Goal: Check status: Check status

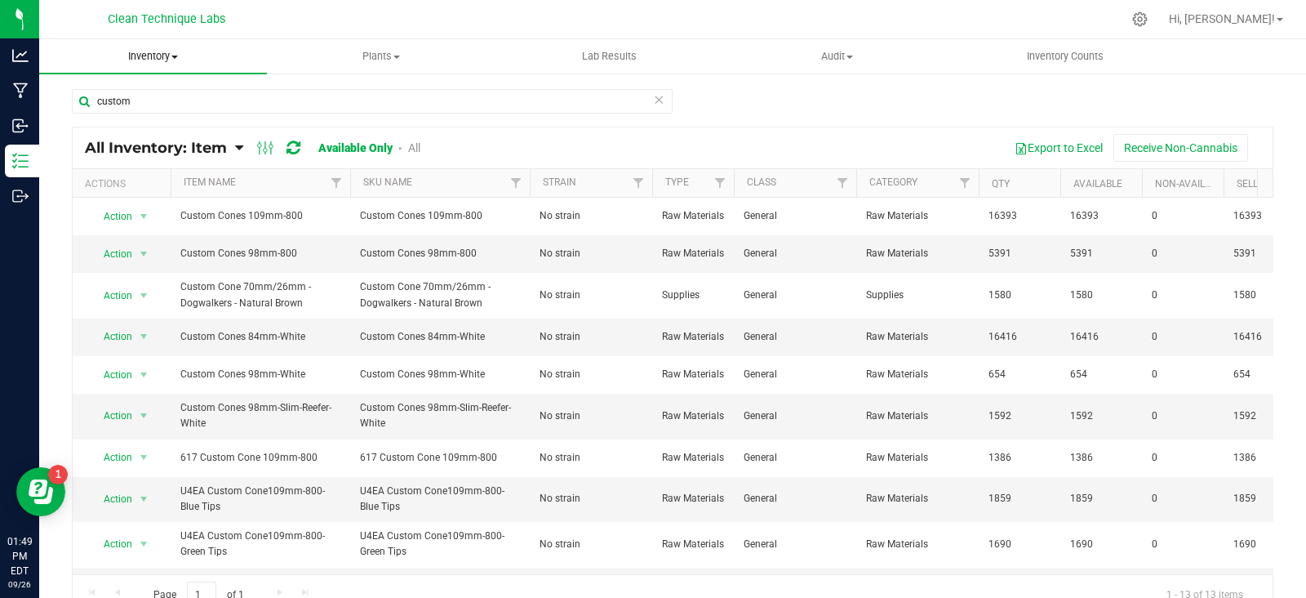
scroll to position [171, 0]
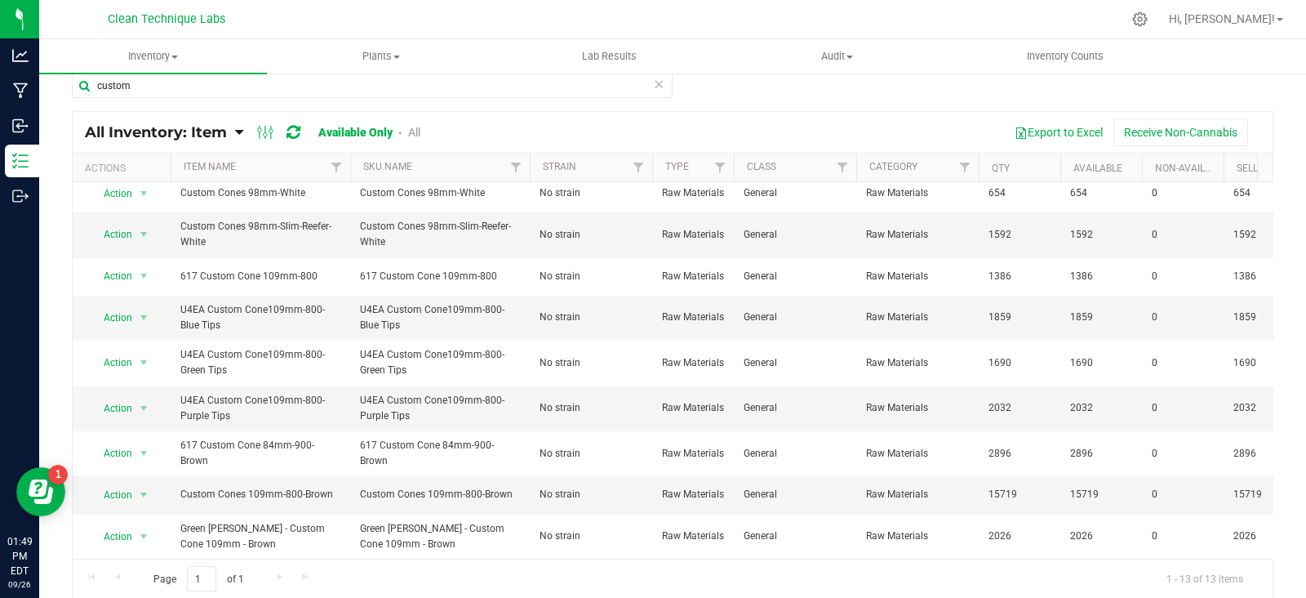
click at [654, 85] on icon at bounding box center [658, 83] width 11 height 20
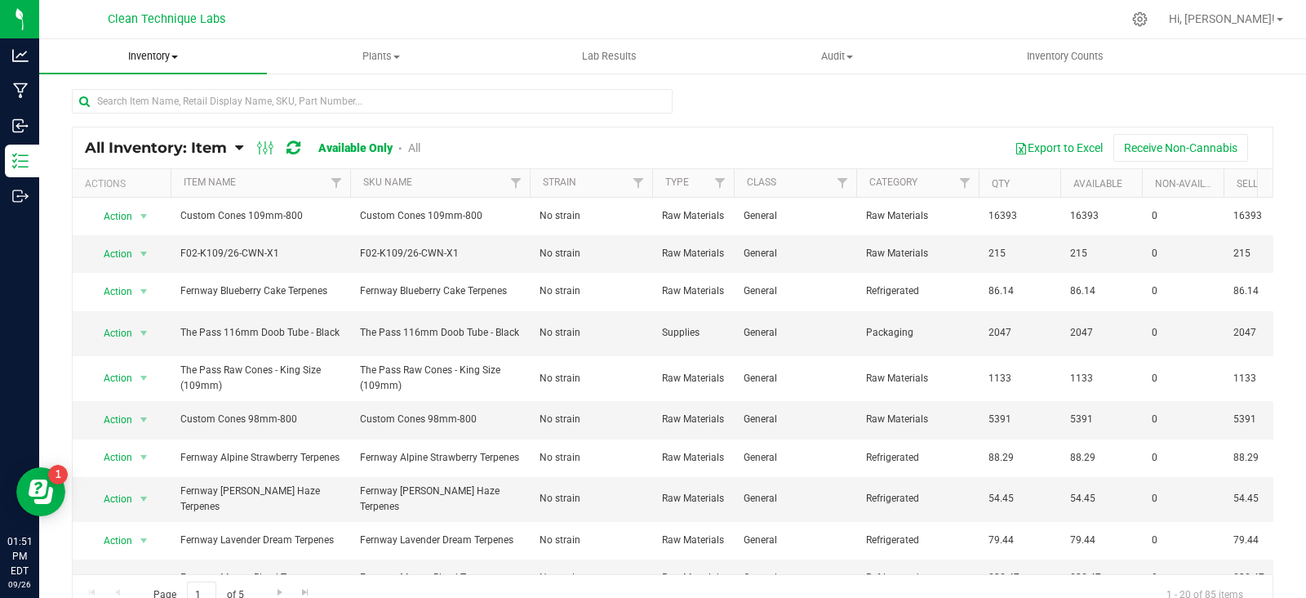
click at [171, 54] on span "Inventory" at bounding box center [153, 56] width 228 height 15
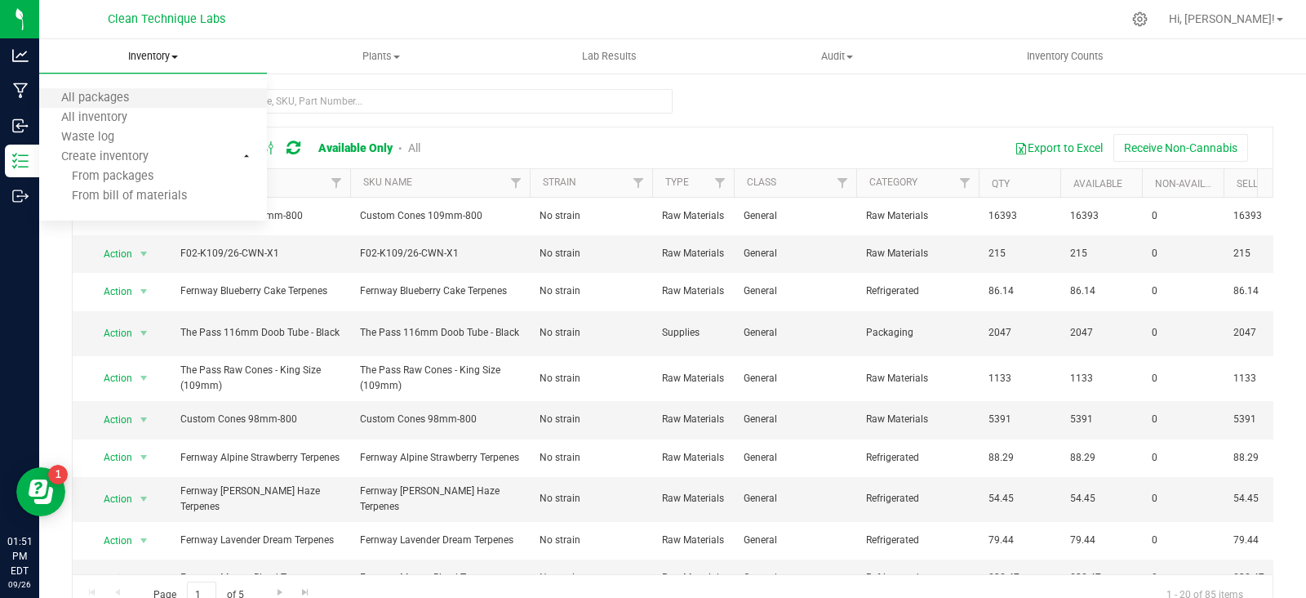
click at [153, 99] on li "All packages" at bounding box center [153, 99] width 228 height 20
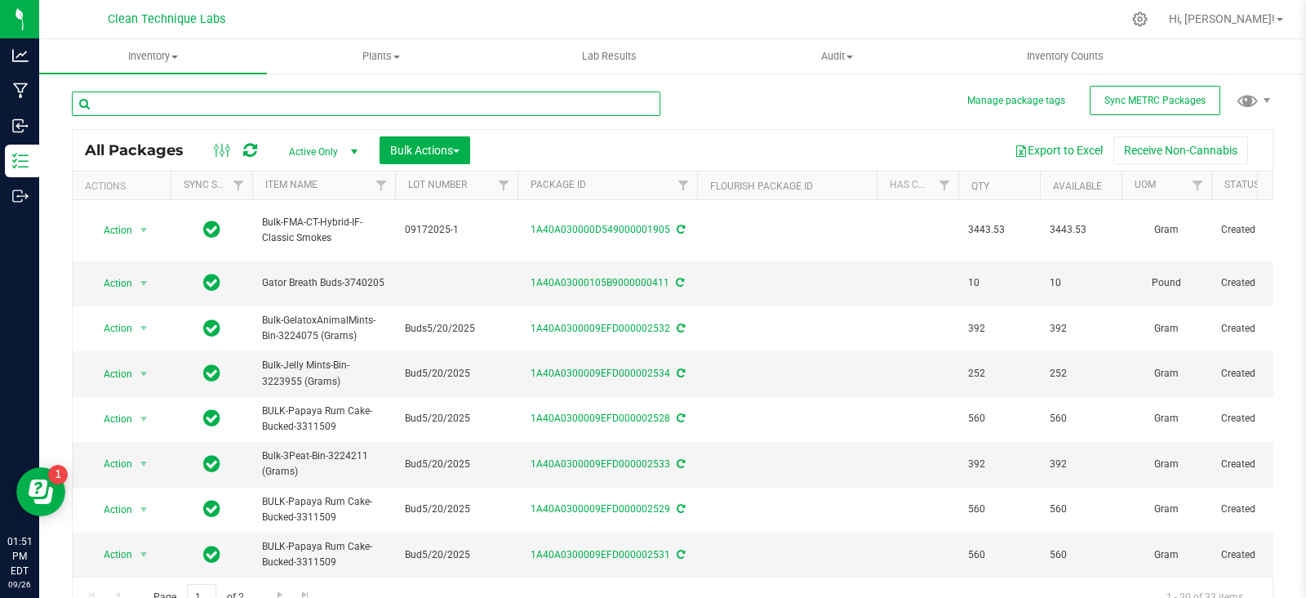
click at [163, 109] on input "text" at bounding box center [366, 103] width 589 height 24
paste input "1A40A030000D549000001911"
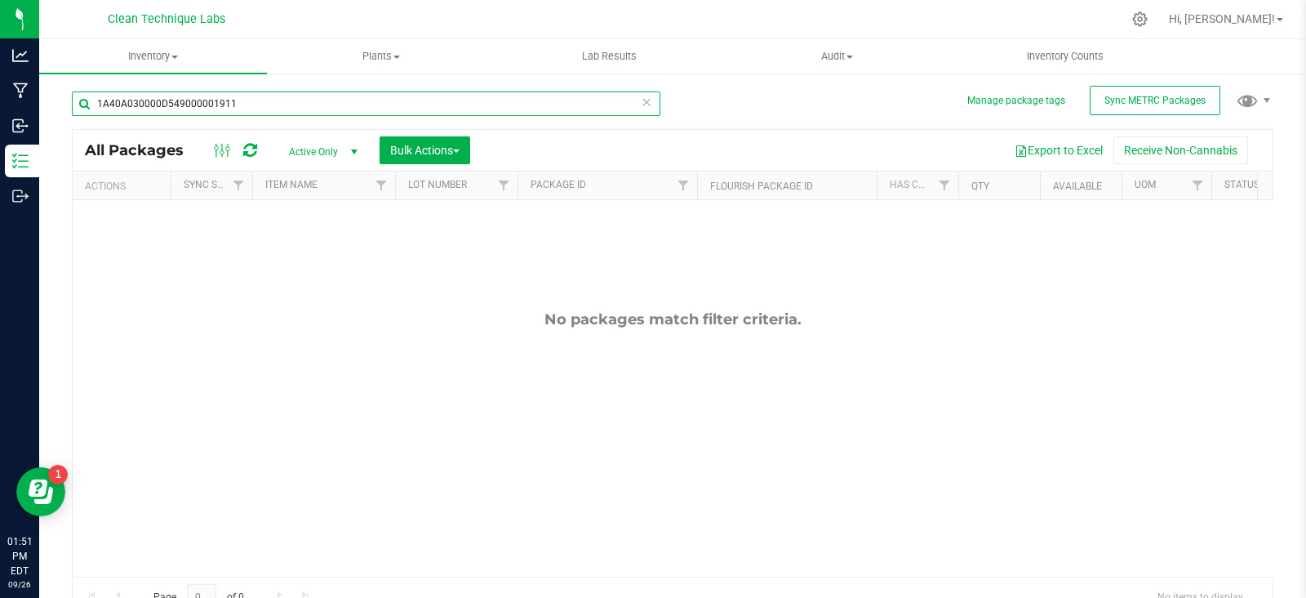
type input "1A40A030000D549000001911"
click at [351, 152] on span "select" at bounding box center [354, 151] width 13 height 13
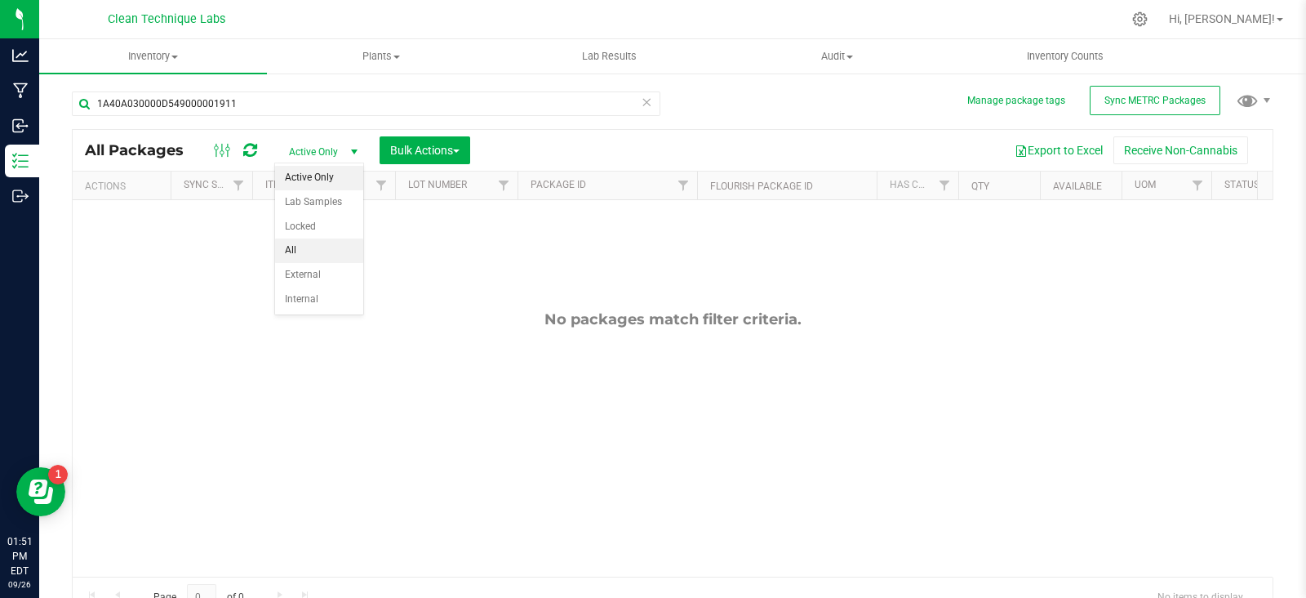
click at [304, 247] on li "All" at bounding box center [319, 250] width 88 height 24
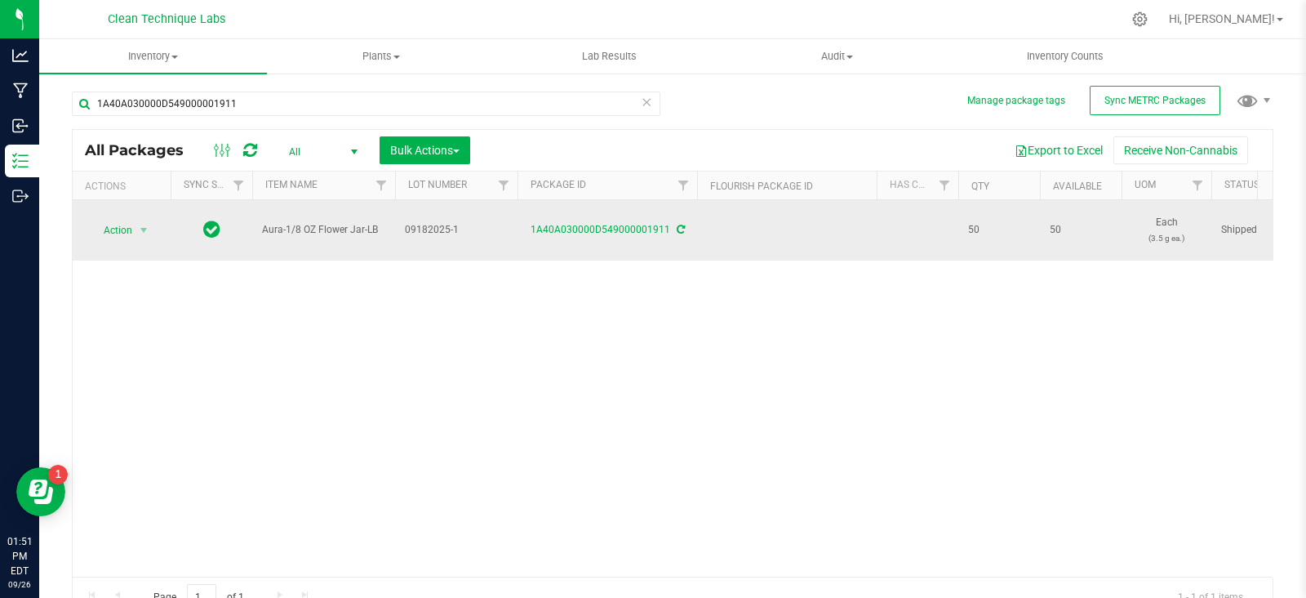
drag, startPoint x: 256, startPoint y: 230, endPoint x: 667, endPoint y: 244, distance: 411.7
copy tr "Aura-1/8 OZ Flower Jar-LB 09182025-1 1A40A030000D549000001911"
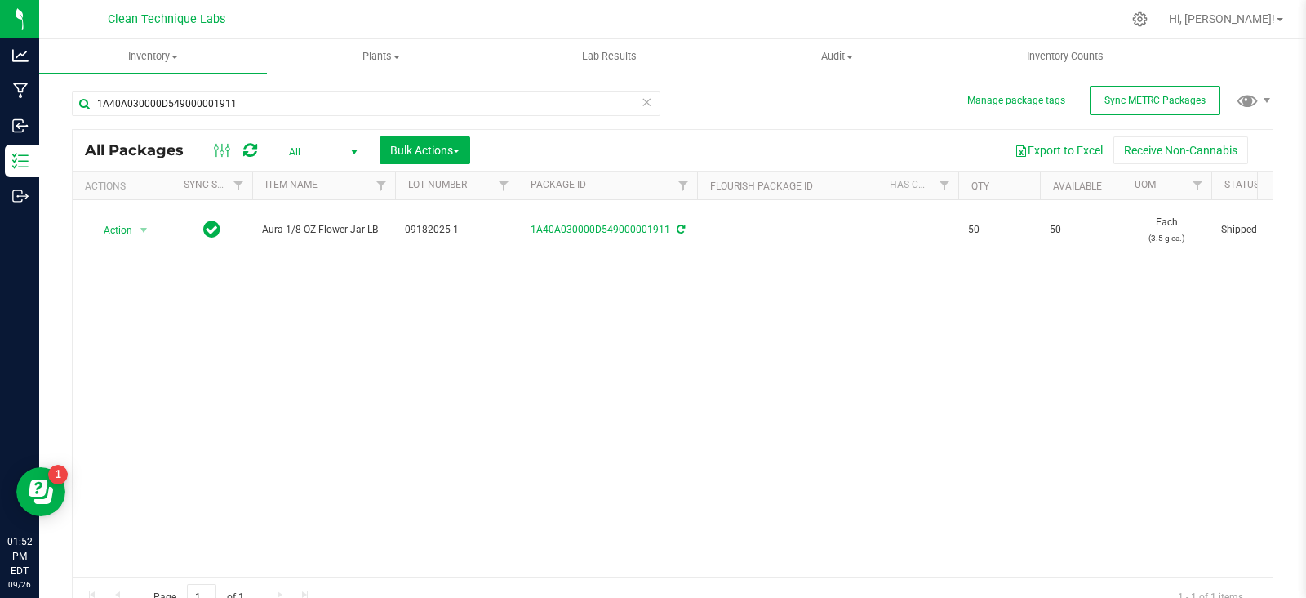
click at [641, 100] on icon at bounding box center [646, 101] width 11 height 20
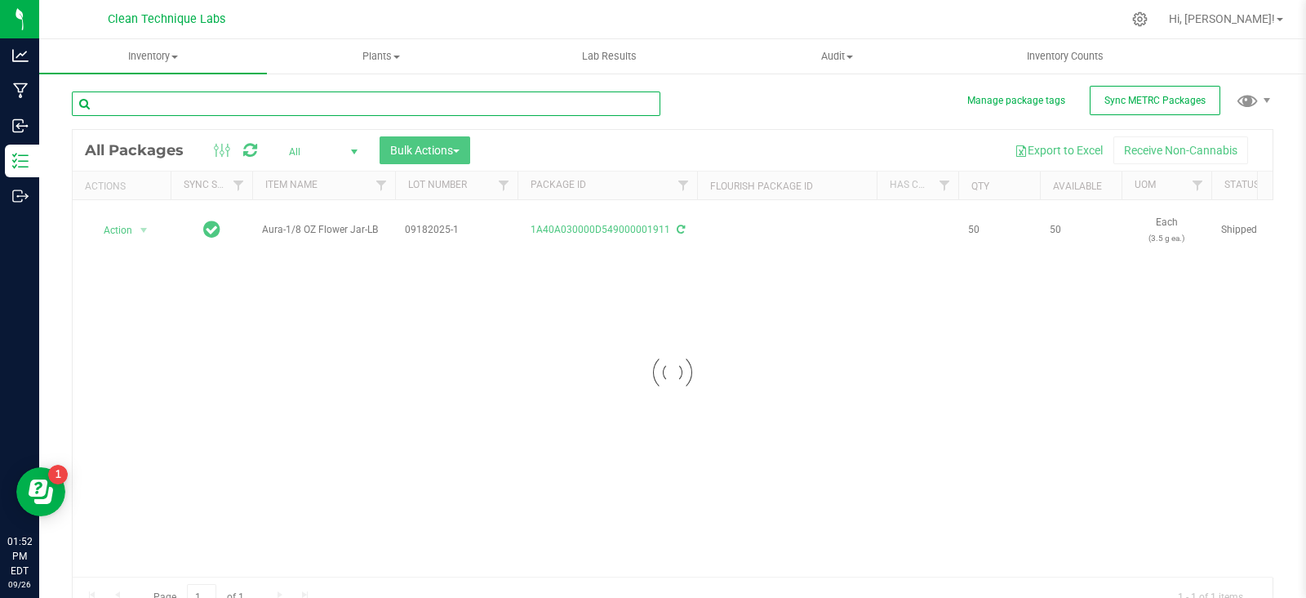
click at [235, 109] on input "text" at bounding box center [366, 103] width 589 height 24
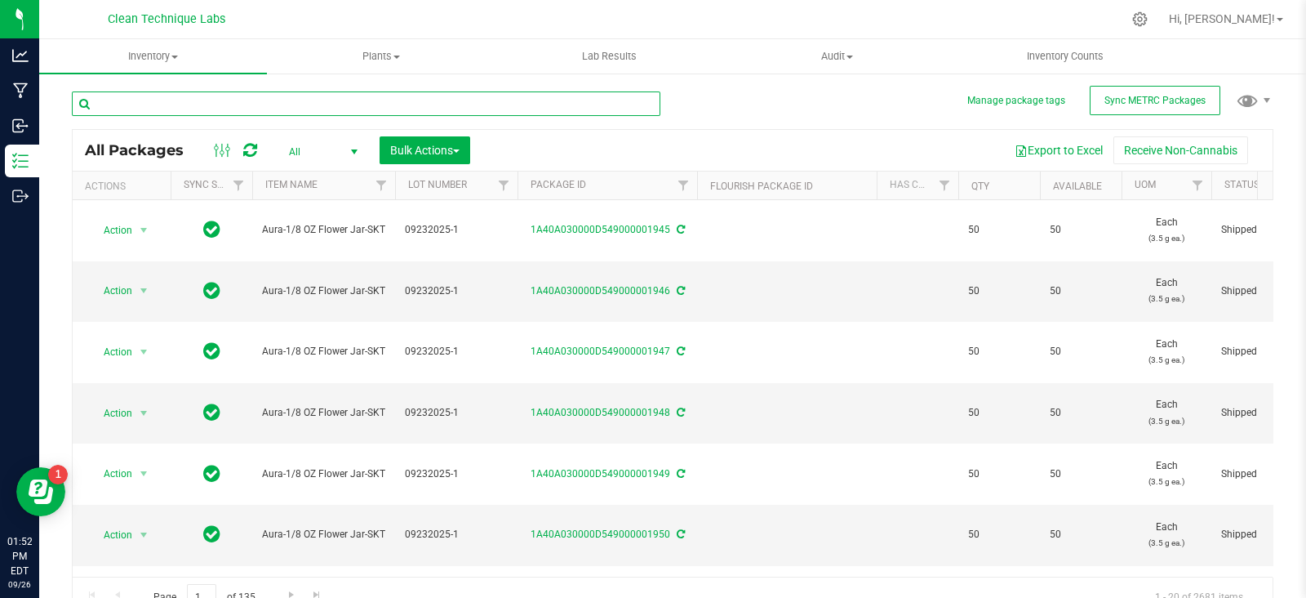
paste input "1A40A030000D549000001912"
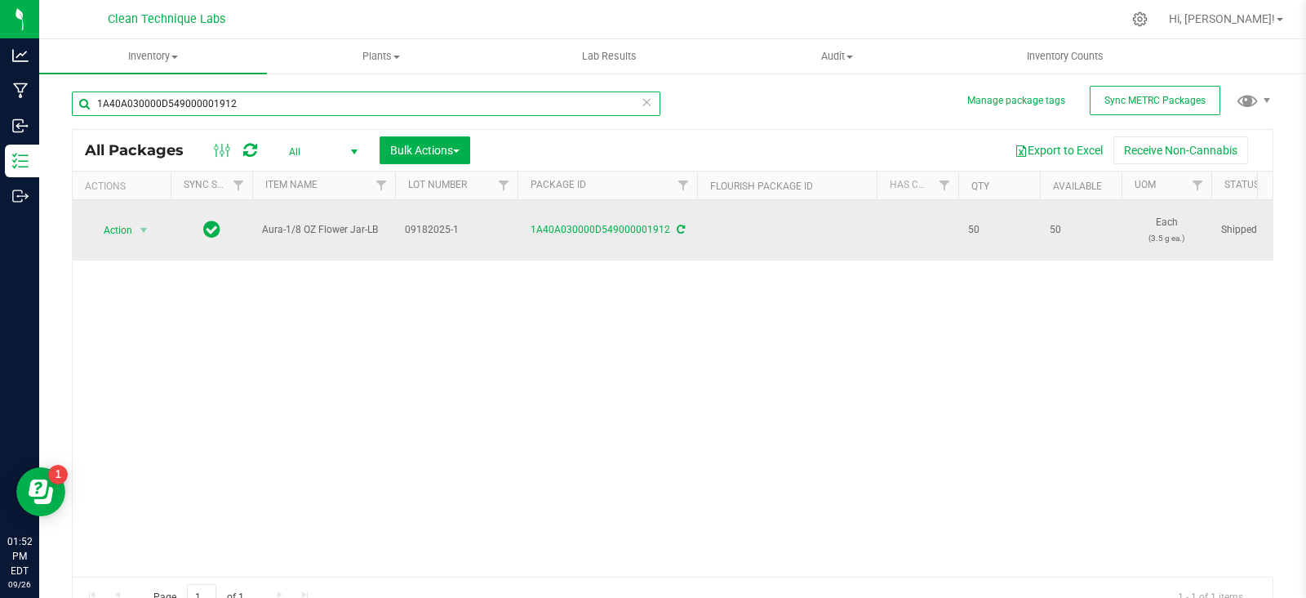
type input "1A40A030000D549000001912"
drag, startPoint x: 257, startPoint y: 230, endPoint x: 665, endPoint y: 238, distance: 408.3
copy tr "Aura-1/8 OZ Flower Jar-LB 09182025-1 1A40A030000D549000001912"
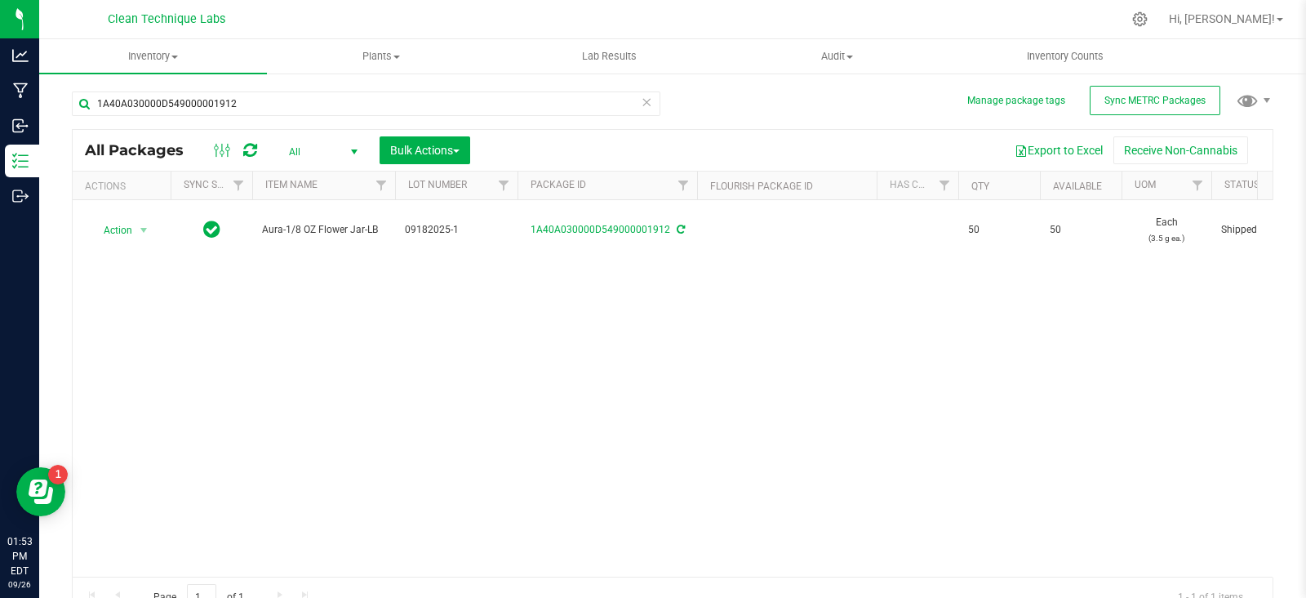
click at [642, 99] on icon at bounding box center [646, 101] width 11 height 20
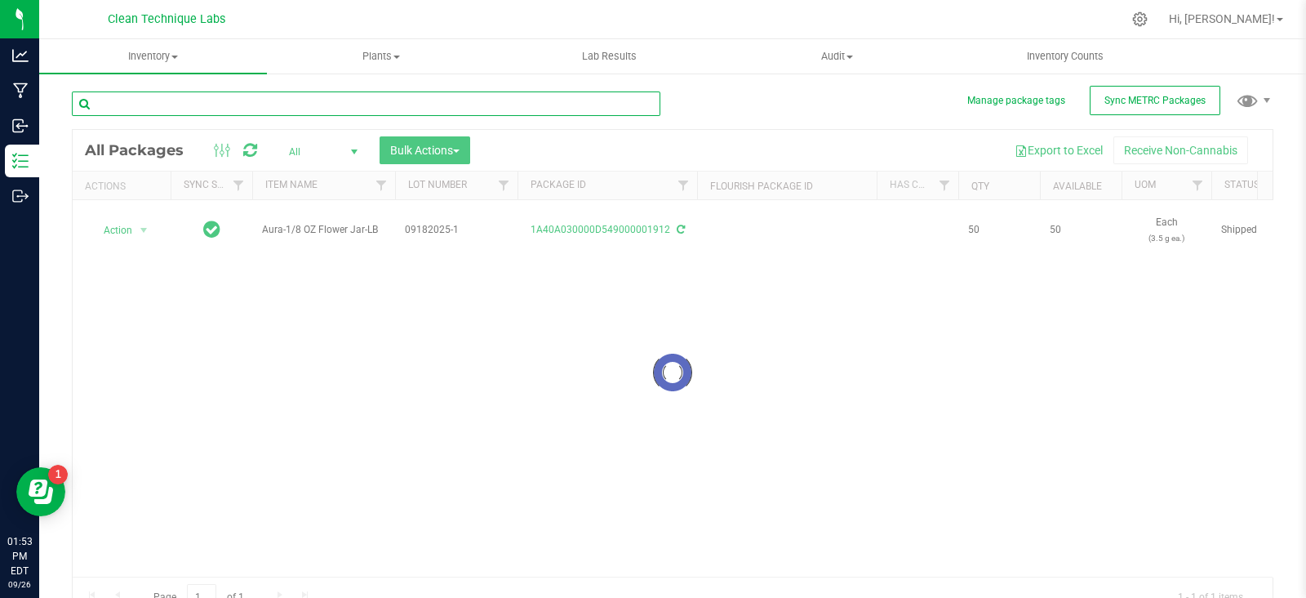
click at [257, 108] on input "text" at bounding box center [366, 103] width 589 height 24
paste input "1A40A030000D549000001913"
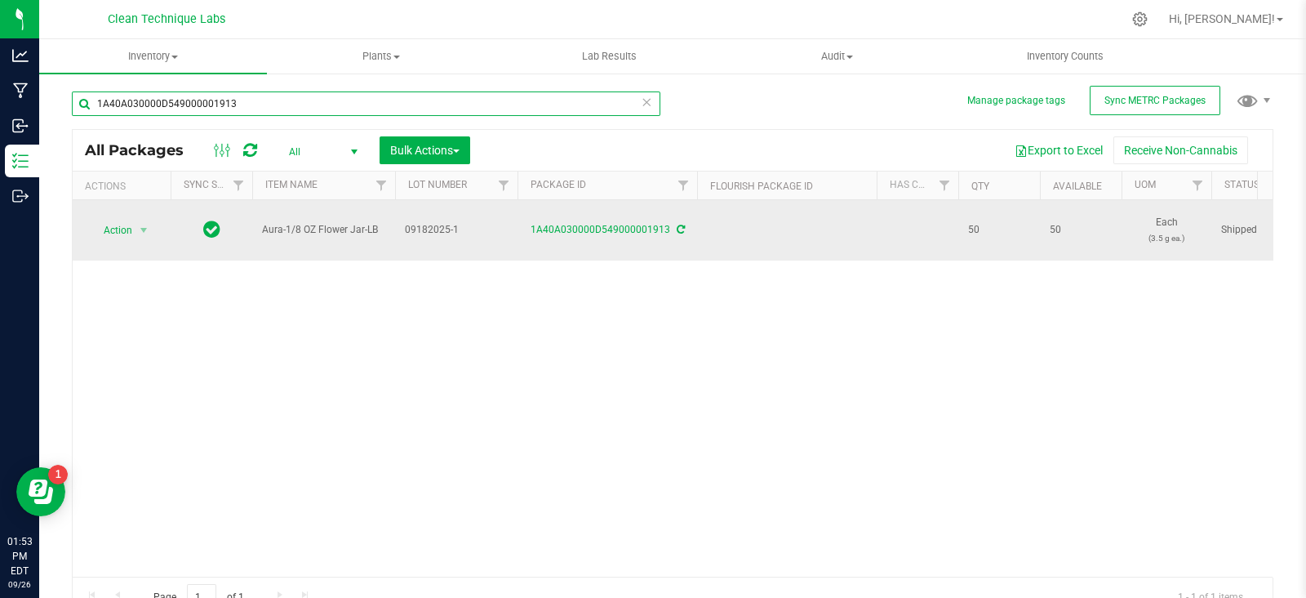
type input "1A40A030000D549000001913"
drag, startPoint x: 260, startPoint y: 224, endPoint x: 667, endPoint y: 253, distance: 408.5
copy tr "Aura-1/8 OZ Flower Jar-LB 09182025-1 1A40A030000D549000001913"
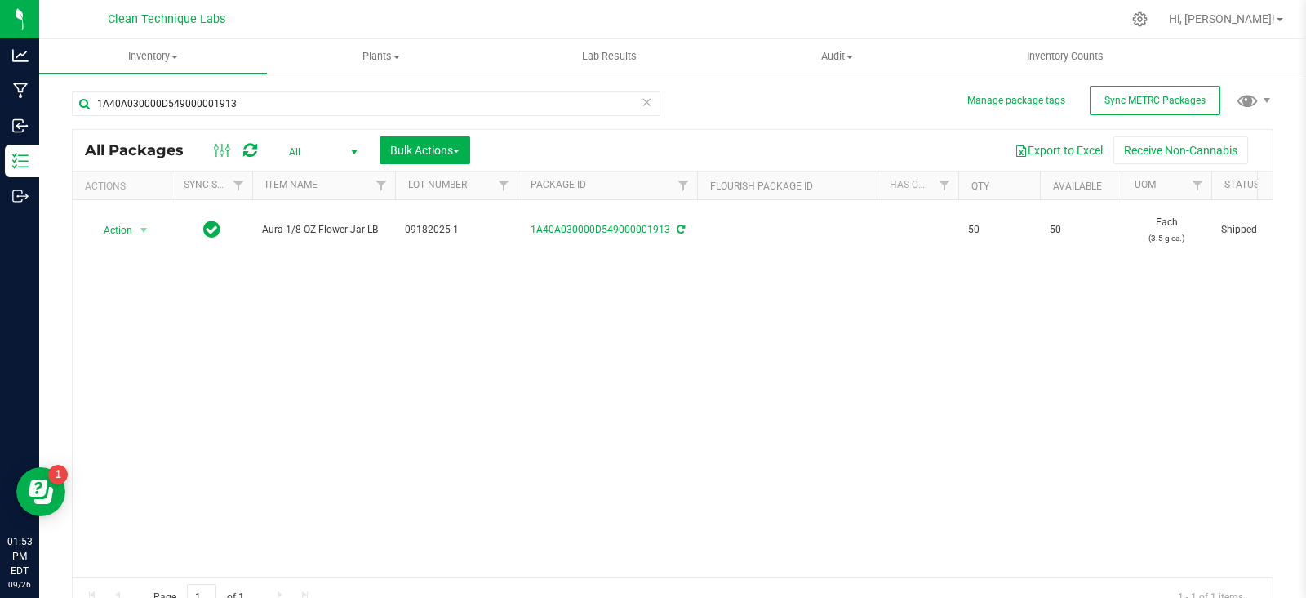
click at [641, 105] on icon at bounding box center [646, 101] width 11 height 20
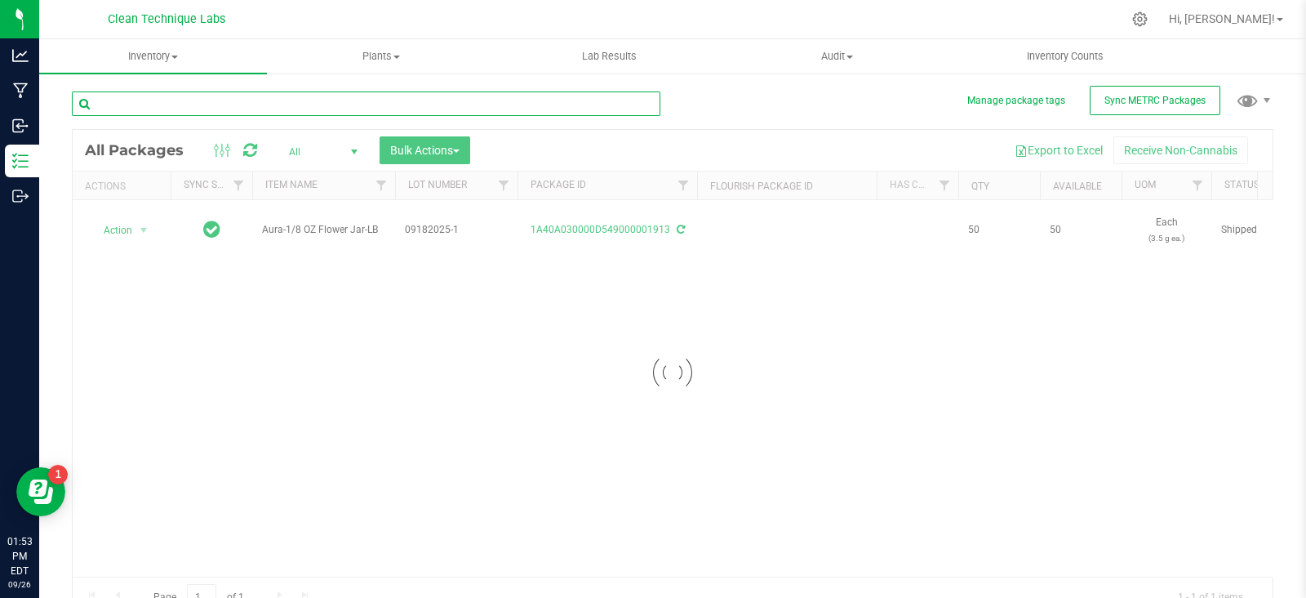
click at [128, 99] on input "text" at bounding box center [366, 103] width 589 height 24
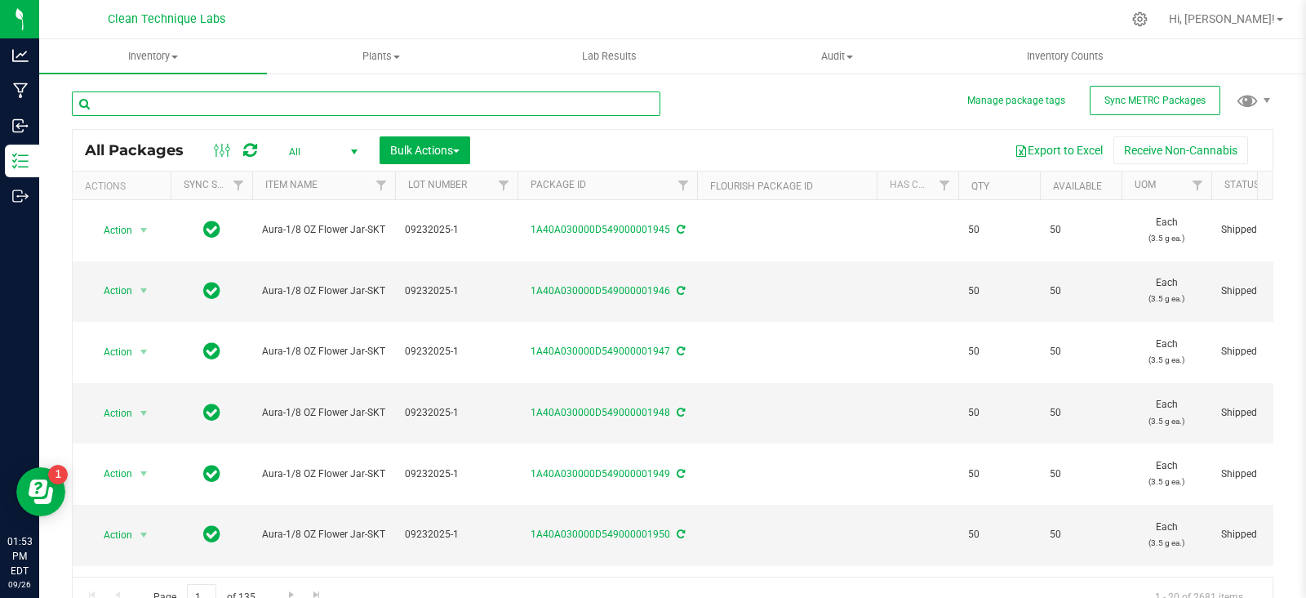
paste input "1A40A030000D549000001914"
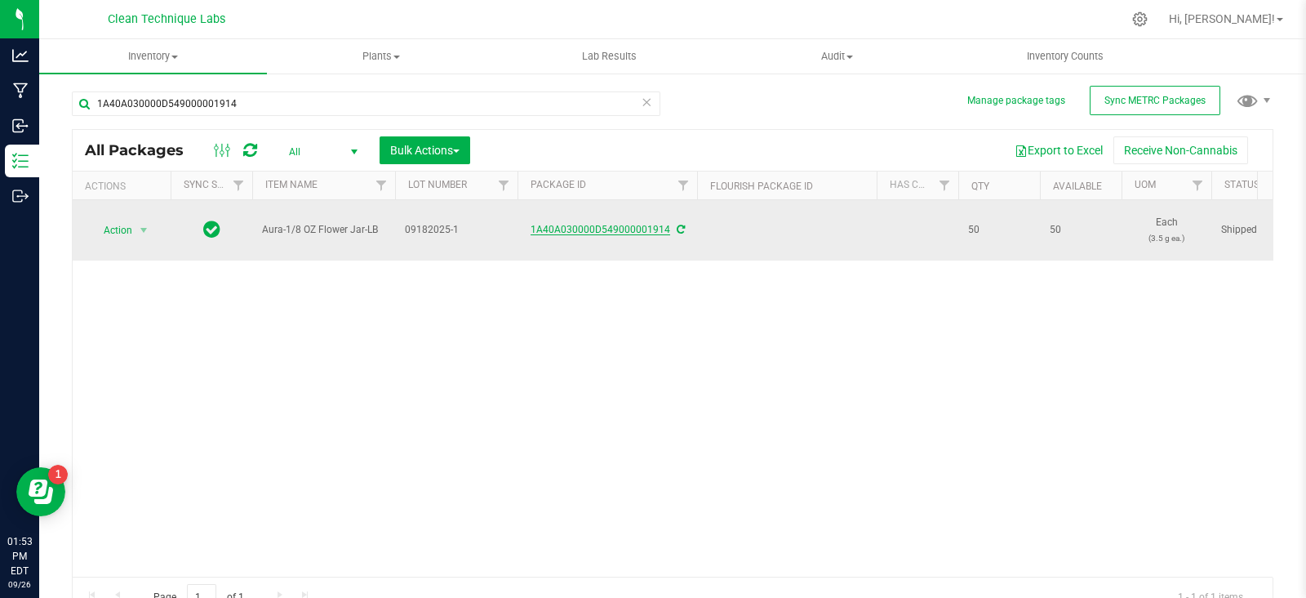
drag, startPoint x: 258, startPoint y: 229, endPoint x: 663, endPoint y: 234, distance: 405.0
copy tr "Aura-1/8 OZ Flower Jar-LB 09182025-1 1A40A030000D549000001914"
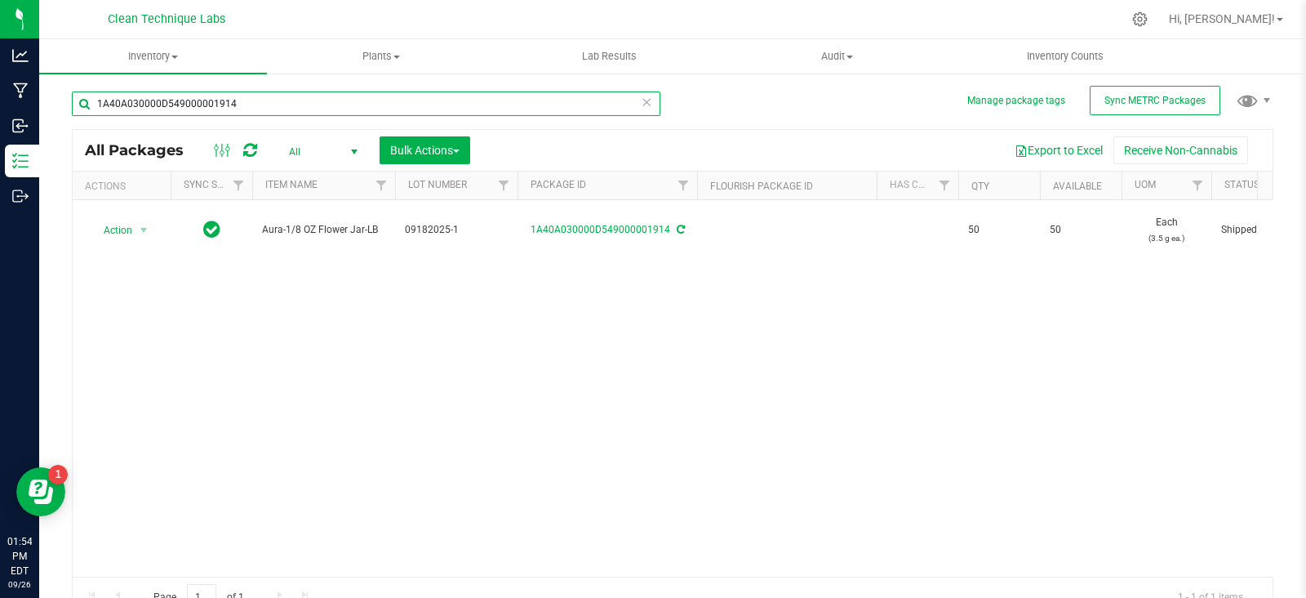
drag, startPoint x: 257, startPoint y: 109, endPoint x: 80, endPoint y: 111, distance: 177.2
click at [82, 111] on input "1A40A030000D549000001914" at bounding box center [366, 103] width 589 height 24
paste input "5"
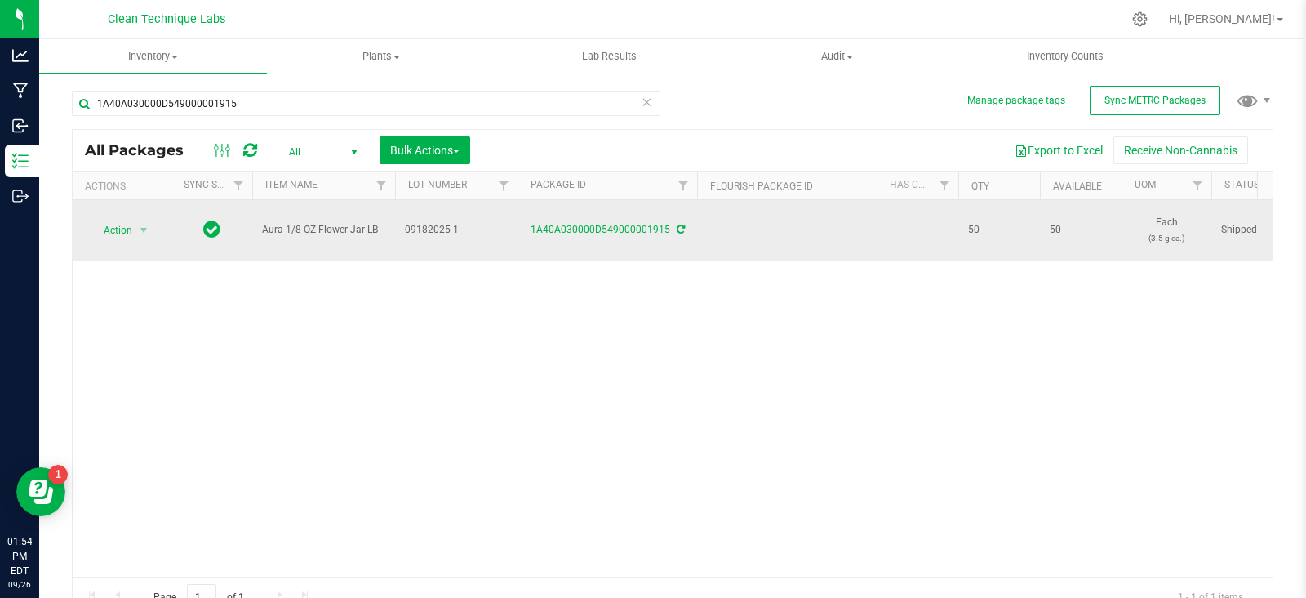
drag, startPoint x: 257, startPoint y: 225, endPoint x: 665, endPoint y: 237, distance: 408.4
copy tr "Aura-1/8 OZ Flower Jar-LB 09182025-1 1A40A030000D549000001915"
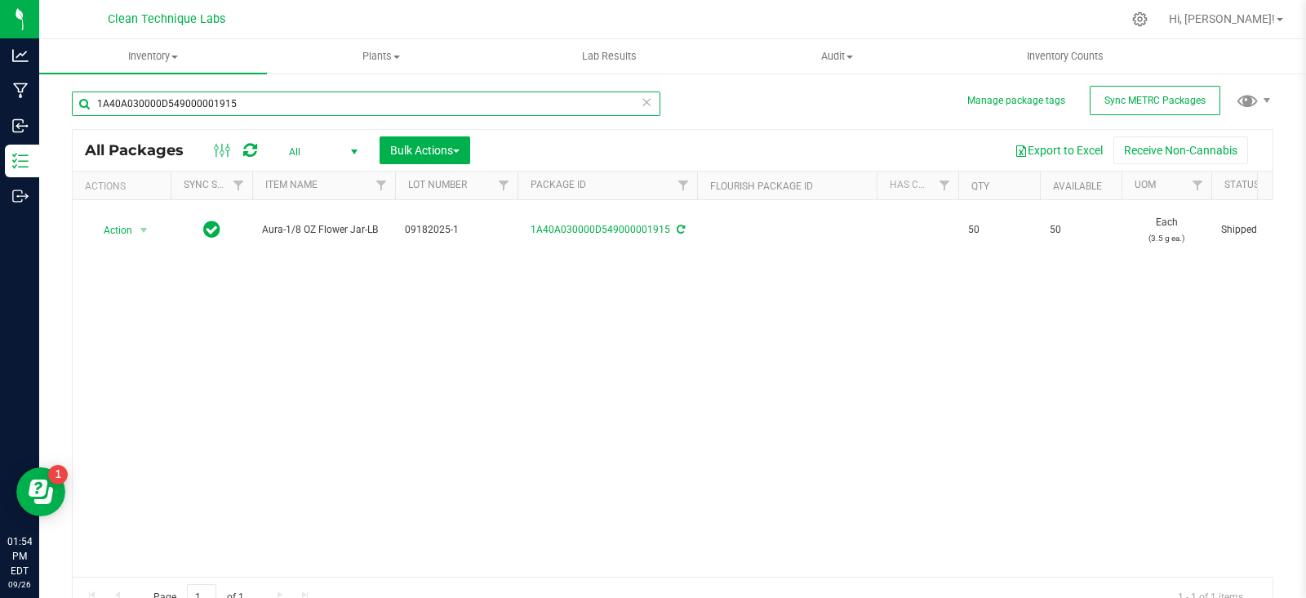
drag, startPoint x: 245, startPoint y: 103, endPoint x: 84, endPoint y: 101, distance: 160.8
click at [85, 101] on input "1A40A030000D549000001915" at bounding box center [366, 103] width 589 height 24
paste input "6"
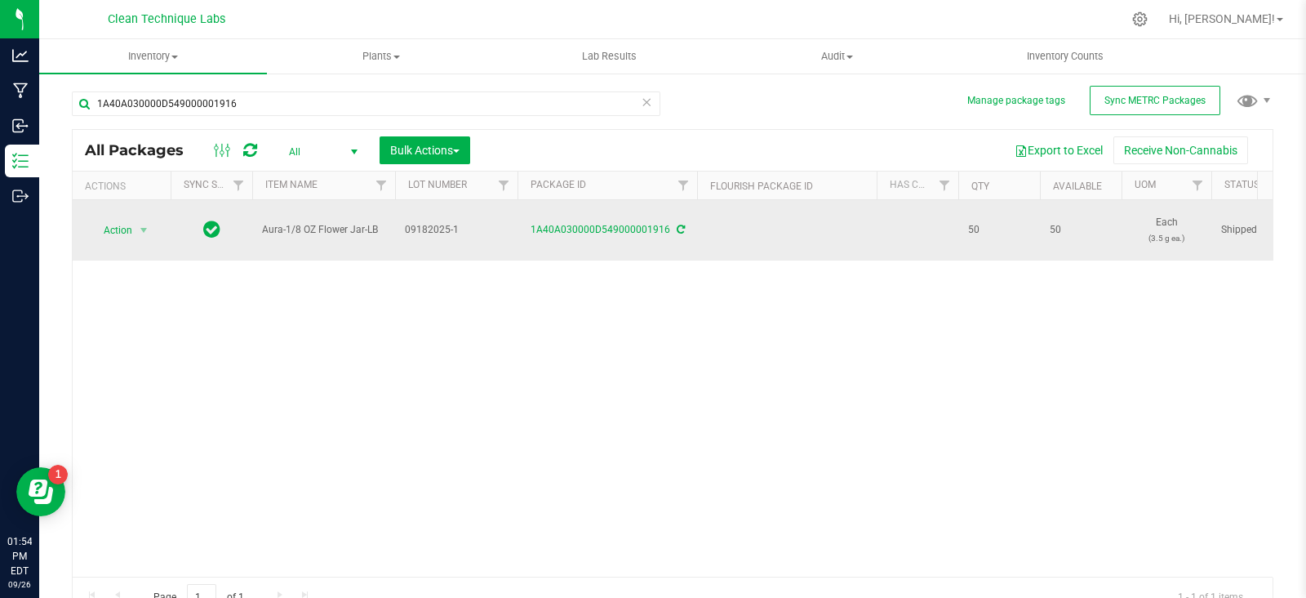
drag, startPoint x: 257, startPoint y: 229, endPoint x: 666, endPoint y: 242, distance: 409.2
copy tr "Aura-1/8 OZ Flower Jar-LB 09182025-1 1A40A030000D549000001916"
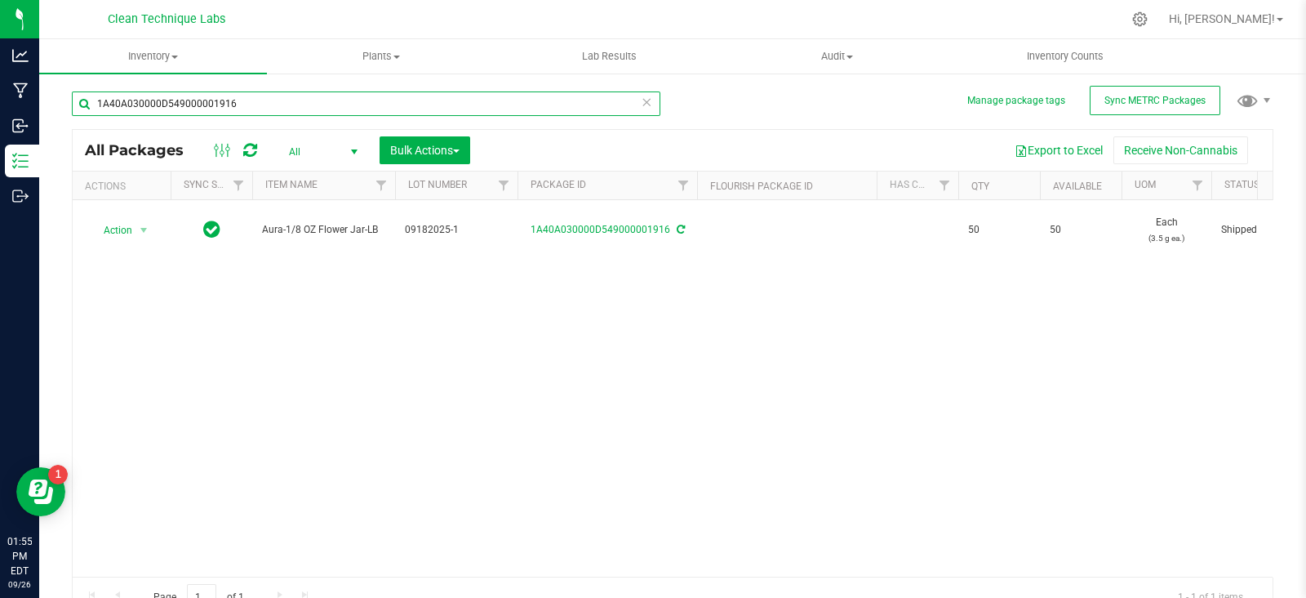
drag, startPoint x: 266, startPoint y: 105, endPoint x: 50, endPoint y: 97, distance: 216.5
click at [50, 97] on div "Manage package tags Sync METRC Packages 1A40A030000D549000001916 All Packages A…" at bounding box center [672, 321] width 1267 height 498
paste input "7"
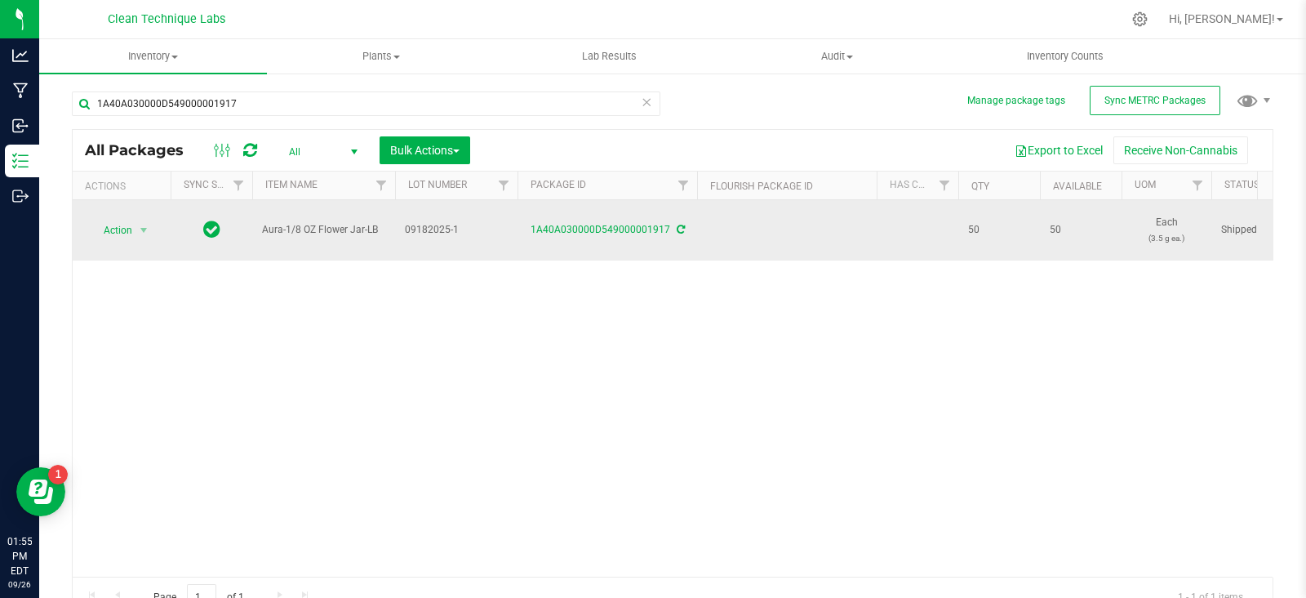
drag, startPoint x: 257, startPoint y: 238, endPoint x: 668, endPoint y: 247, distance: 410.8
copy tr "Aura-1/8 OZ Flower Jar-LB 09182025-1 1A40A030000D549000001917"
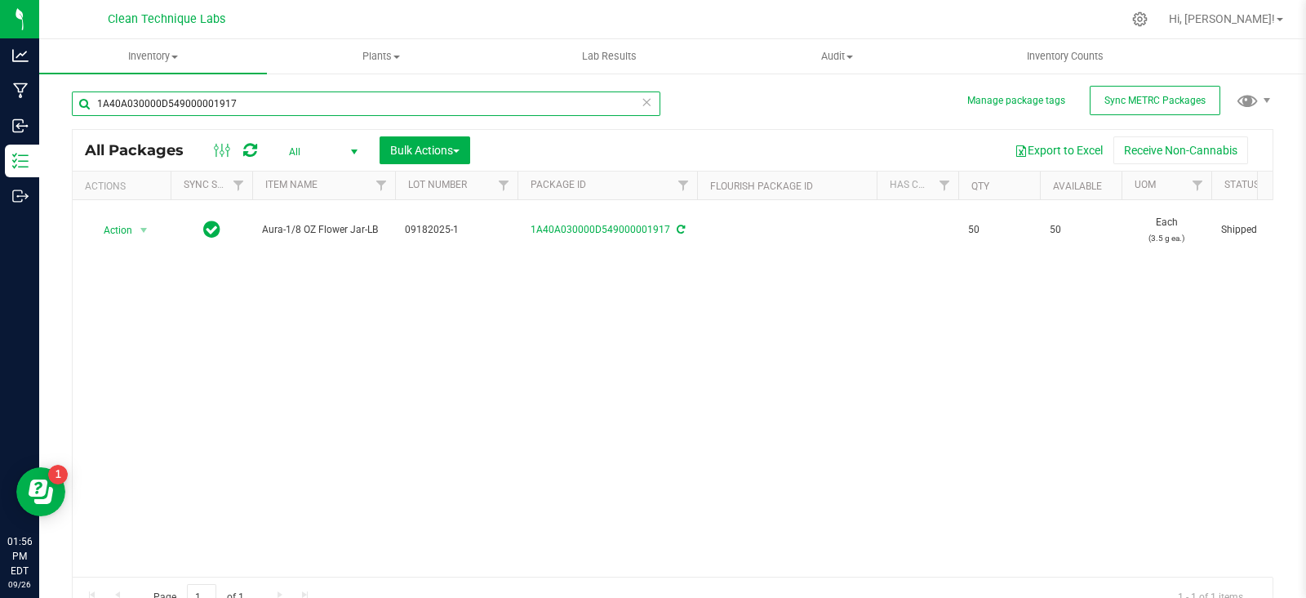
drag, startPoint x: 253, startPoint y: 104, endPoint x: 57, endPoint y: 91, distance: 196.3
click at [57, 91] on div "Manage package tags Sync METRC Packages 1A40A030000D549000001917 All Packages A…" at bounding box center [672, 321] width 1267 height 498
paste input "8"
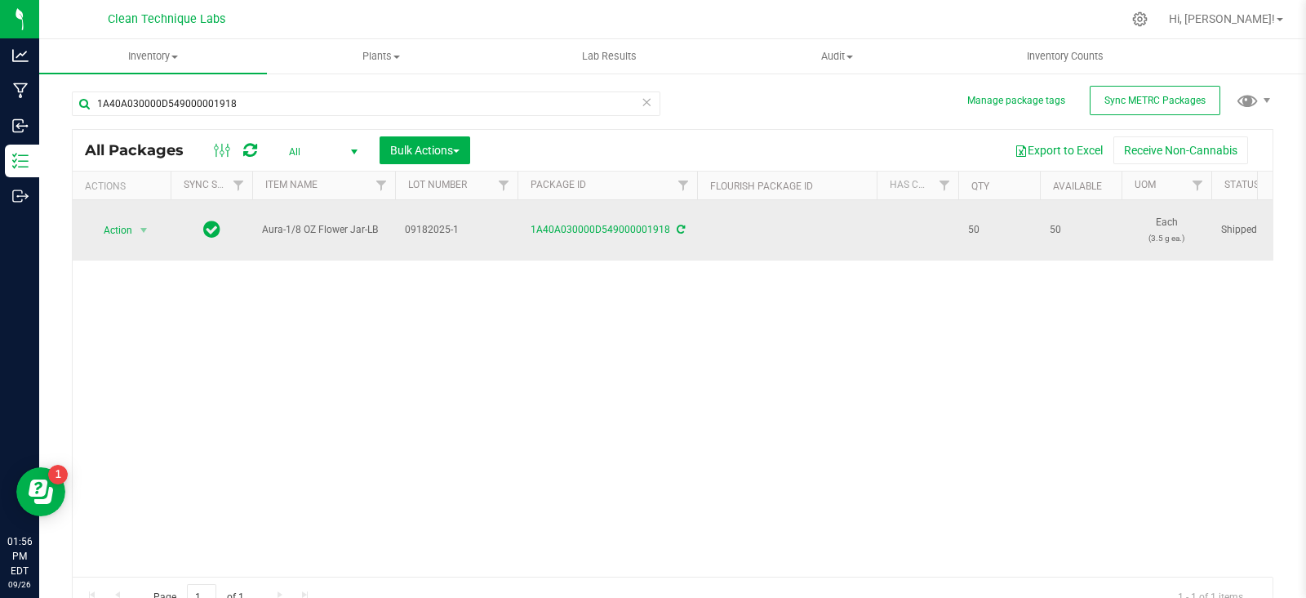
drag, startPoint x: 260, startPoint y: 230, endPoint x: 666, endPoint y: 248, distance: 407.0
copy tr "Aura-1/8 OZ Flower Jar-LB 09182025-1 1A40A030000D549000001918"
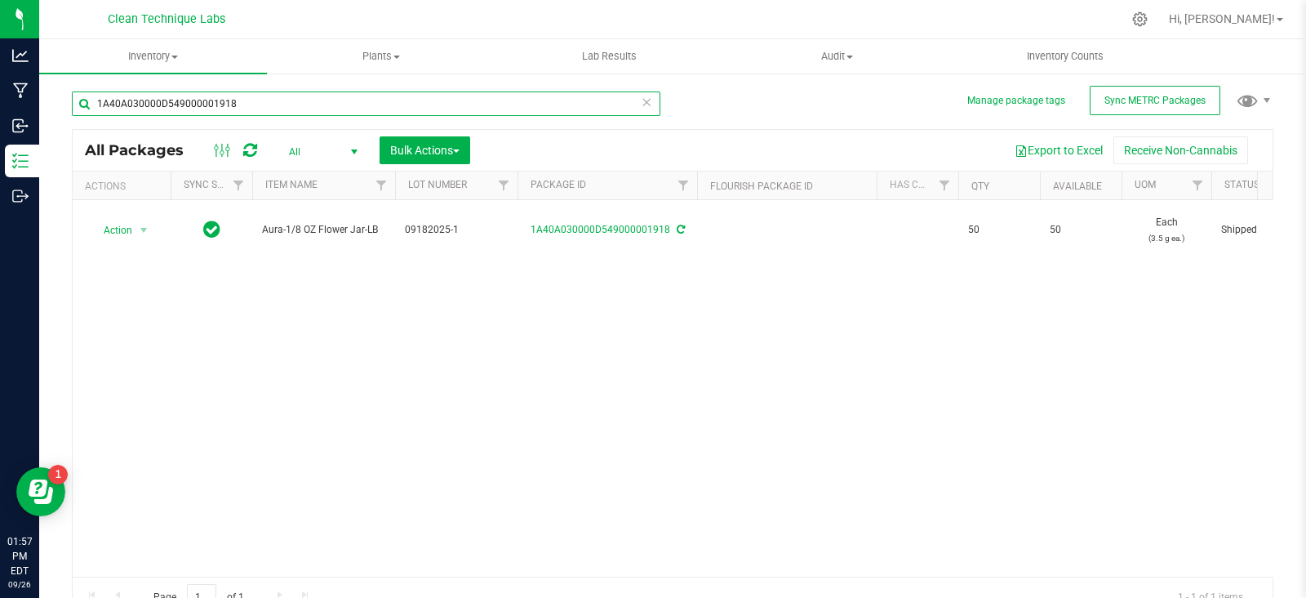
drag, startPoint x: 265, startPoint y: 101, endPoint x: 73, endPoint y: 102, distance: 191.0
click at [73, 102] on input "1A40A030000D549000001918" at bounding box center [366, 103] width 589 height 24
paste input "9"
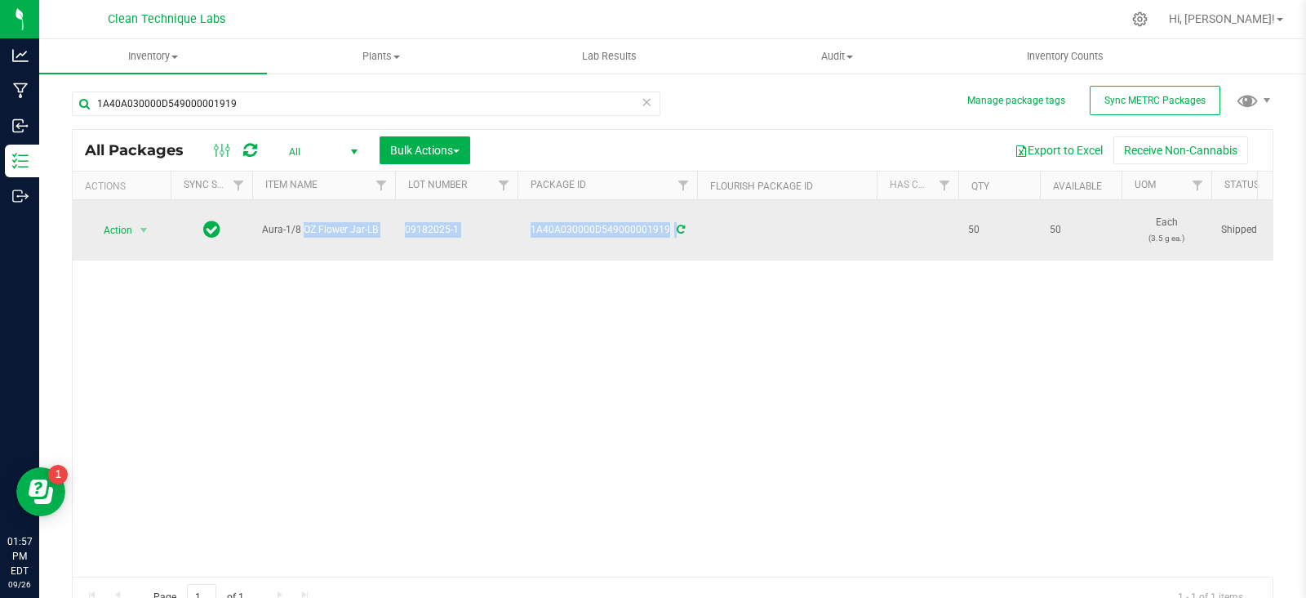
drag, startPoint x: 254, startPoint y: 228, endPoint x: 678, endPoint y: 230, distance: 424.6
copy tr "Aura-1/8 OZ Flower Jar-LB 09182025-1 1A40A030000D549000001919"
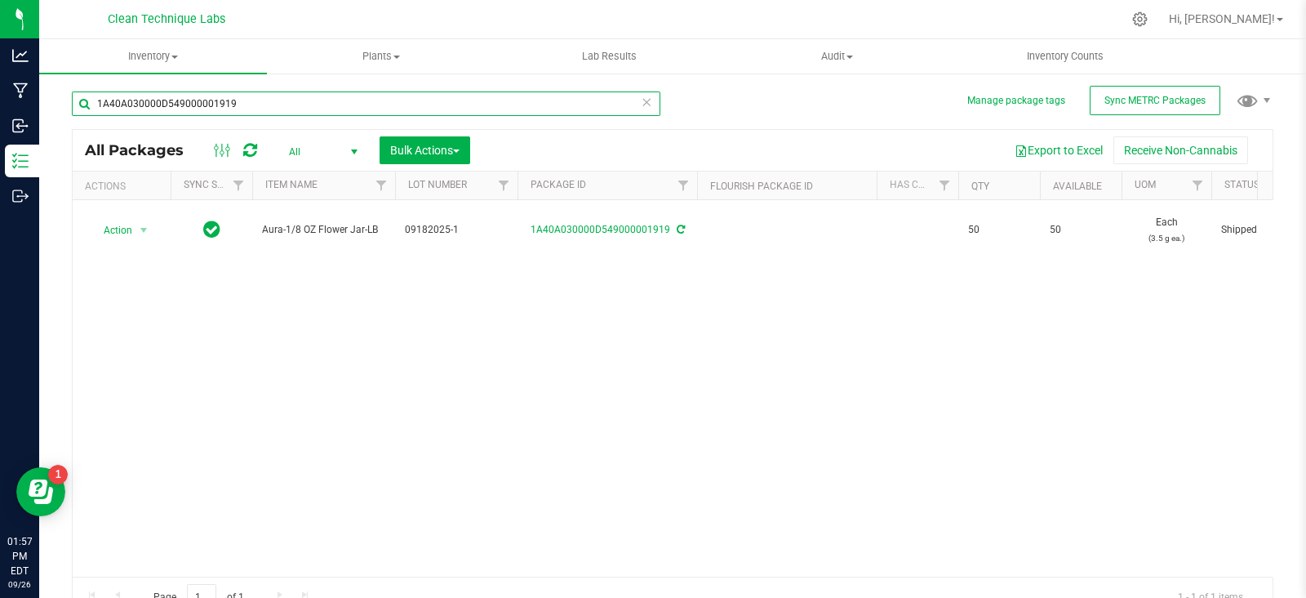
drag, startPoint x: 333, startPoint y: 100, endPoint x: 65, endPoint y: 96, distance: 267.8
click at [65, 96] on div "Manage package tags Sync METRC Packages 1A40A030000D549000001919 All Packages A…" at bounding box center [672, 321] width 1267 height 498
paste input "20"
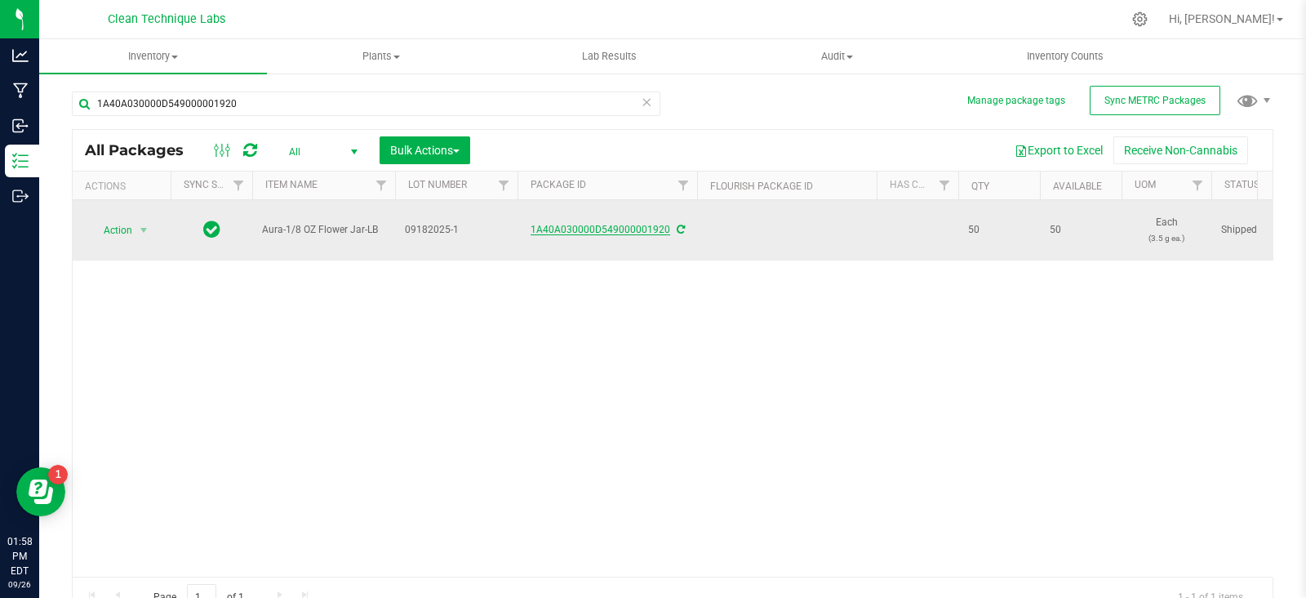
drag, startPoint x: 260, startPoint y: 228, endPoint x: 666, endPoint y: 234, distance: 406.6
copy tr "Aura-1/8 OZ Flower Jar-LB 09182025-1 1A40A030000D549000001920"
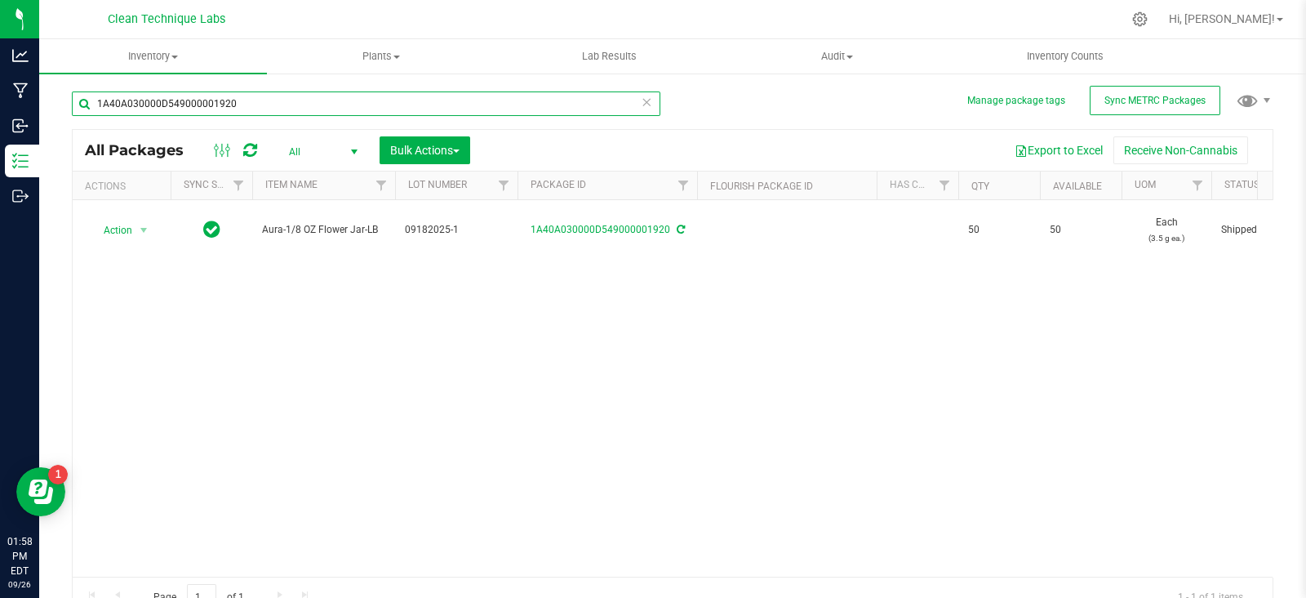
drag, startPoint x: 260, startPoint y: 98, endPoint x: 92, endPoint y: 103, distance: 168.3
click at [92, 103] on input "1A40A030000D549000001920" at bounding box center [366, 103] width 589 height 24
paste input "1"
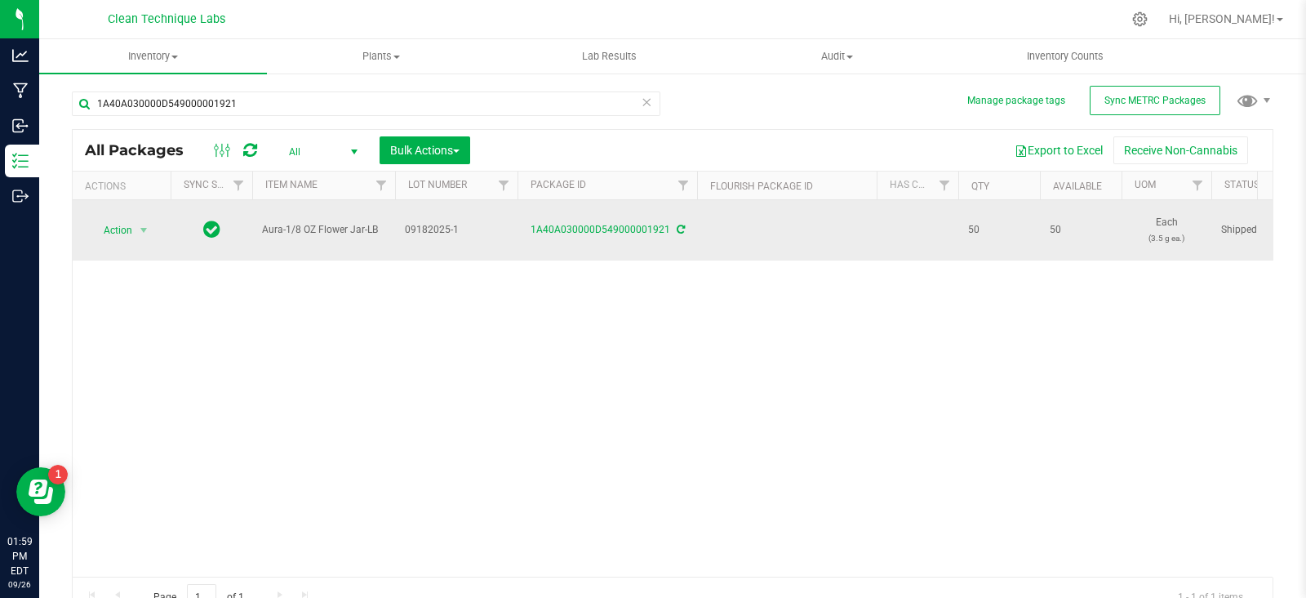
drag, startPoint x: 261, startPoint y: 225, endPoint x: 665, endPoint y: 238, distance: 404.4
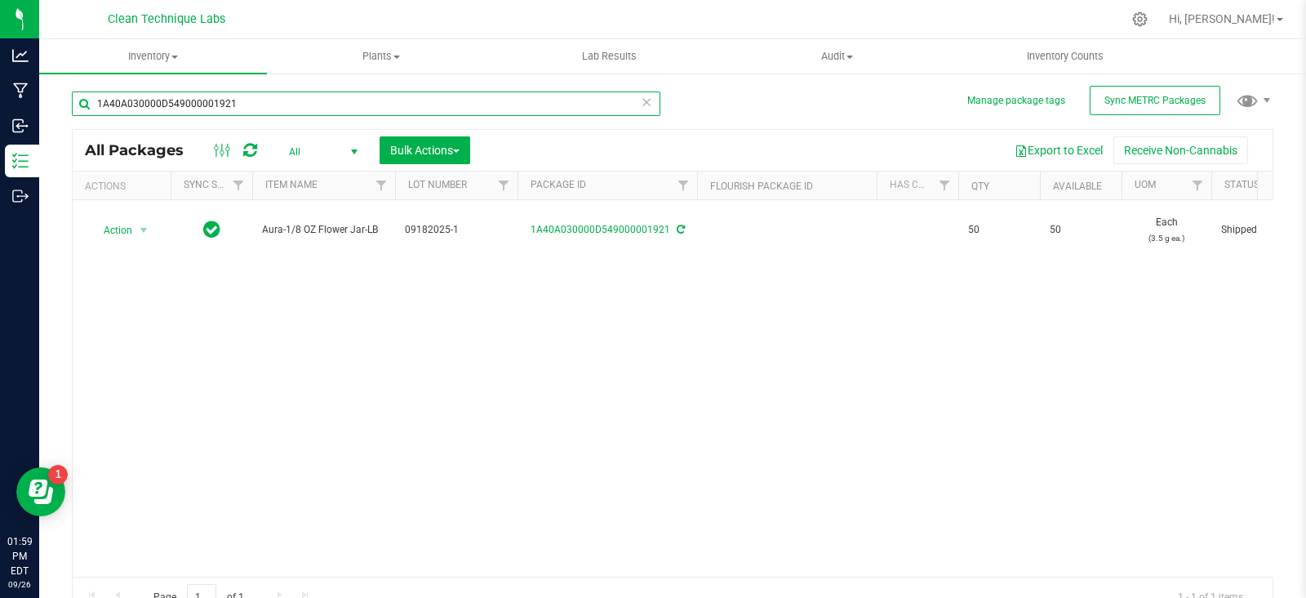
drag, startPoint x: 257, startPoint y: 104, endPoint x: 69, endPoint y: 109, distance: 187.9
click at [78, 109] on input "1A40A030000D549000001921" at bounding box center [366, 103] width 589 height 24
paste input "2"
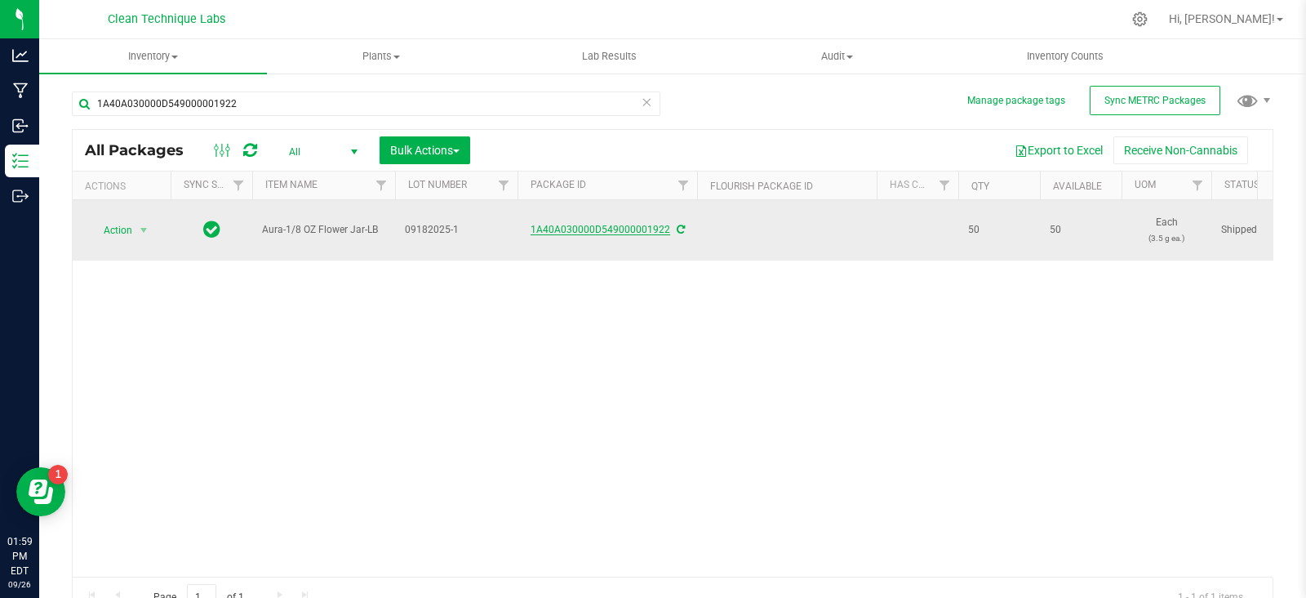
drag, startPoint x: 257, startPoint y: 233, endPoint x: 665, endPoint y: 234, distance: 407.4
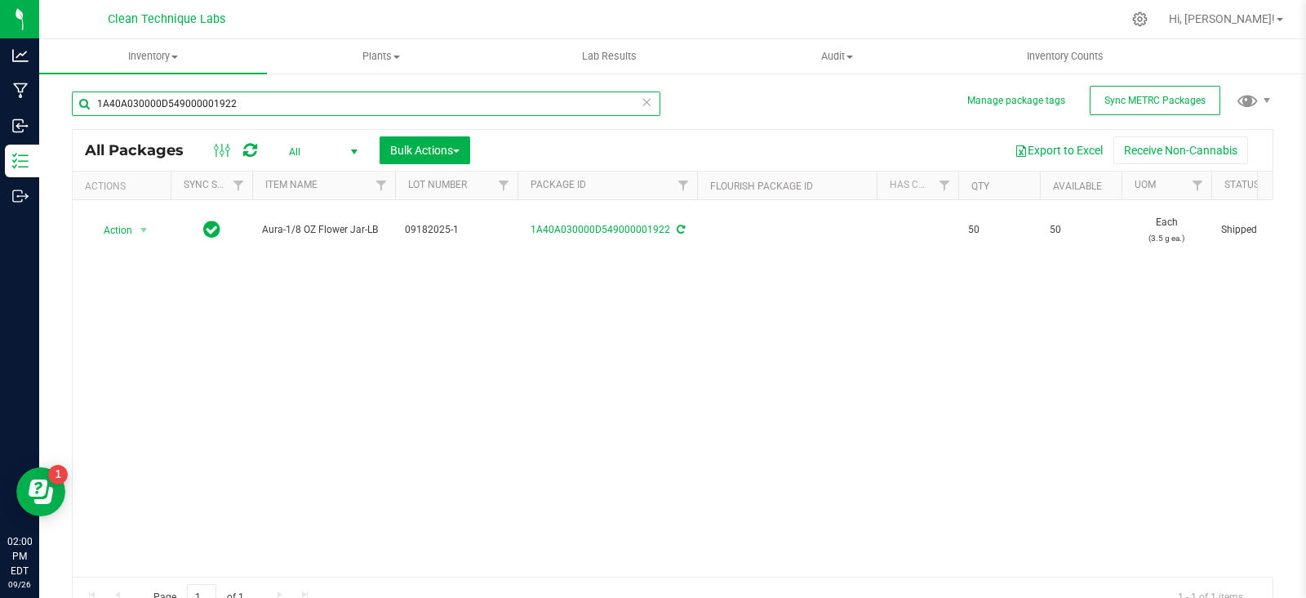
drag, startPoint x: 241, startPoint y: 104, endPoint x: 72, endPoint y: 96, distance: 169.2
click at [73, 96] on input "1A40A030000D549000001922" at bounding box center [366, 103] width 589 height 24
paste input "3"
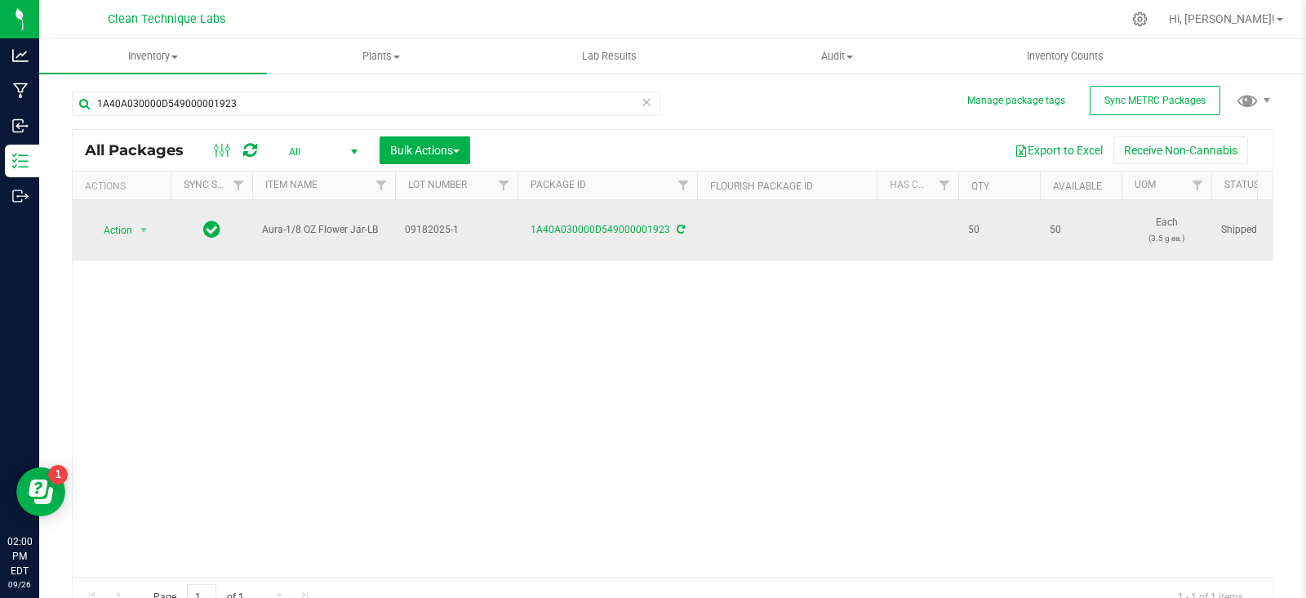
drag, startPoint x: 259, startPoint y: 229, endPoint x: 665, endPoint y: 244, distance: 406.9
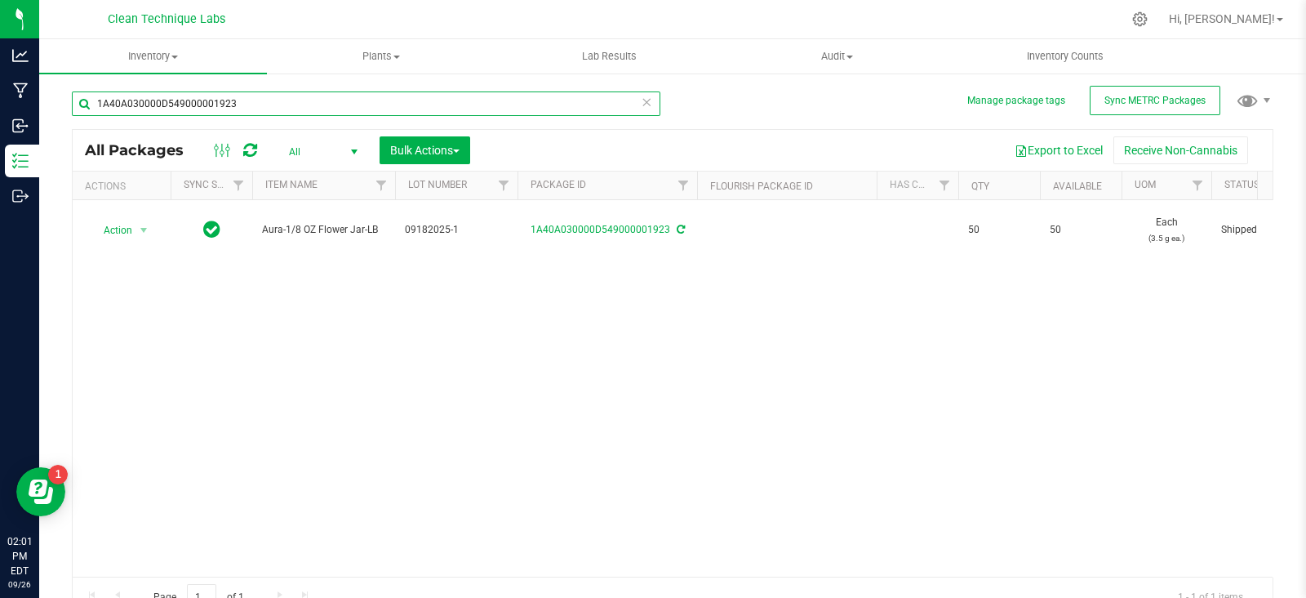
drag, startPoint x: 238, startPoint y: 105, endPoint x: 84, endPoint y: 108, distance: 153.5
click at [85, 108] on input "1A40A030000D549000001923" at bounding box center [366, 103] width 589 height 24
paste input "4"
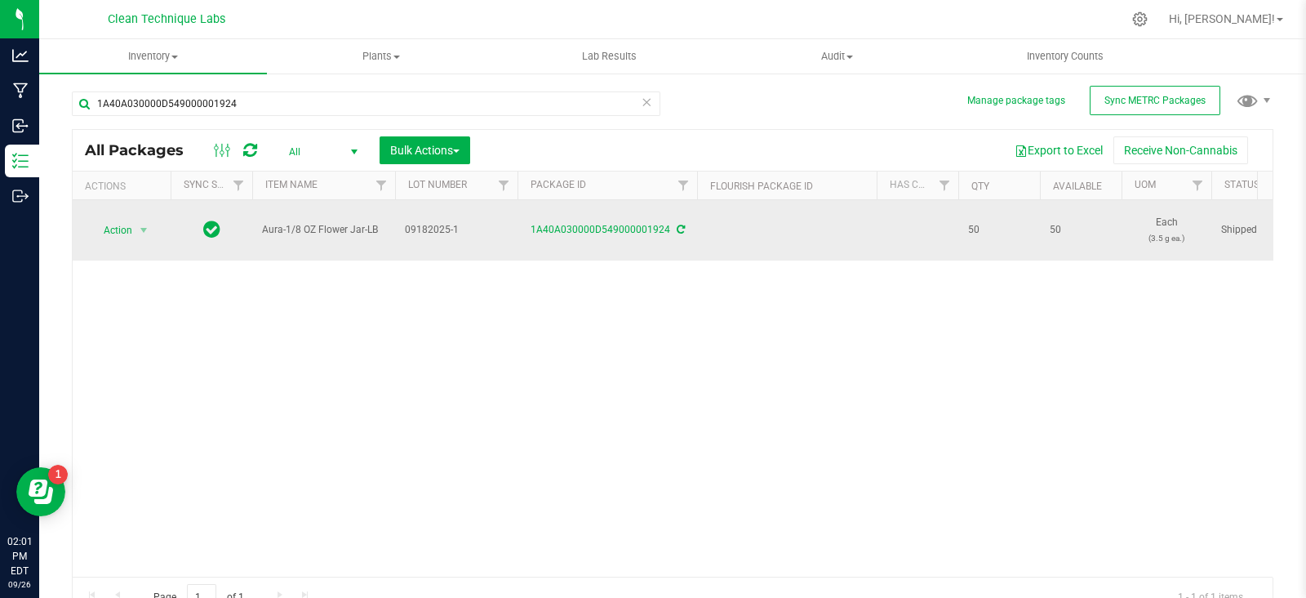
drag, startPoint x: 260, startPoint y: 229, endPoint x: 665, endPoint y: 238, distance: 405.9
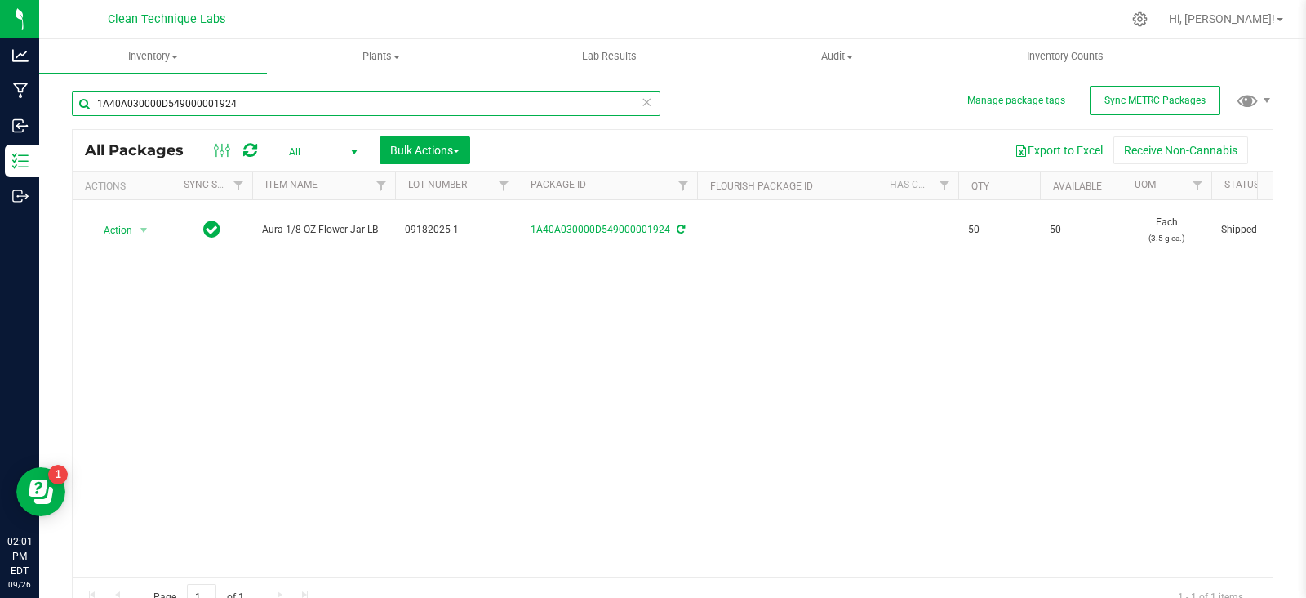
drag, startPoint x: 241, startPoint y: 108, endPoint x: 89, endPoint y: 108, distance: 151.9
click at [89, 108] on input "1A40A030000D549000001924" at bounding box center [366, 103] width 589 height 24
paste input "5"
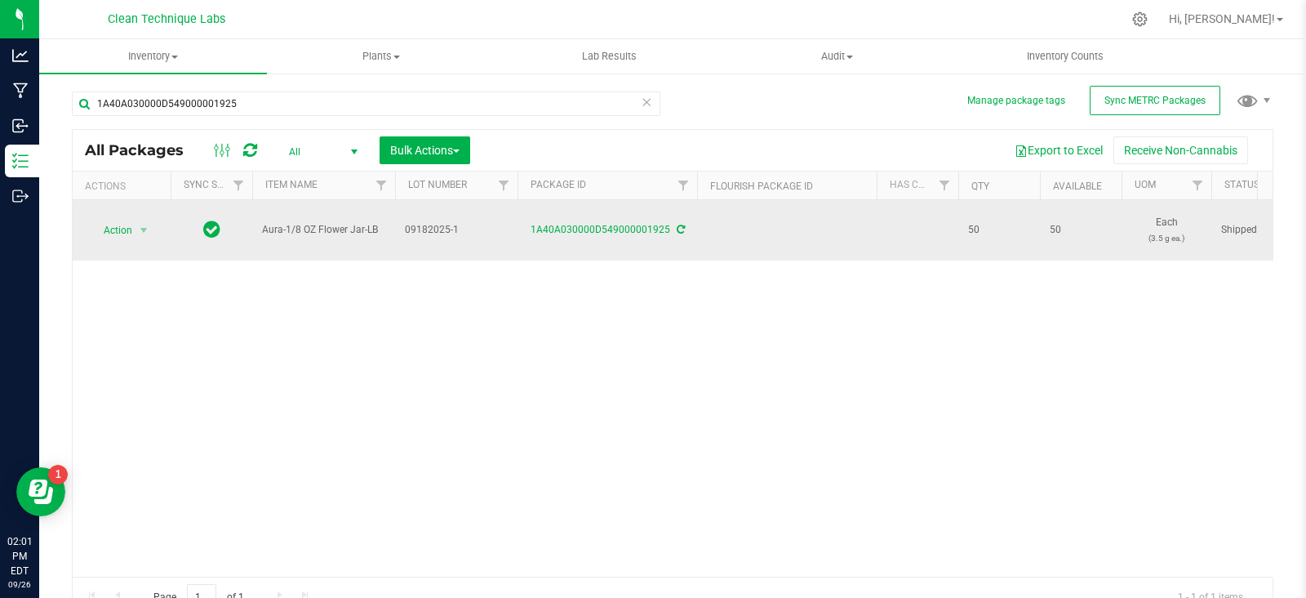
drag, startPoint x: 259, startPoint y: 229, endPoint x: 666, endPoint y: 246, distance: 407.7
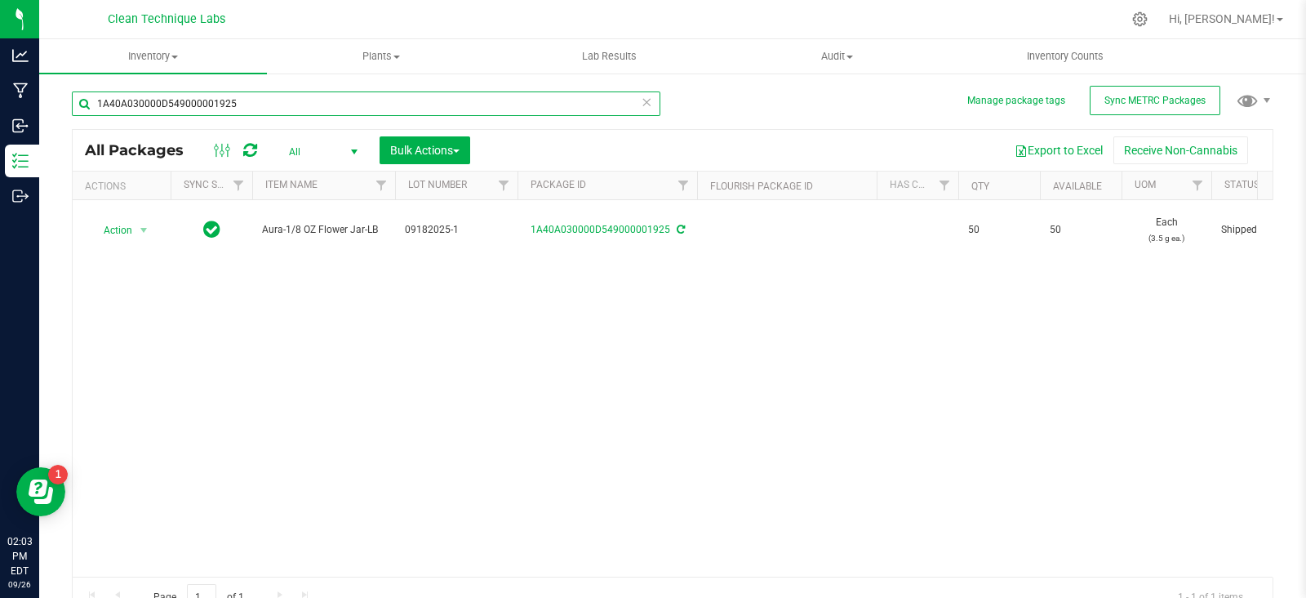
drag, startPoint x: 241, startPoint y: 103, endPoint x: 75, endPoint y: 98, distance: 165.8
click at [75, 98] on input "1A40A030000D549000001925" at bounding box center [366, 103] width 589 height 24
paste input "6"
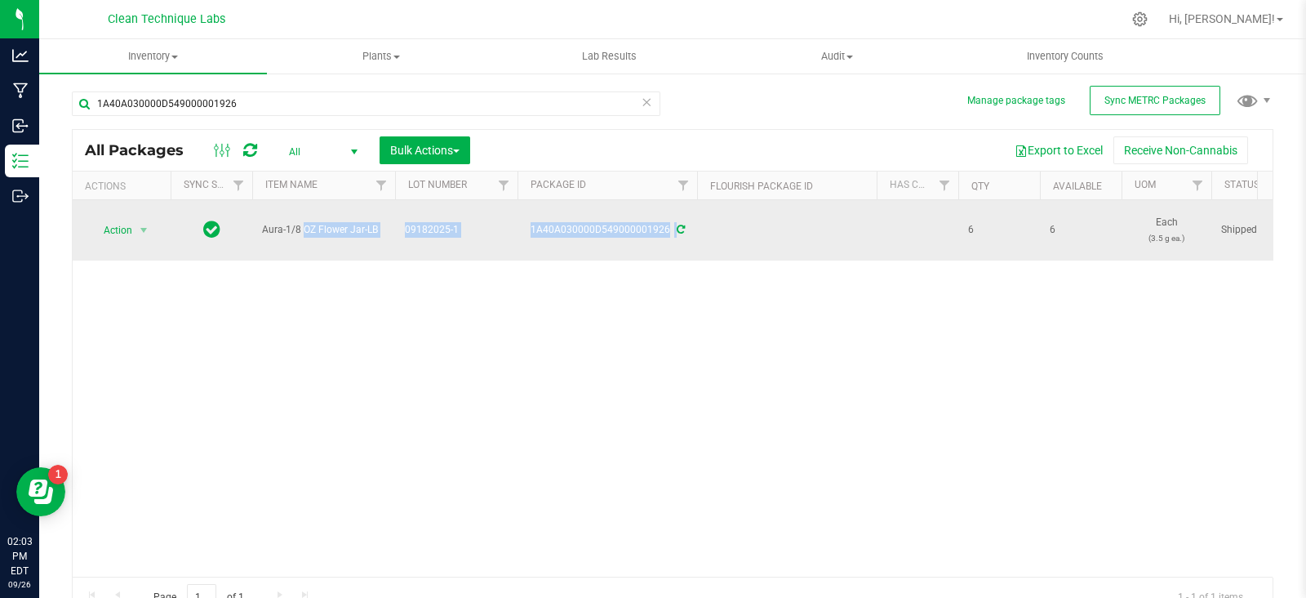
drag, startPoint x: 260, startPoint y: 231, endPoint x: 674, endPoint y: 245, distance: 414.2
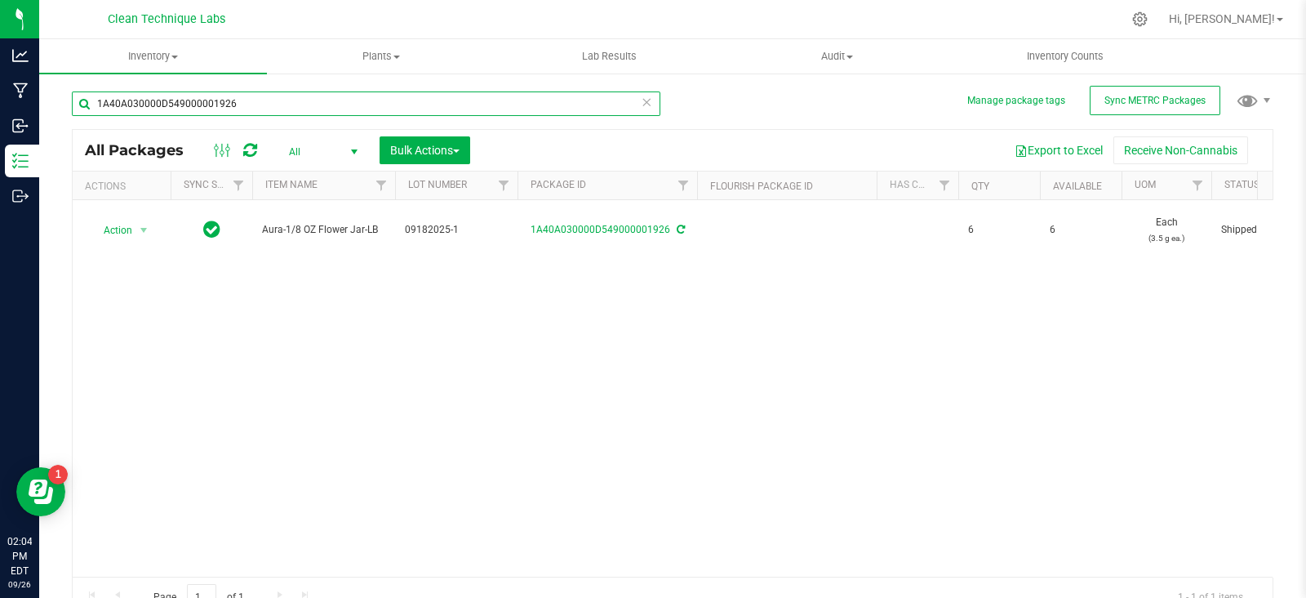
drag, startPoint x: 346, startPoint y: 101, endPoint x: 89, endPoint y: 91, distance: 257.4
click at [89, 91] on input "1A40A030000D549000001926" at bounding box center [366, 103] width 589 height 24
paste input "7"
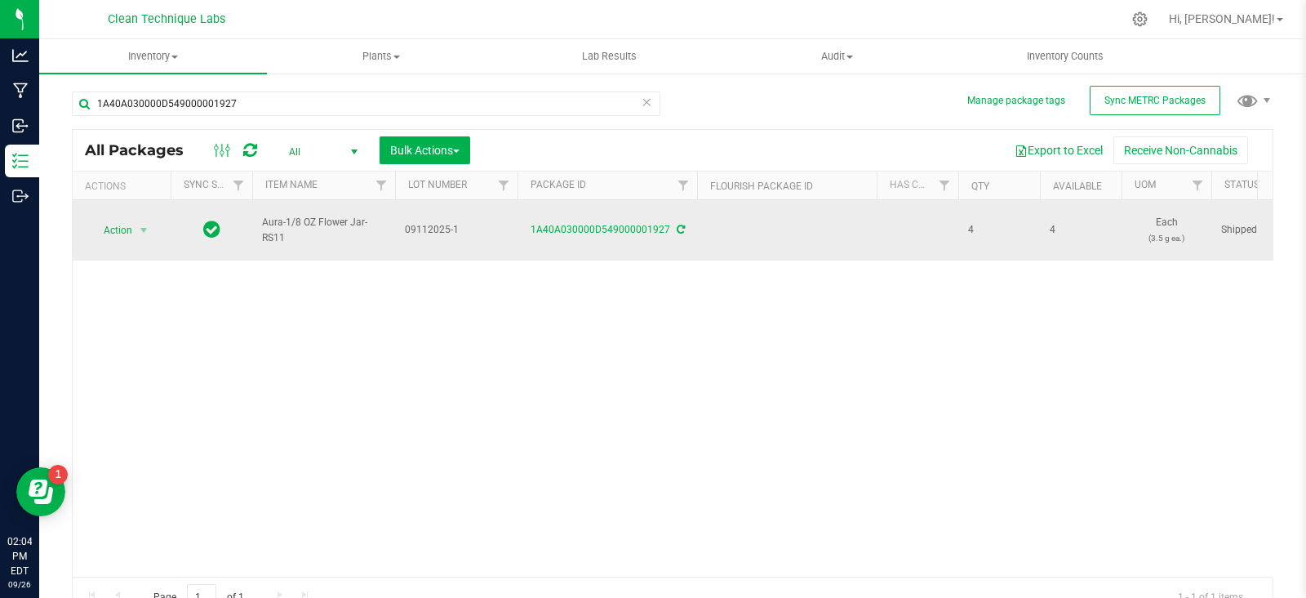
drag, startPoint x: 262, startPoint y: 221, endPoint x: 665, endPoint y: 235, distance: 403.6
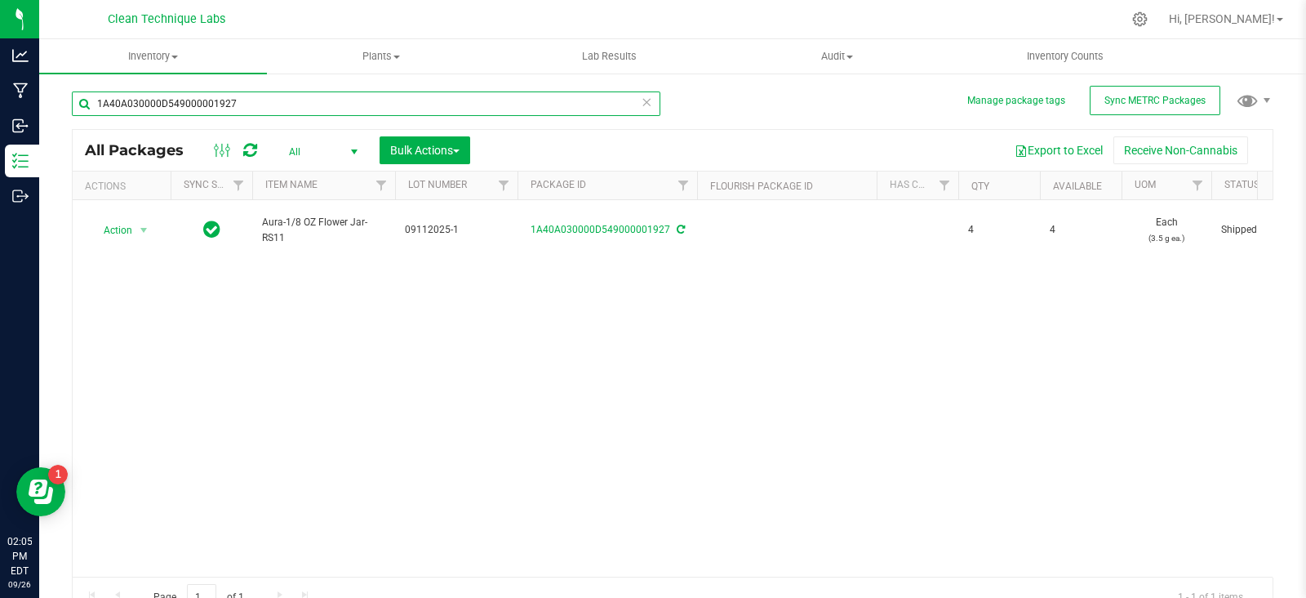
drag, startPoint x: 263, startPoint y: 103, endPoint x: 92, endPoint y: 86, distance: 171.5
click at [92, 86] on div "1A40A030000D549000001927" at bounding box center [372, 103] width 601 height 52
paste input "8"
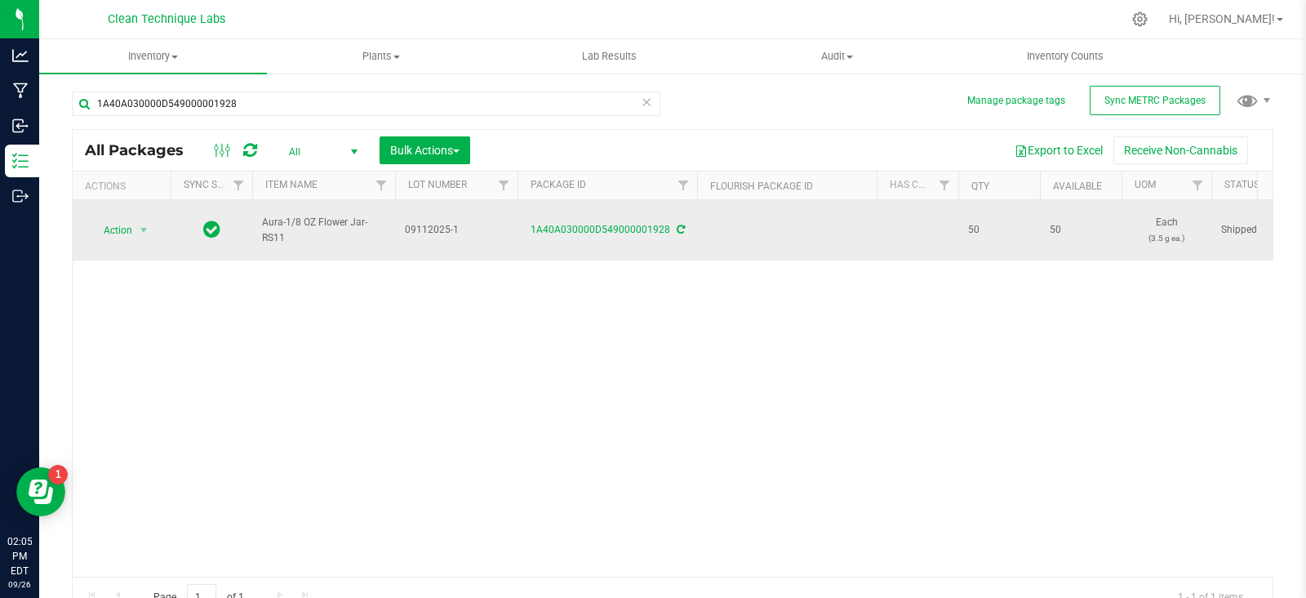
drag, startPoint x: 258, startPoint y: 222, endPoint x: 665, endPoint y: 243, distance: 407.1
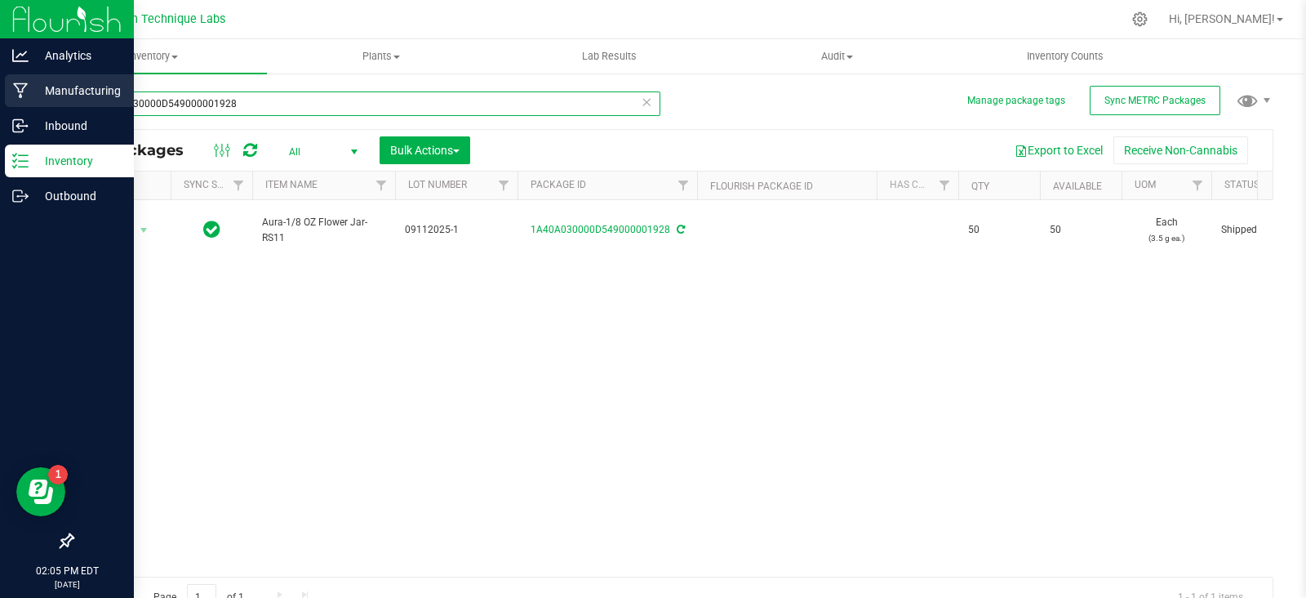
drag, startPoint x: 259, startPoint y: 104, endPoint x: 0, endPoint y: 106, distance: 258.8
click at [0, 106] on div "Analytics Manufacturing Inbound Inventory Outbound 02:05 PM EDT [DATE] 09/26 Cl…" at bounding box center [653, 299] width 1306 height 598
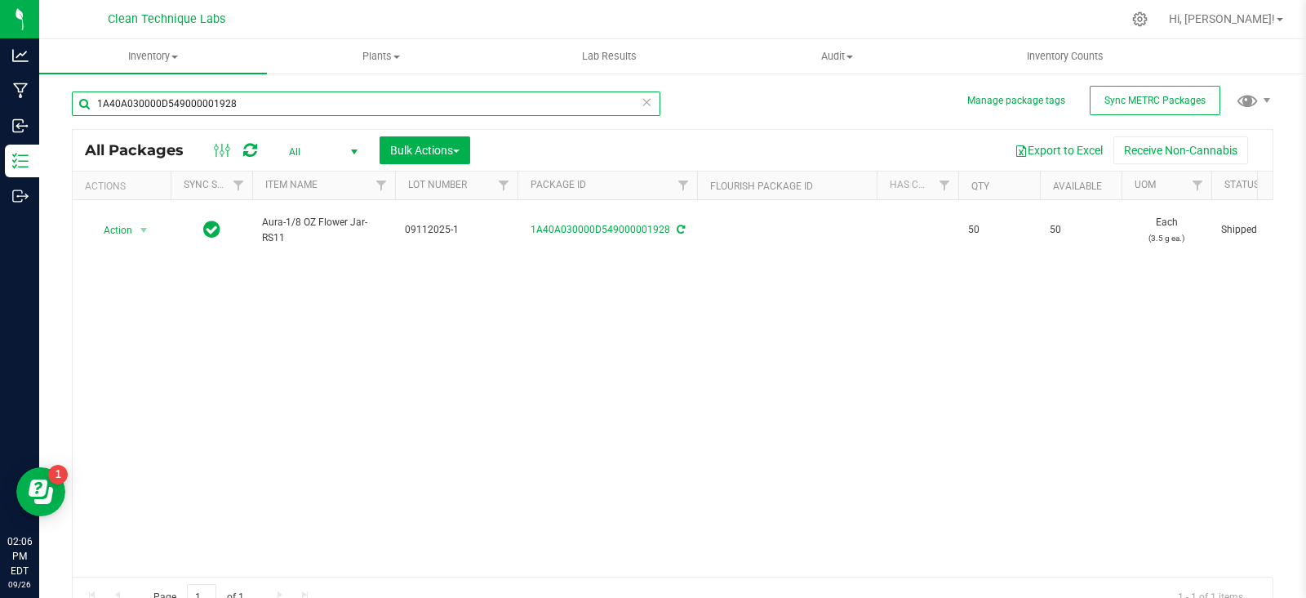
drag, startPoint x: 249, startPoint y: 99, endPoint x: 49, endPoint y: 98, distance: 200.0
click at [51, 98] on div "Manage package tags Sync METRC Packages 1A40A030000D549000001928 All Packages A…" at bounding box center [672, 321] width 1267 height 498
paste input "9"
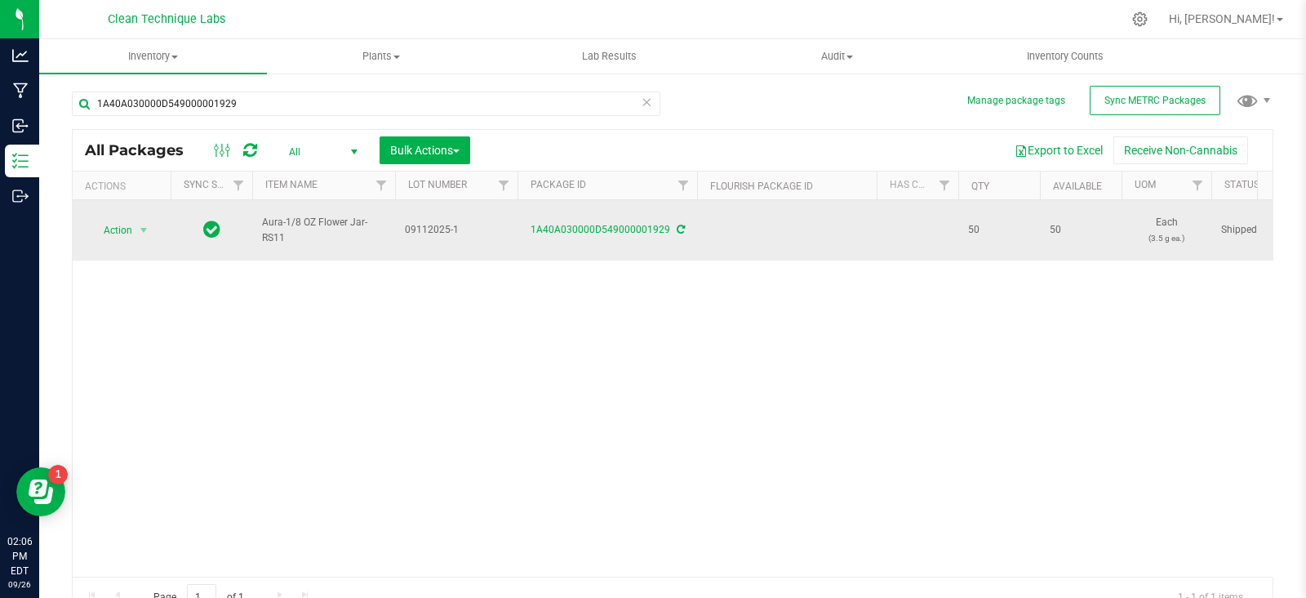
drag, startPoint x: 257, startPoint y: 221, endPoint x: 665, endPoint y: 247, distance: 408.2
click at [255, 215] on td "Aura-1/8 OZ Flower Jar-RS11" at bounding box center [323, 230] width 143 height 60
click at [258, 220] on td "Aura-1/8 OZ Flower Jar-RS11" at bounding box center [323, 230] width 143 height 60
drag, startPoint x: 261, startPoint y: 221, endPoint x: 666, endPoint y: 247, distance: 405.7
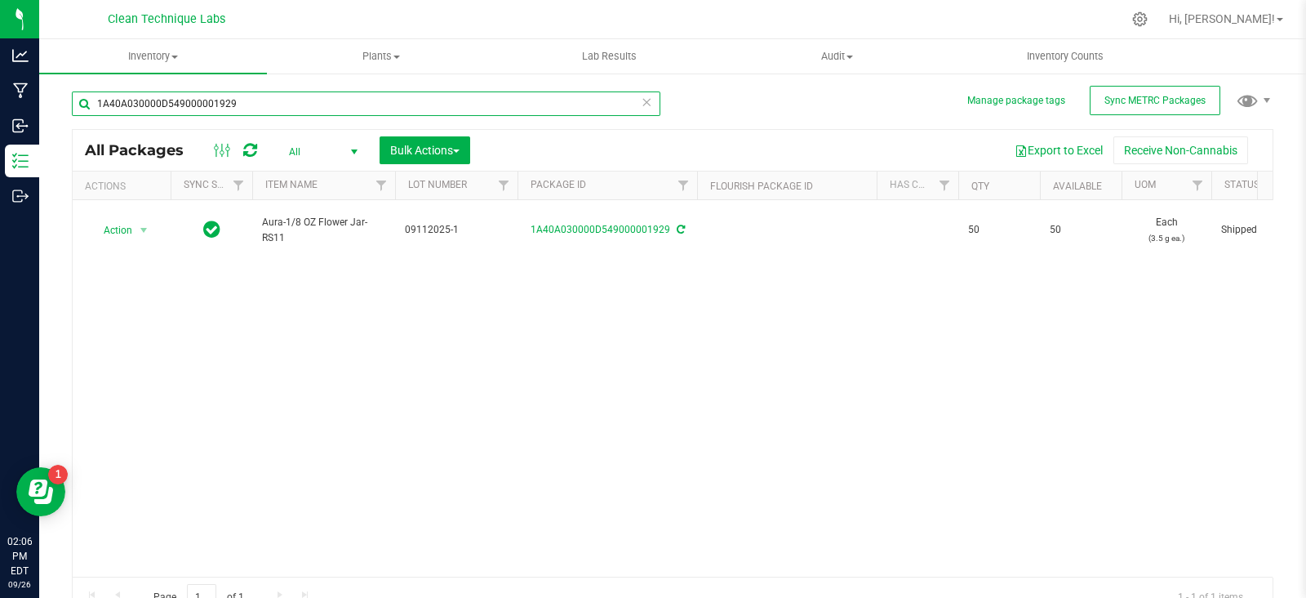
drag, startPoint x: 241, startPoint y: 108, endPoint x: 69, endPoint y: 111, distance: 171.5
click at [69, 111] on div "Manage package tags Sync METRC Packages 1A40A030000D549000001929 All Packages A…" at bounding box center [672, 321] width 1267 height 498
paste input "30"
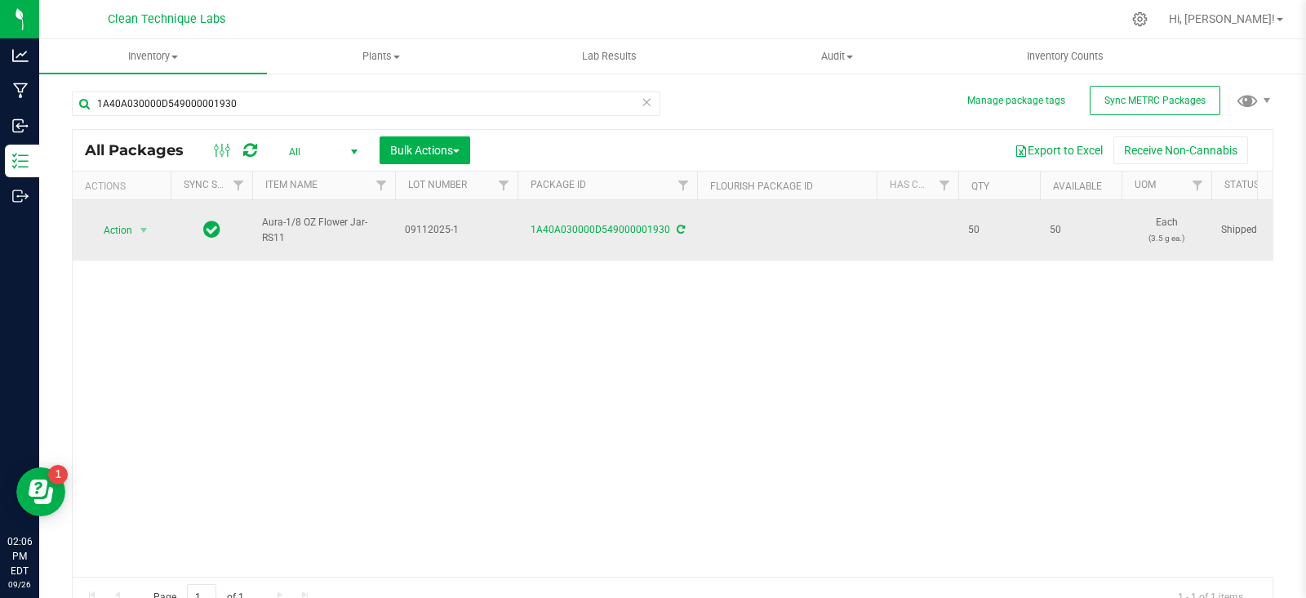
drag, startPoint x: 253, startPoint y: 222, endPoint x: 667, endPoint y: 242, distance: 414.4
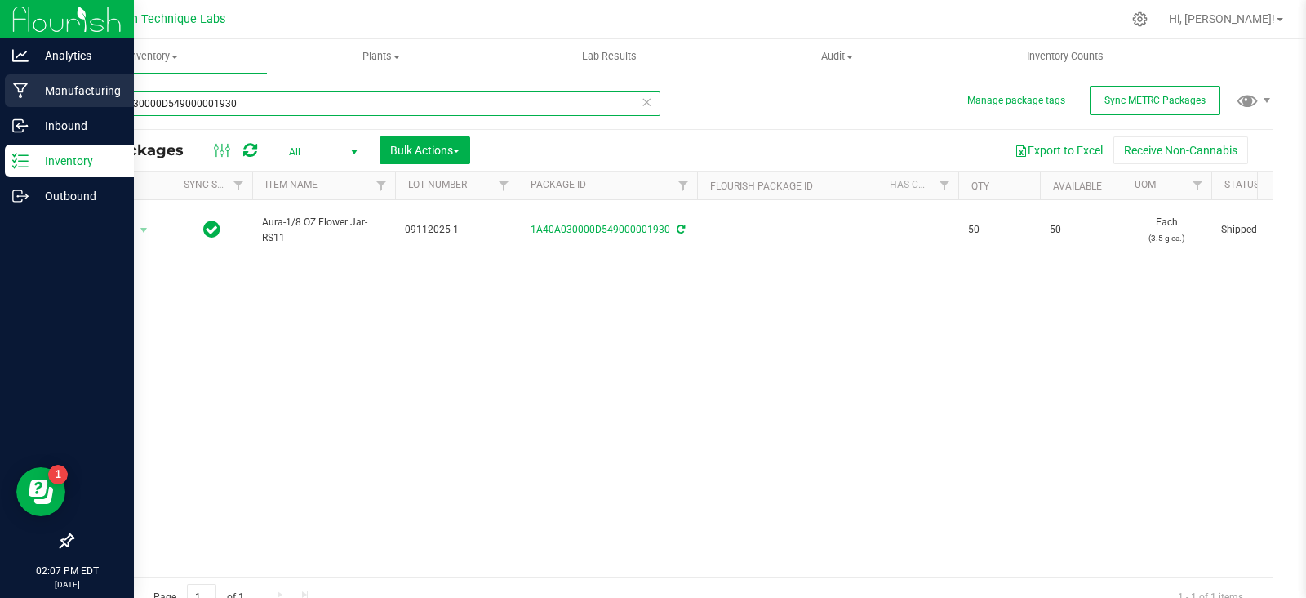
drag, startPoint x: 264, startPoint y: 102, endPoint x: 0, endPoint y: 106, distance: 263.7
click at [0, 106] on div "Analytics Manufacturing Inbound Inventory Outbound 02:07 PM EDT [DATE] 09/26 Cl…" at bounding box center [653, 299] width 1306 height 598
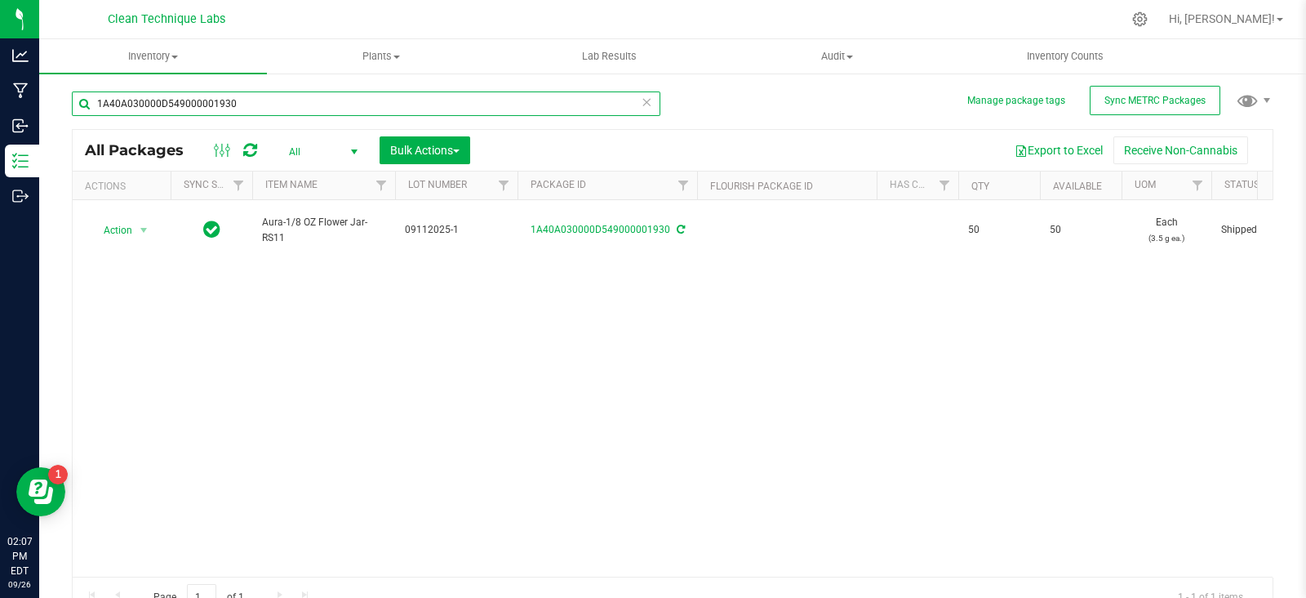
paste input "1"
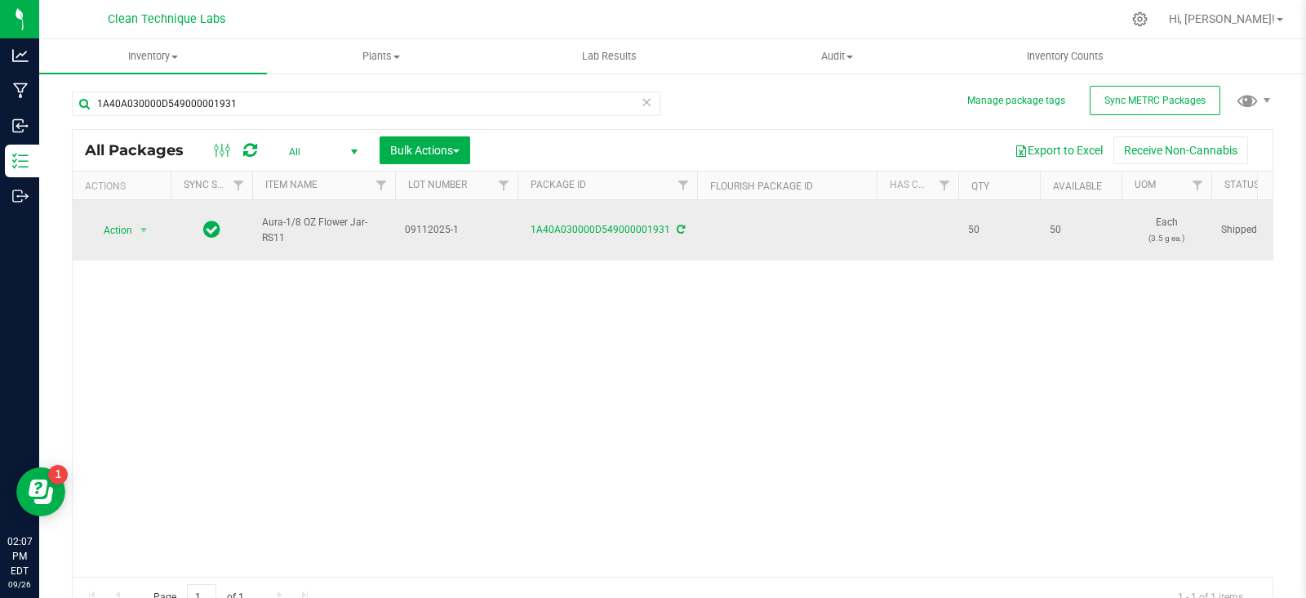
drag, startPoint x: 256, startPoint y: 220, endPoint x: 665, endPoint y: 244, distance: 409.7
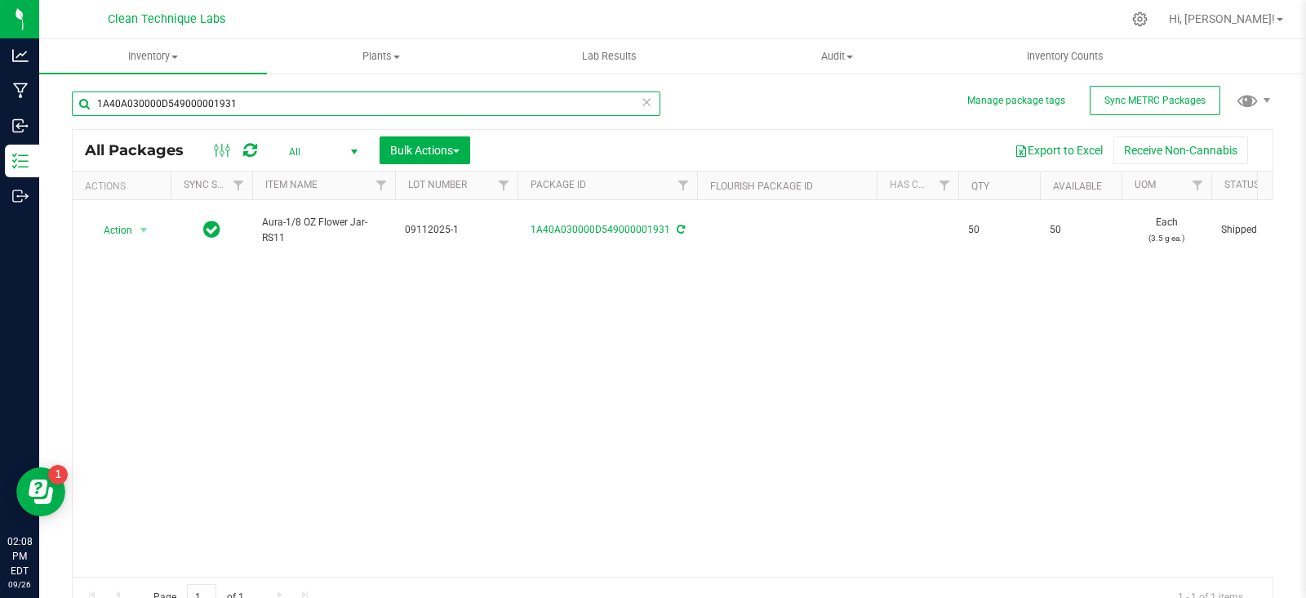
drag, startPoint x: 243, startPoint y: 105, endPoint x: 73, endPoint y: 93, distance: 170.3
click at [73, 93] on input "1A40A030000D549000001931" at bounding box center [366, 103] width 589 height 24
paste input "2"
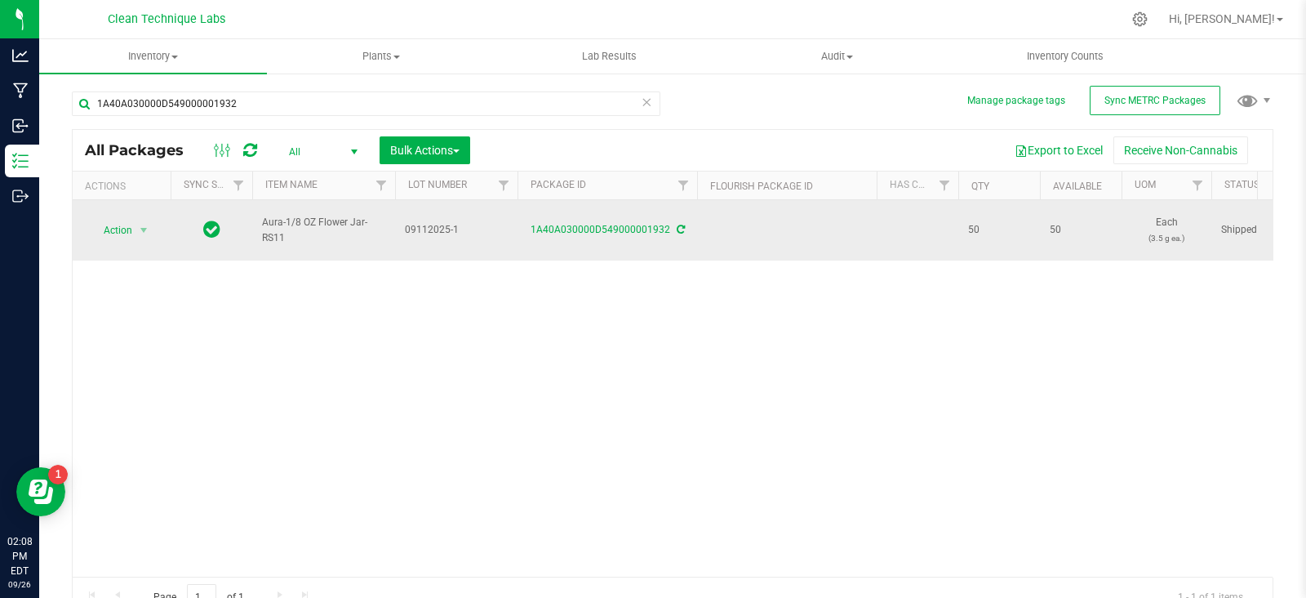
drag, startPoint x: 260, startPoint y: 220, endPoint x: 665, endPoint y: 238, distance: 406.2
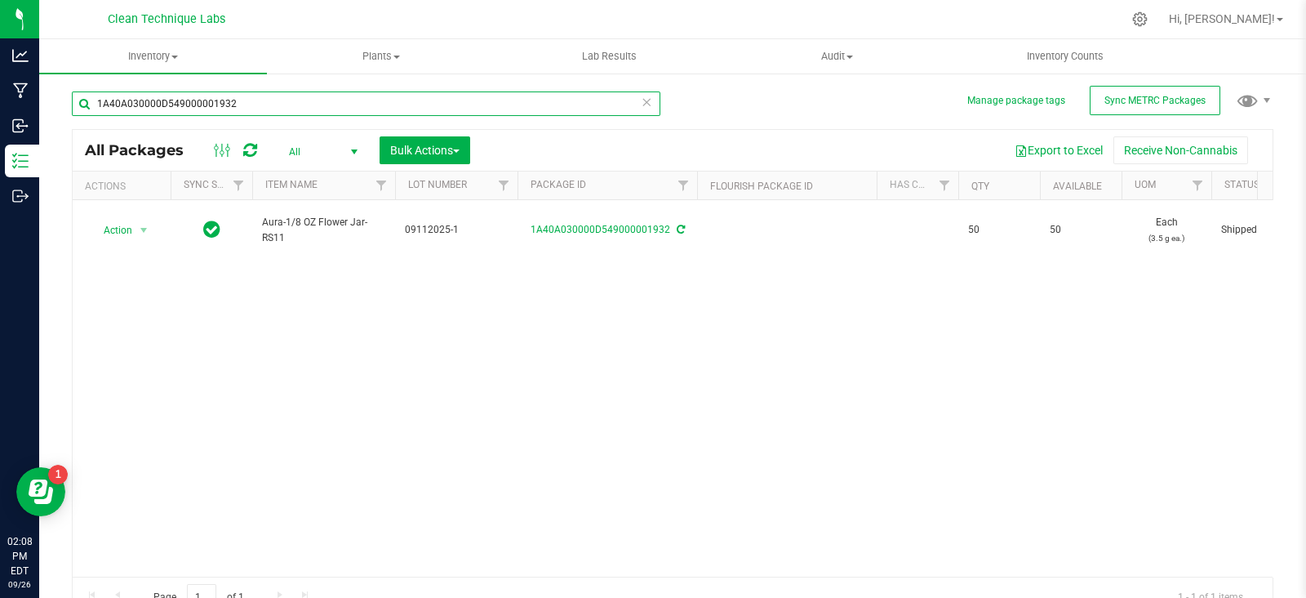
drag, startPoint x: 245, startPoint y: 104, endPoint x: 83, endPoint y: 100, distance: 161.7
click at [83, 100] on input "1A40A030000D549000001932" at bounding box center [366, 103] width 589 height 24
paste input "3"
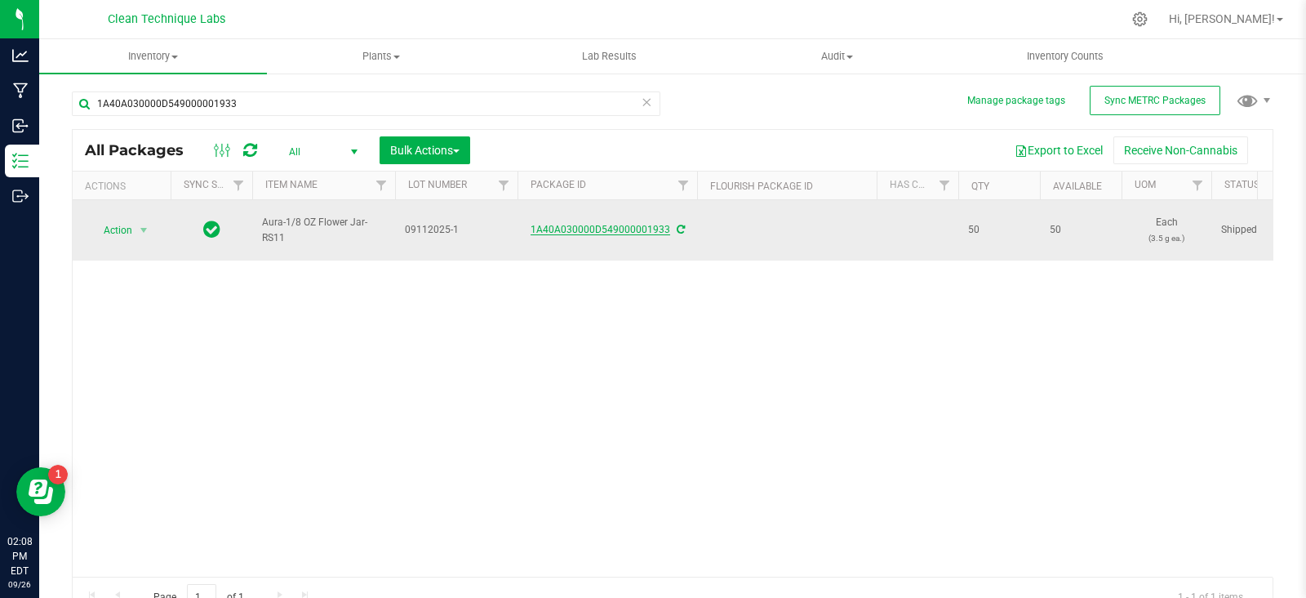
drag, startPoint x: 260, startPoint y: 218, endPoint x: 665, endPoint y: 226, distance: 405.0
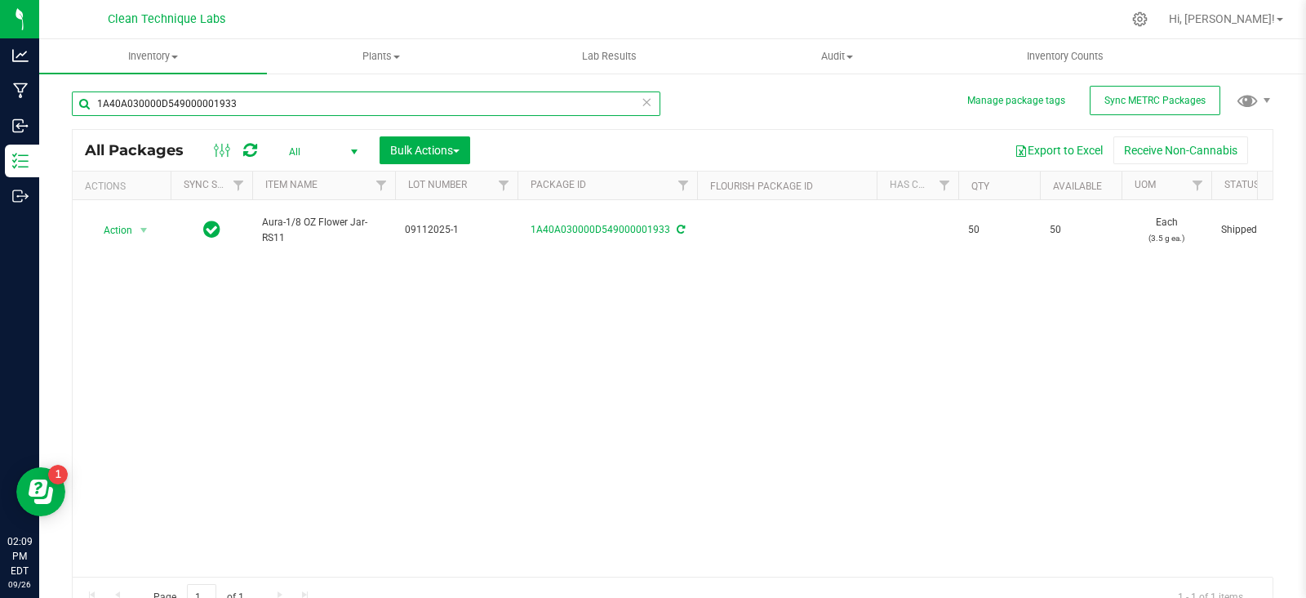
drag, startPoint x: 245, startPoint y: 100, endPoint x: 49, endPoint y: 104, distance: 196.0
click at [47, 104] on div "Manage package tags Sync METRC Packages 1A40A030000D549000001933 All Packages A…" at bounding box center [672, 321] width 1267 height 498
paste input "4"
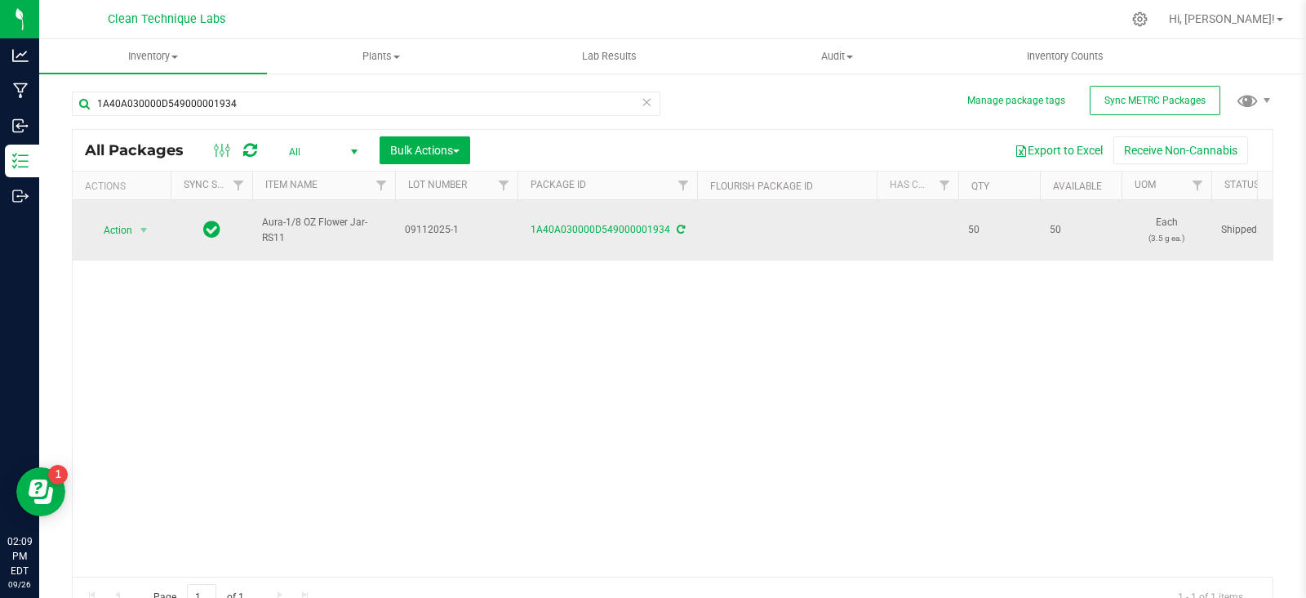
drag, startPoint x: 260, startPoint y: 220, endPoint x: 668, endPoint y: 242, distance: 408.8
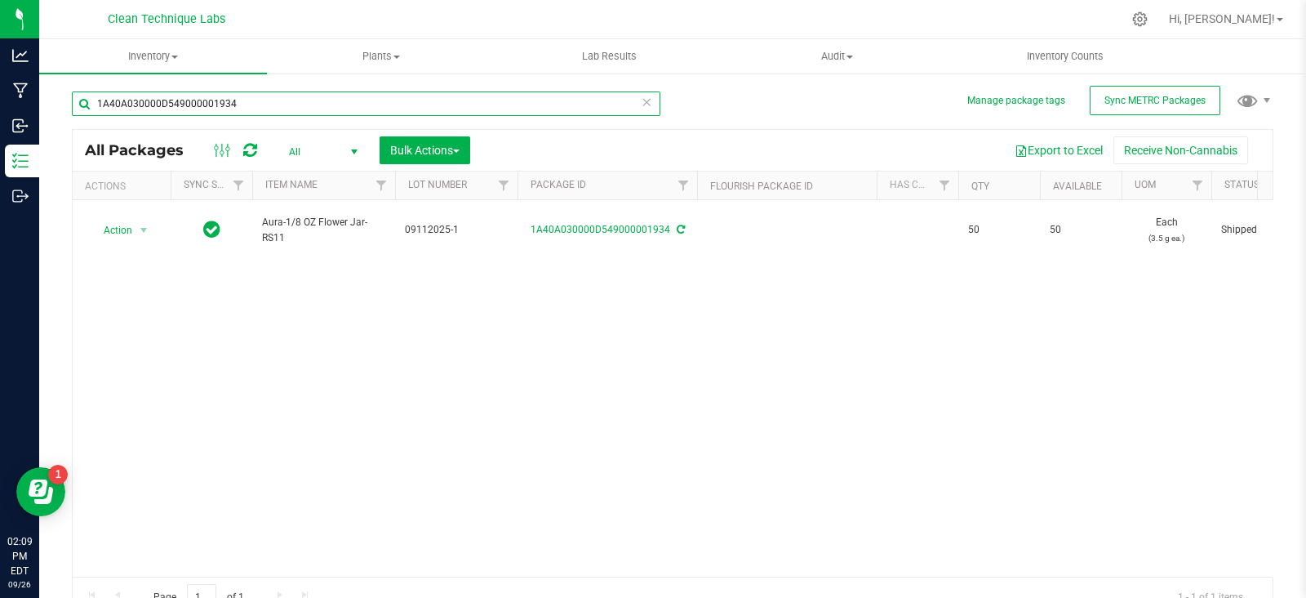
drag, startPoint x: 260, startPoint y: 104, endPoint x: 55, endPoint y: 119, distance: 205.5
click at [55, 119] on div "Manage package tags Sync METRC Packages 1A40A030000D549000001934 All Packages A…" at bounding box center [672, 321] width 1267 height 498
paste input "5"
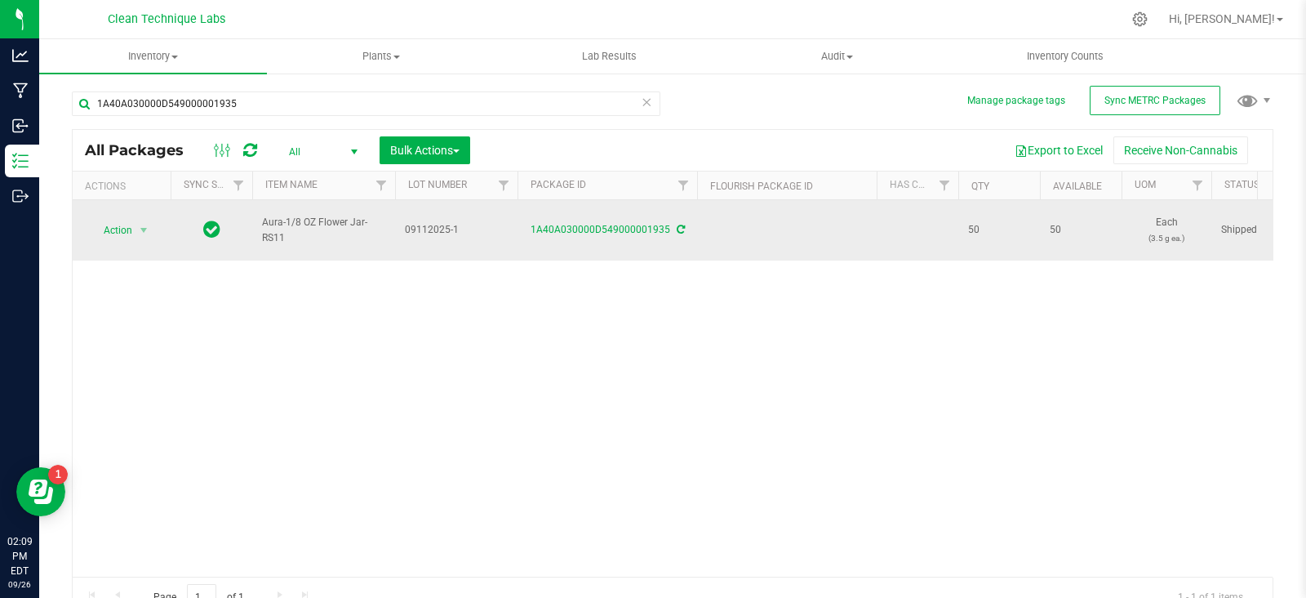
drag, startPoint x: 253, startPoint y: 230, endPoint x: 667, endPoint y: 241, distance: 414.1
drag, startPoint x: 260, startPoint y: 220, endPoint x: 665, endPoint y: 233, distance: 406.0
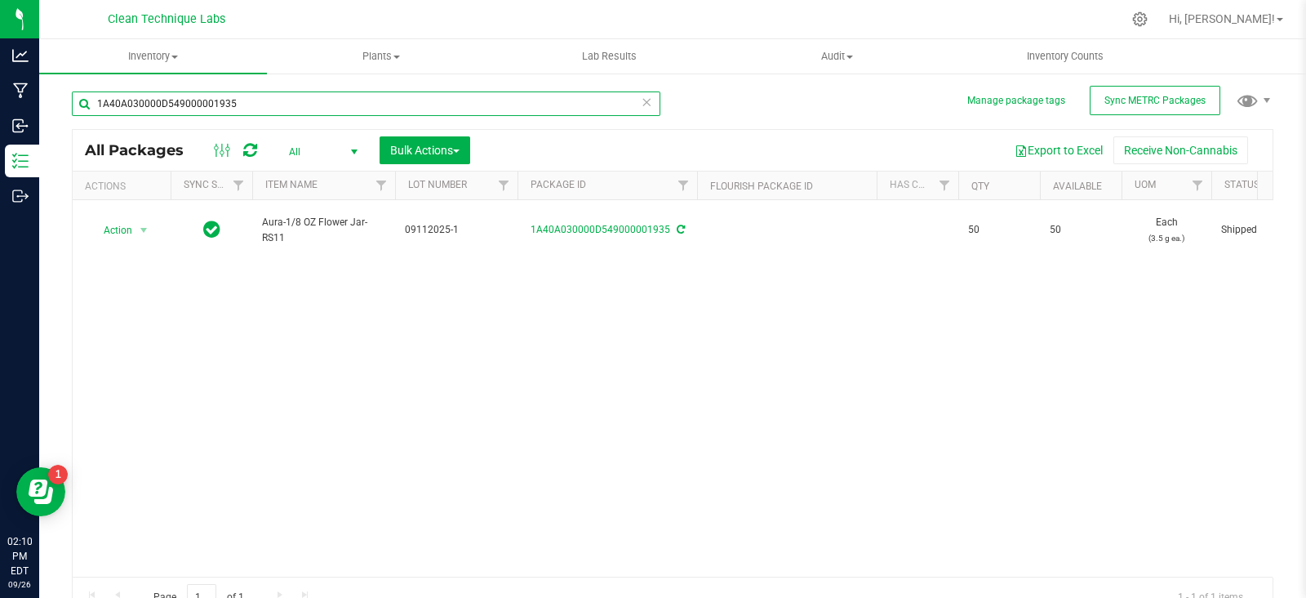
drag, startPoint x: 254, startPoint y: 106, endPoint x: 84, endPoint y: 87, distance: 170.9
click at [84, 87] on div "1A40A030000D549000001935" at bounding box center [372, 103] width 601 height 52
paste input "6"
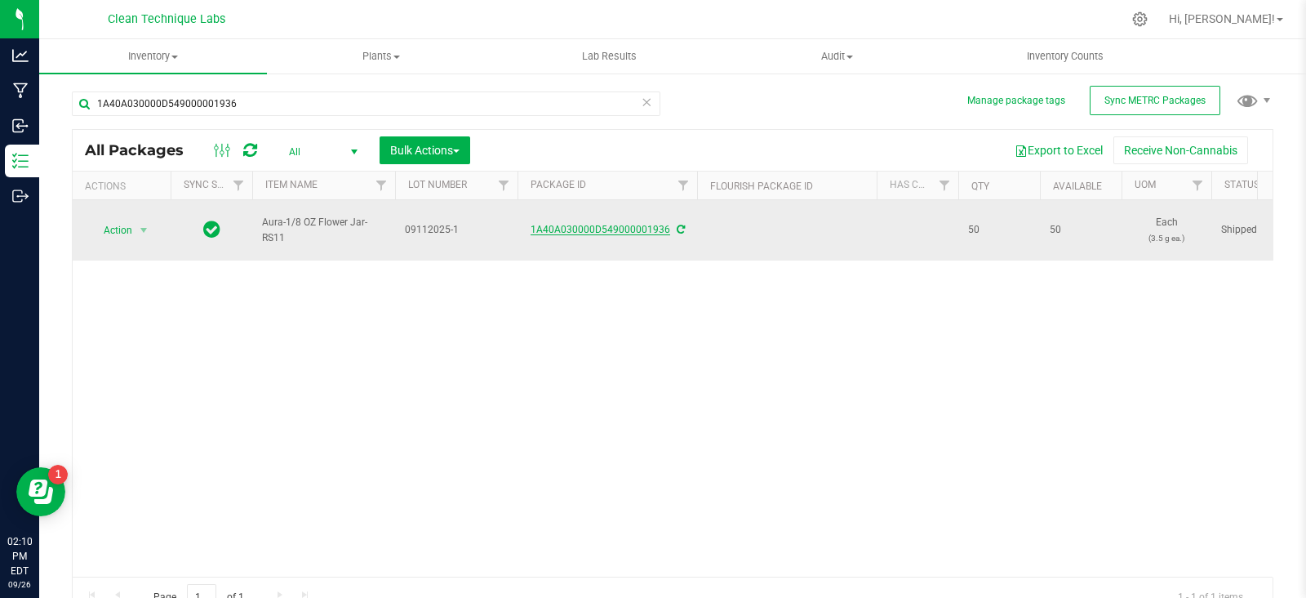
drag, startPoint x: 256, startPoint y: 222, endPoint x: 669, endPoint y: 226, distance: 412.3
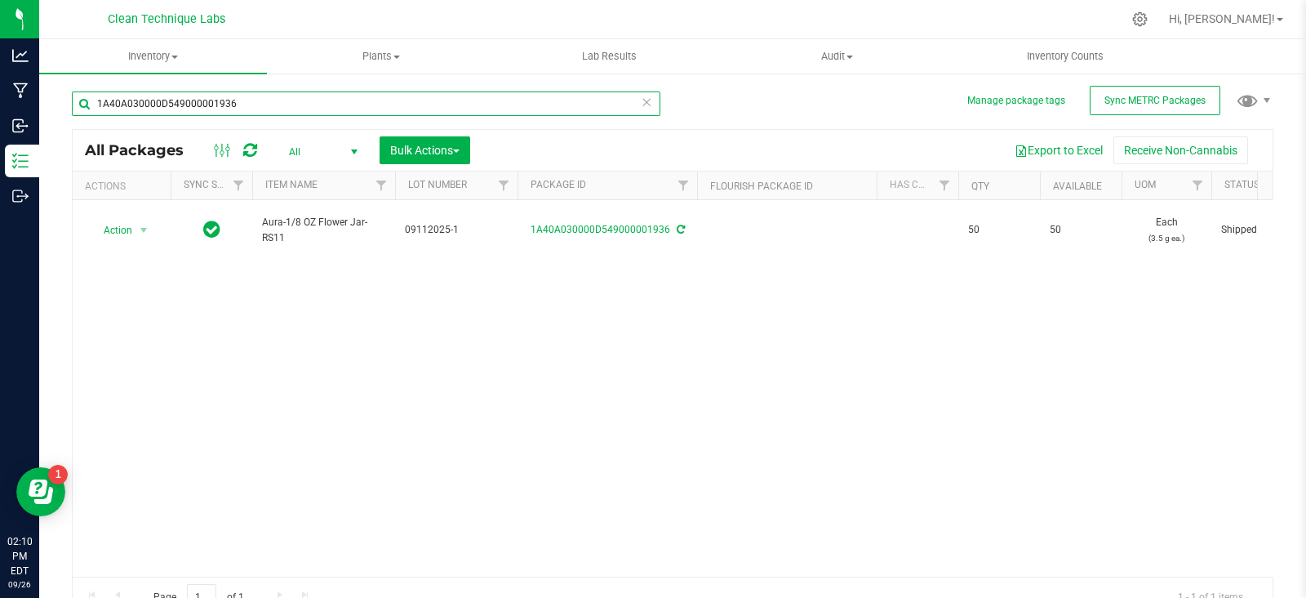
drag, startPoint x: 268, startPoint y: 112, endPoint x: 85, endPoint y: 108, distance: 182.9
click at [85, 108] on input "1A40A030000D549000001936" at bounding box center [366, 103] width 589 height 24
paste input "7"
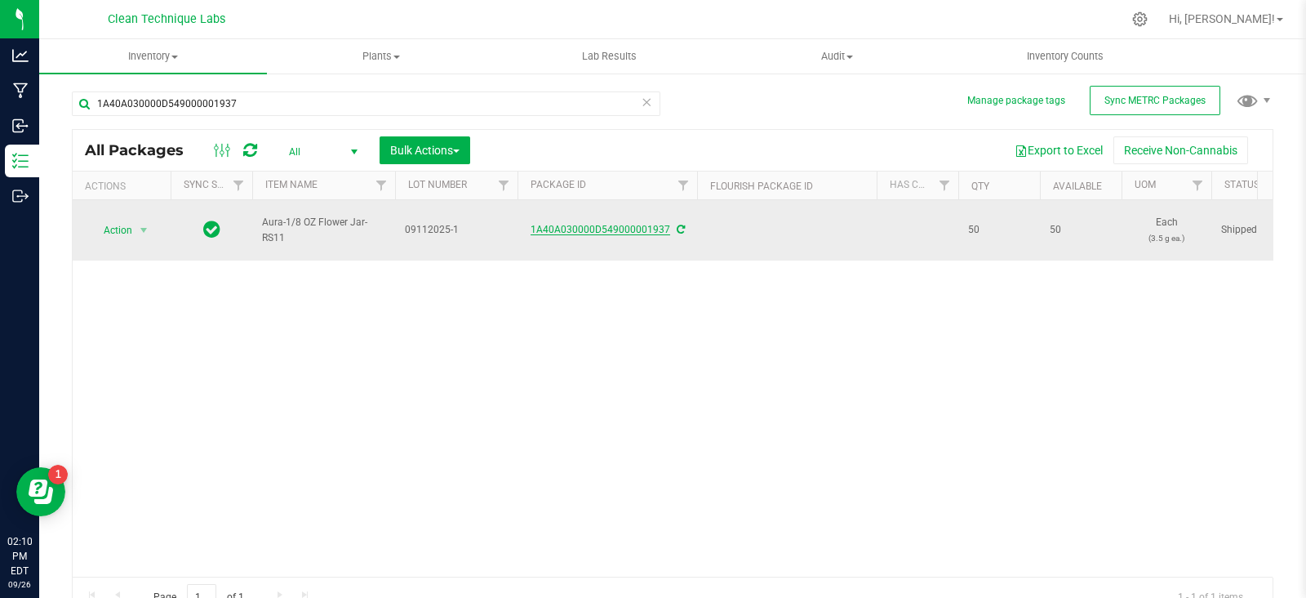
drag, startPoint x: 262, startPoint y: 222, endPoint x: 665, endPoint y: 230, distance: 403.4
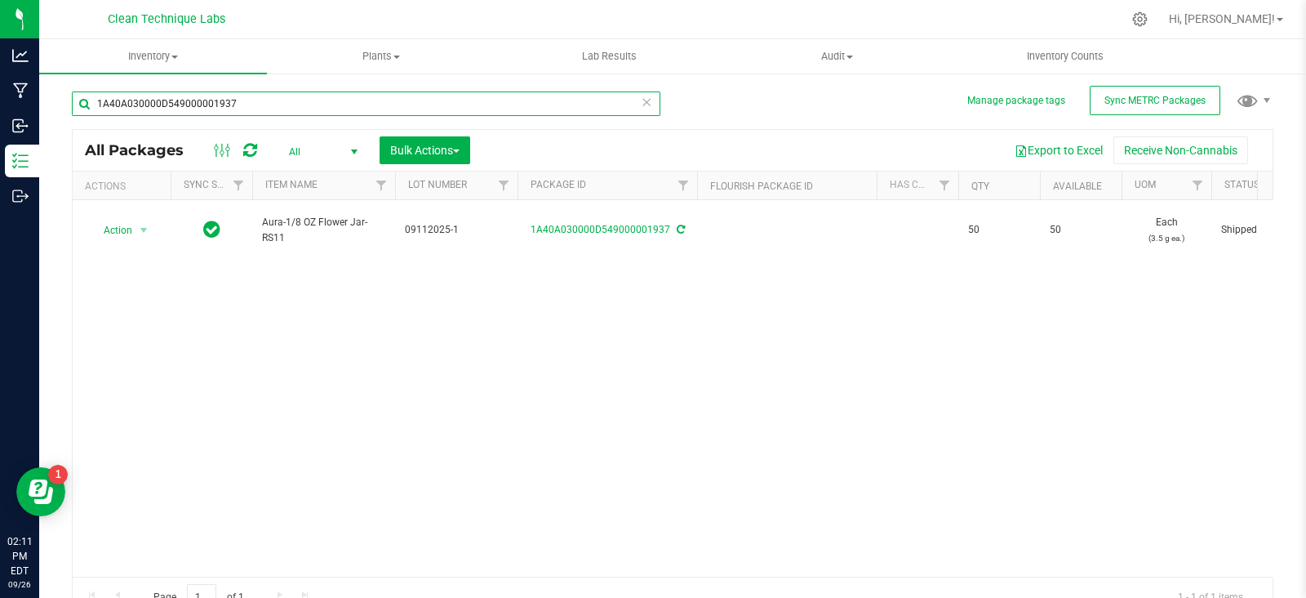
drag, startPoint x: 245, startPoint y: 99, endPoint x: 57, endPoint y: 100, distance: 187.8
click at [57, 100] on div "Manage package tags Sync METRC Packages 1A40A030000D549000001937 All Packages A…" at bounding box center [672, 321] width 1267 height 498
paste input "8"
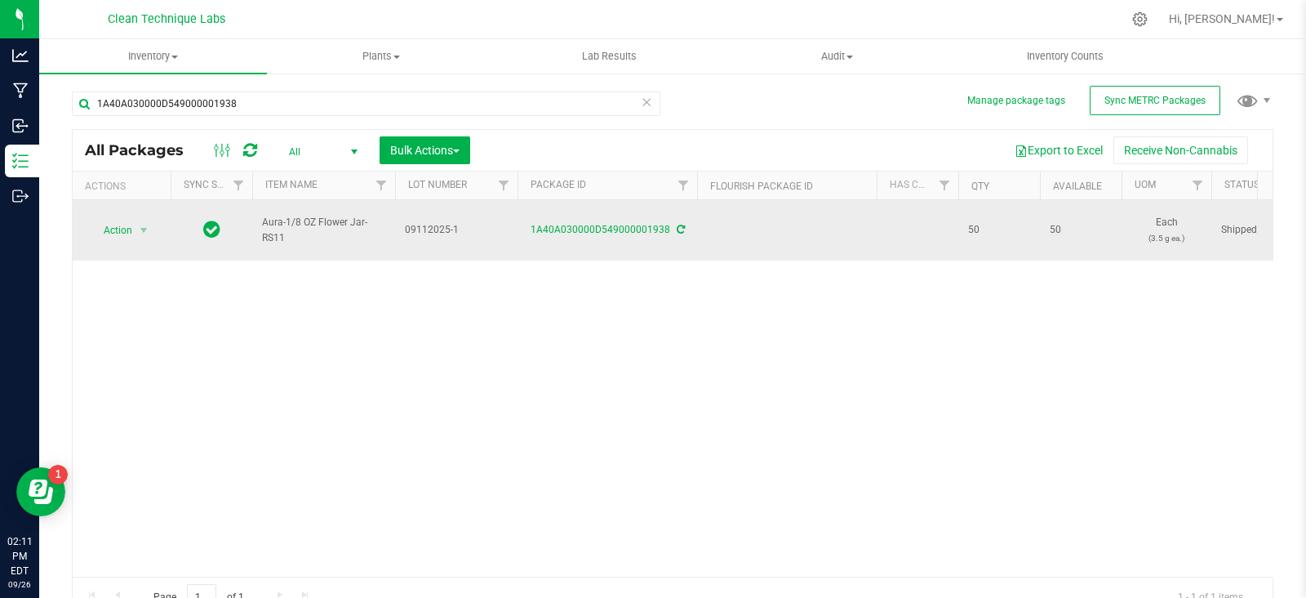
drag, startPoint x: 258, startPoint y: 222, endPoint x: 666, endPoint y: 240, distance: 408.6
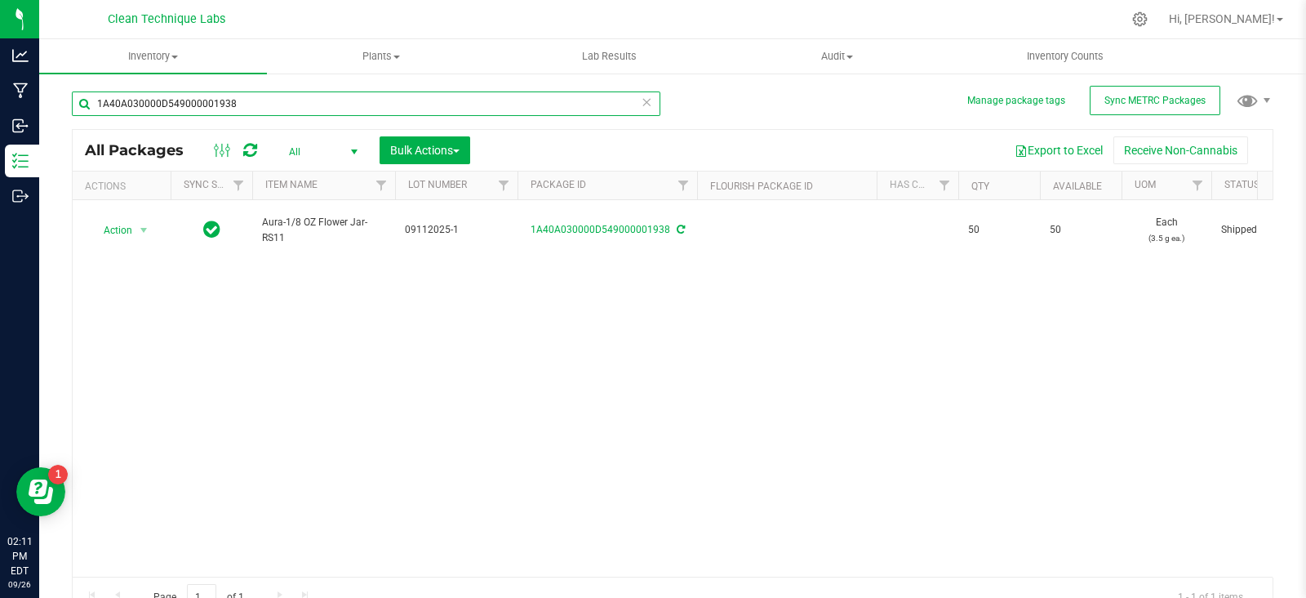
drag, startPoint x: 261, startPoint y: 105, endPoint x: -18, endPoint y: 102, distance: 279.2
click at [0, 102] on html "Analytics Manufacturing Inbound Inventory Outbound 02:11 PM EDT [DATE] 09/26 Cl…" at bounding box center [653, 299] width 1306 height 598
paste input "9"
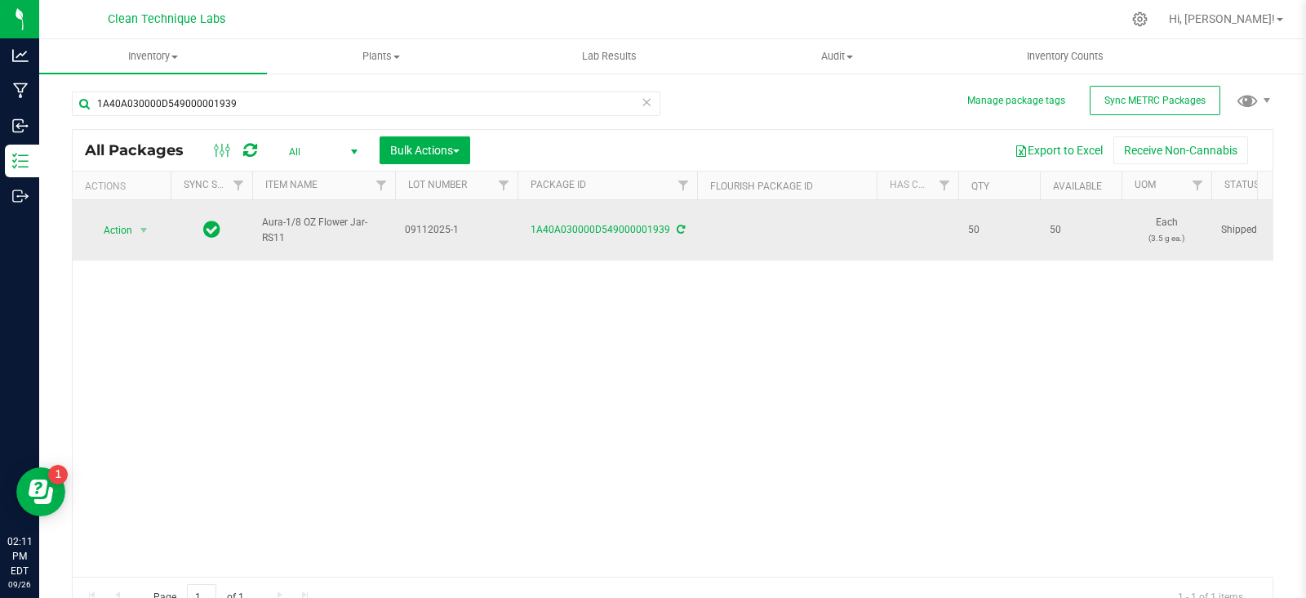
drag, startPoint x: 263, startPoint y: 222, endPoint x: 946, endPoint y: 246, distance: 683.8
drag, startPoint x: 240, startPoint y: 218, endPoint x: 665, endPoint y: 235, distance: 424.9
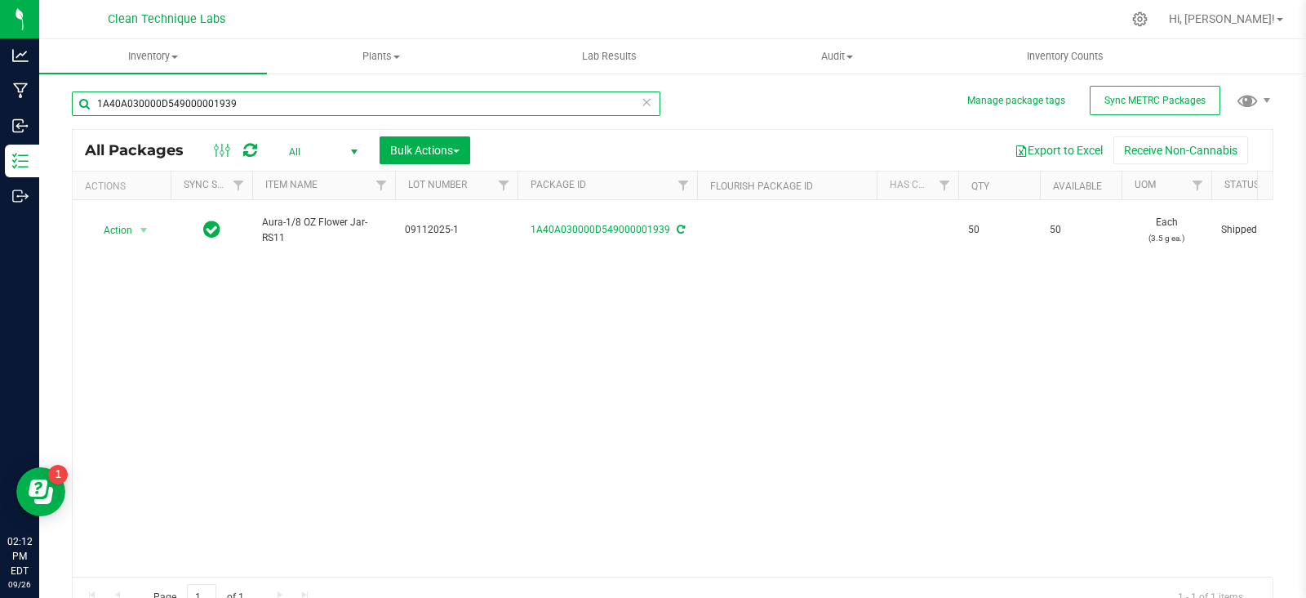
drag, startPoint x: 274, startPoint y: 103, endPoint x: 83, endPoint y: 102, distance: 190.2
click at [83, 102] on input "1A40A030000D549000001939" at bounding box center [366, 103] width 589 height 24
paste input "40"
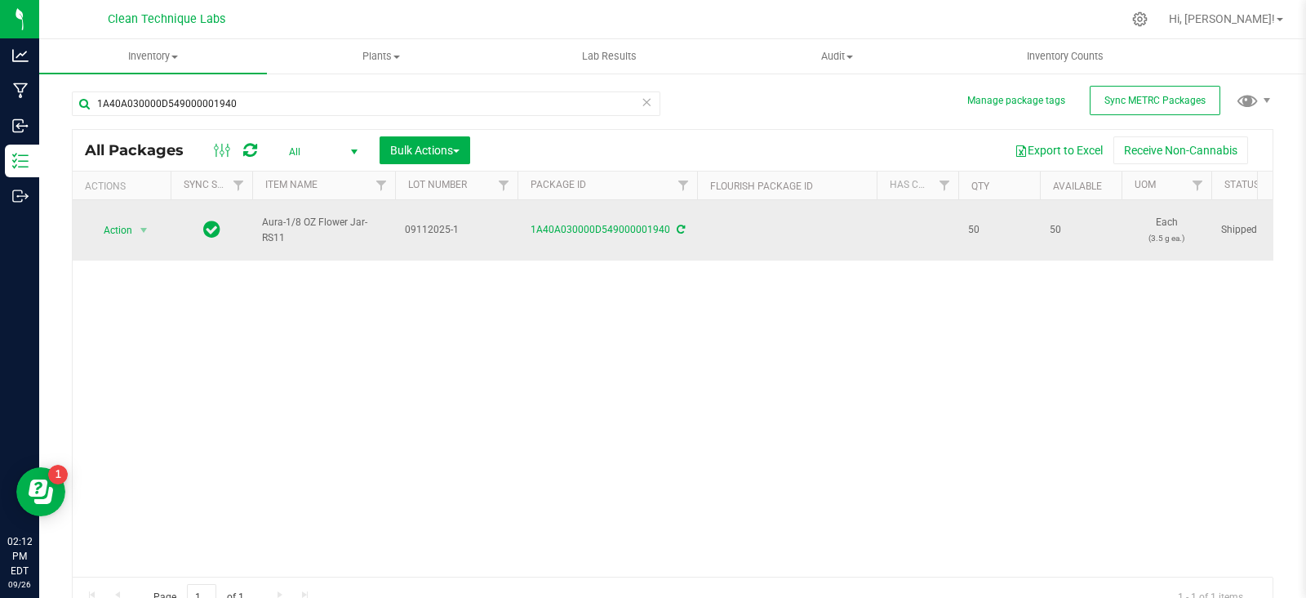
drag, startPoint x: 256, startPoint y: 218, endPoint x: 667, endPoint y: 238, distance: 411.1
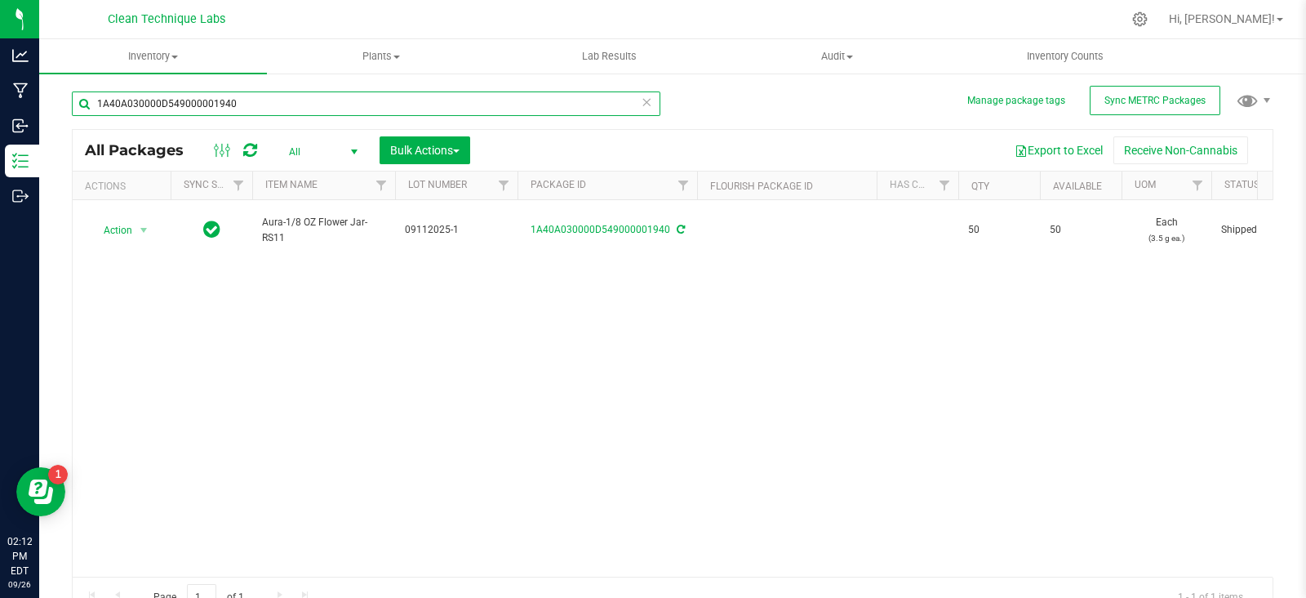
drag, startPoint x: 302, startPoint y: 100, endPoint x: 66, endPoint y: 99, distance: 236.0
click at [66, 99] on div "Manage package tags Sync METRC Packages 1A40A030000D549000001940 All Packages A…" at bounding box center [672, 321] width 1267 height 498
paste input "1"
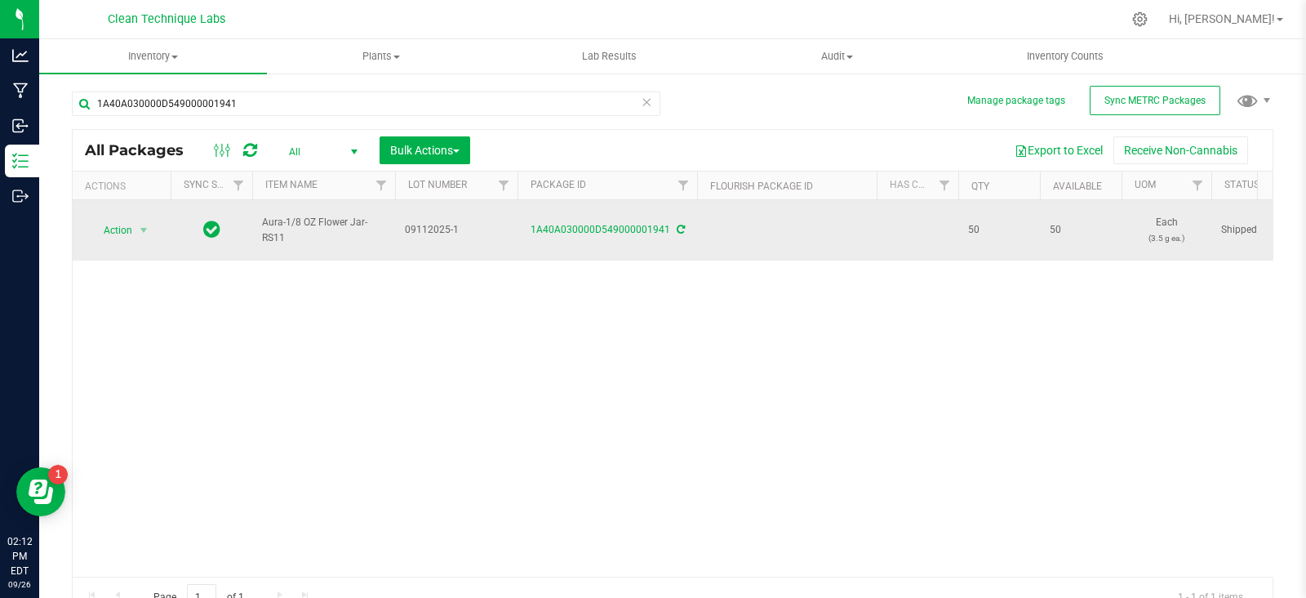
drag, startPoint x: 257, startPoint y: 223, endPoint x: 665, endPoint y: 247, distance: 409.0
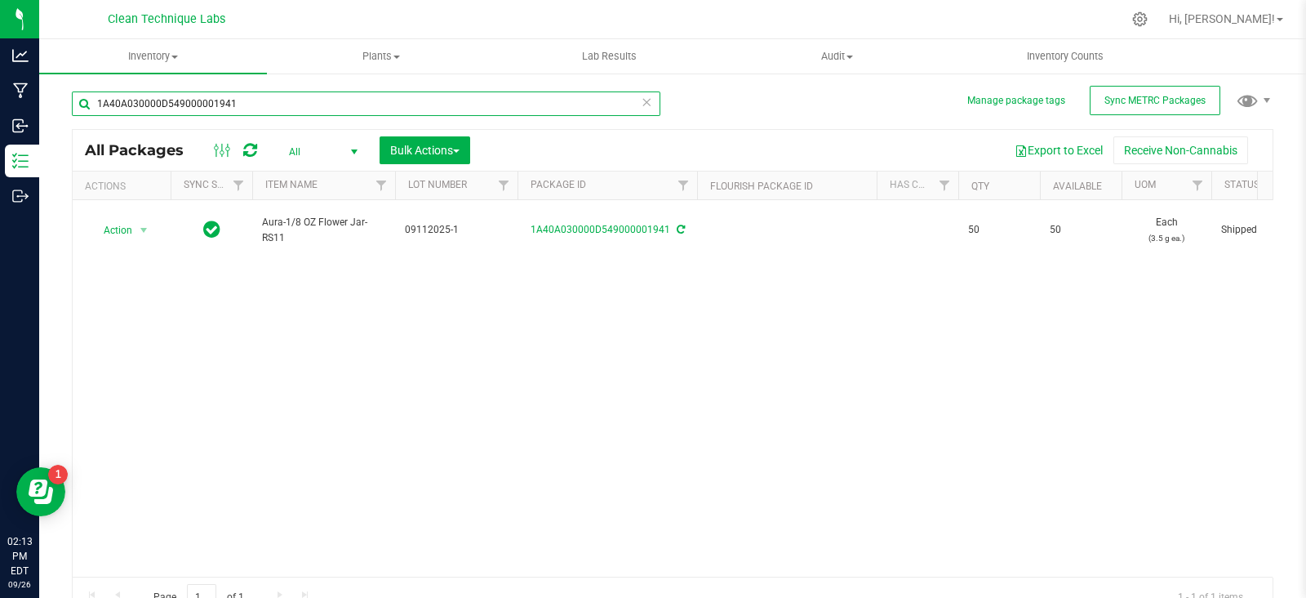
drag, startPoint x: 245, startPoint y: 108, endPoint x: 90, endPoint y: 94, distance: 155.7
click at [90, 94] on input "1A40A030000D549000001941" at bounding box center [366, 103] width 589 height 24
paste input "2"
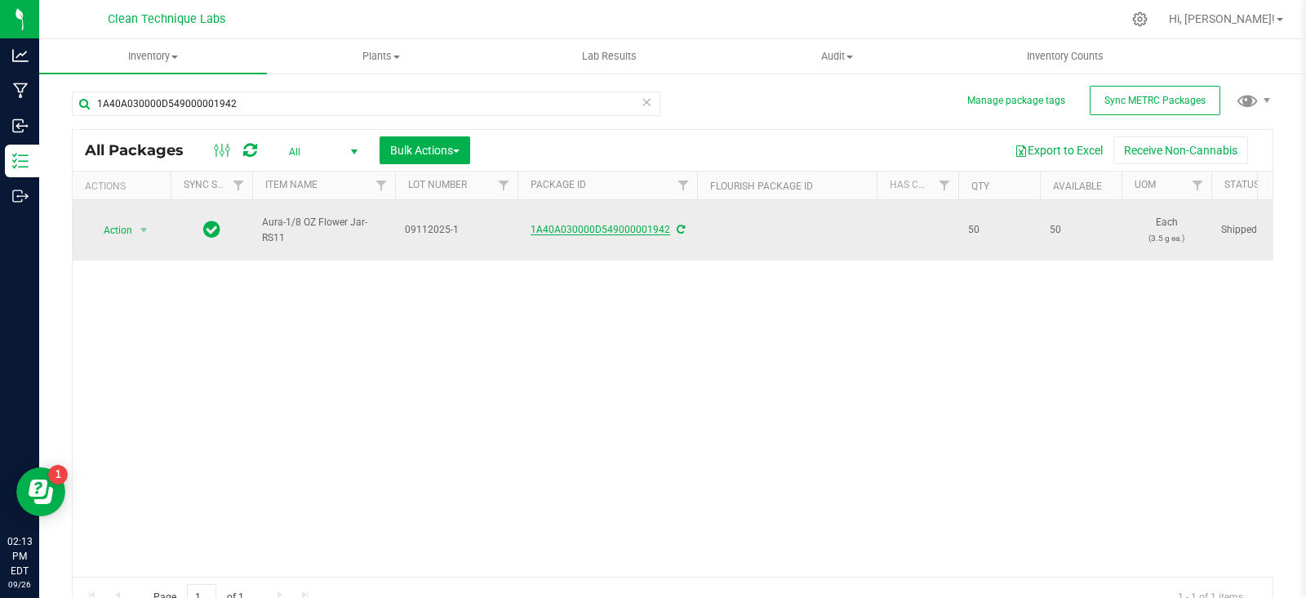
drag, startPoint x: 261, startPoint y: 220, endPoint x: 661, endPoint y: 233, distance: 400.2
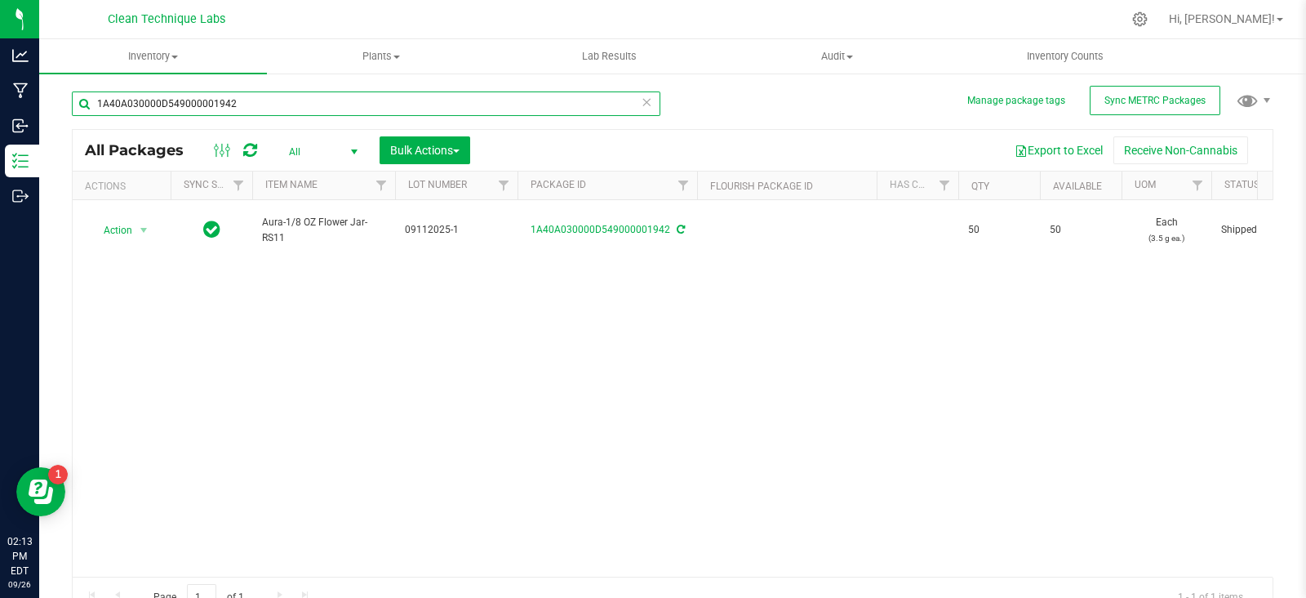
drag, startPoint x: 244, startPoint y: 107, endPoint x: 82, endPoint y: 120, distance: 163.0
click at [81, 119] on div "1A40A030000D549000001942" at bounding box center [366, 110] width 589 height 38
paste input "3"
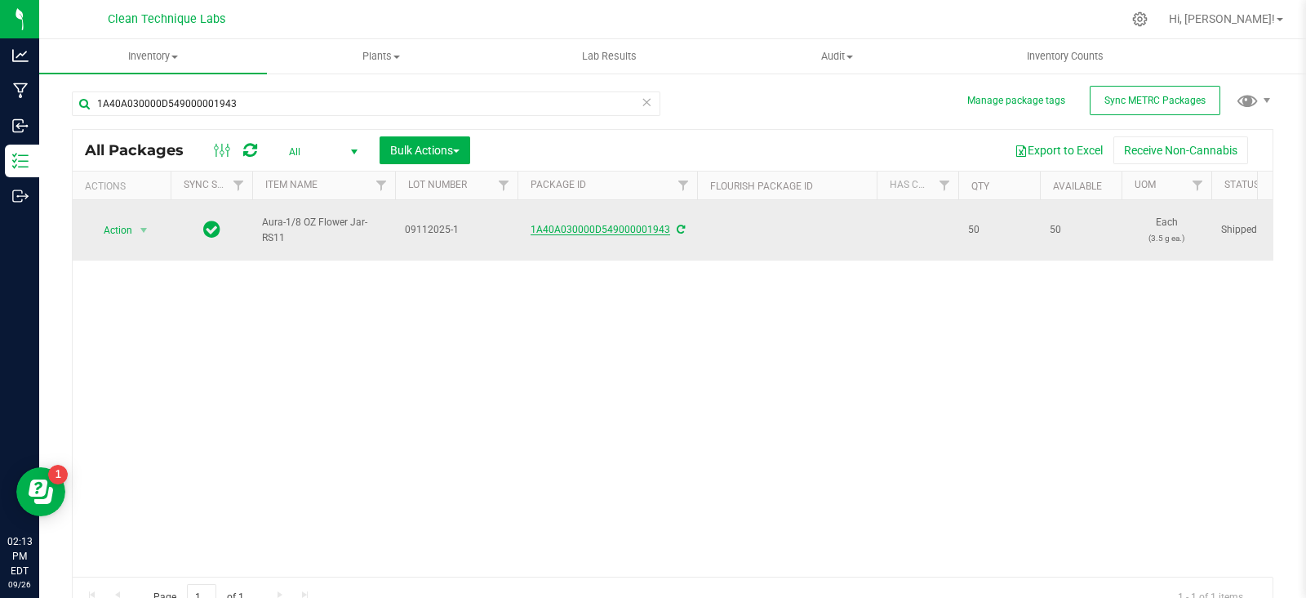
drag, startPoint x: 263, startPoint y: 218, endPoint x: 668, endPoint y: 231, distance: 405.2
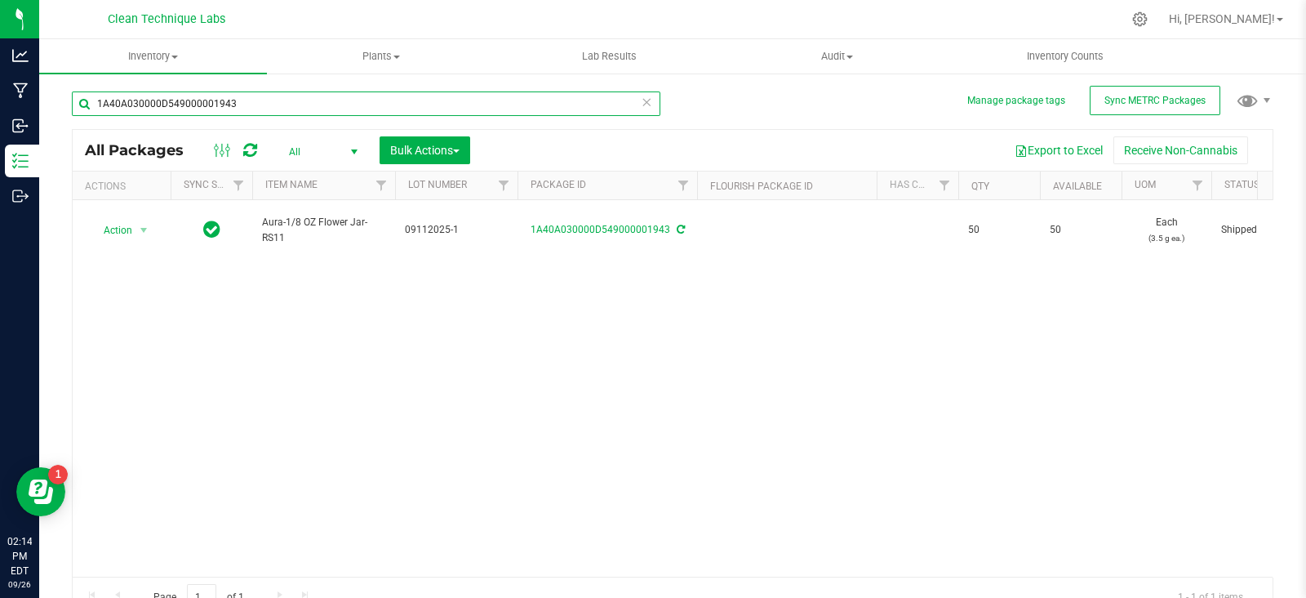
drag, startPoint x: 244, startPoint y: 104, endPoint x: 85, endPoint y: 98, distance: 159.3
click at [85, 98] on input "1A40A030000D549000001943" at bounding box center [366, 103] width 589 height 24
paste input "4"
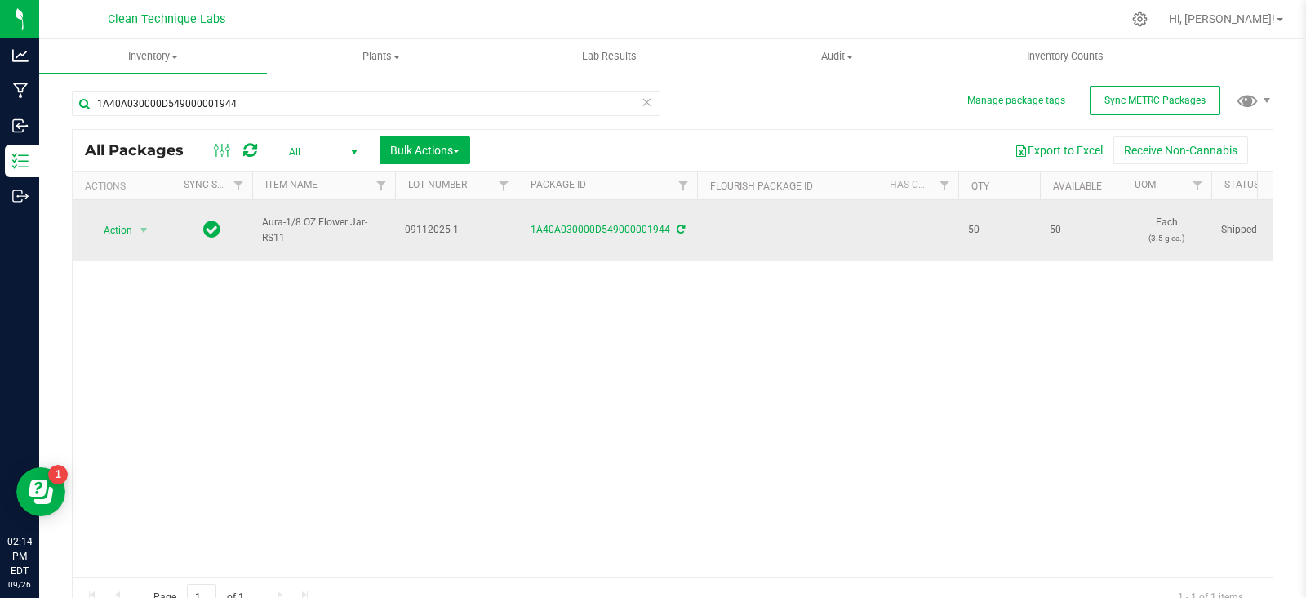
drag, startPoint x: 258, startPoint y: 224, endPoint x: 666, endPoint y: 239, distance: 408.5
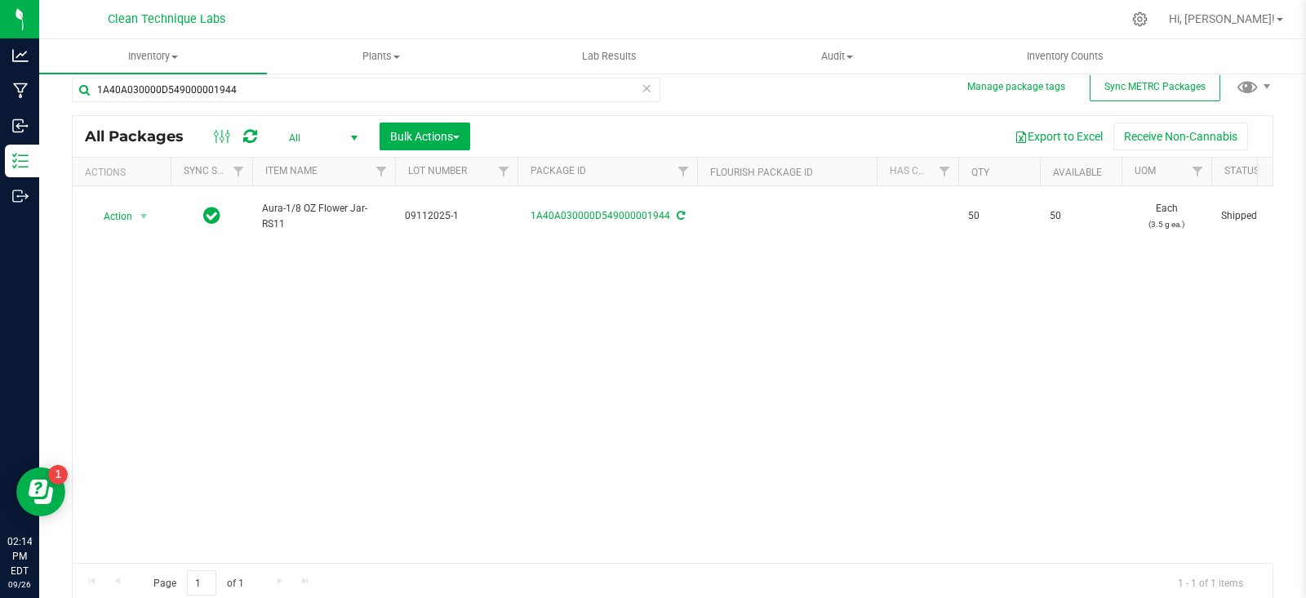
scroll to position [18, 0]
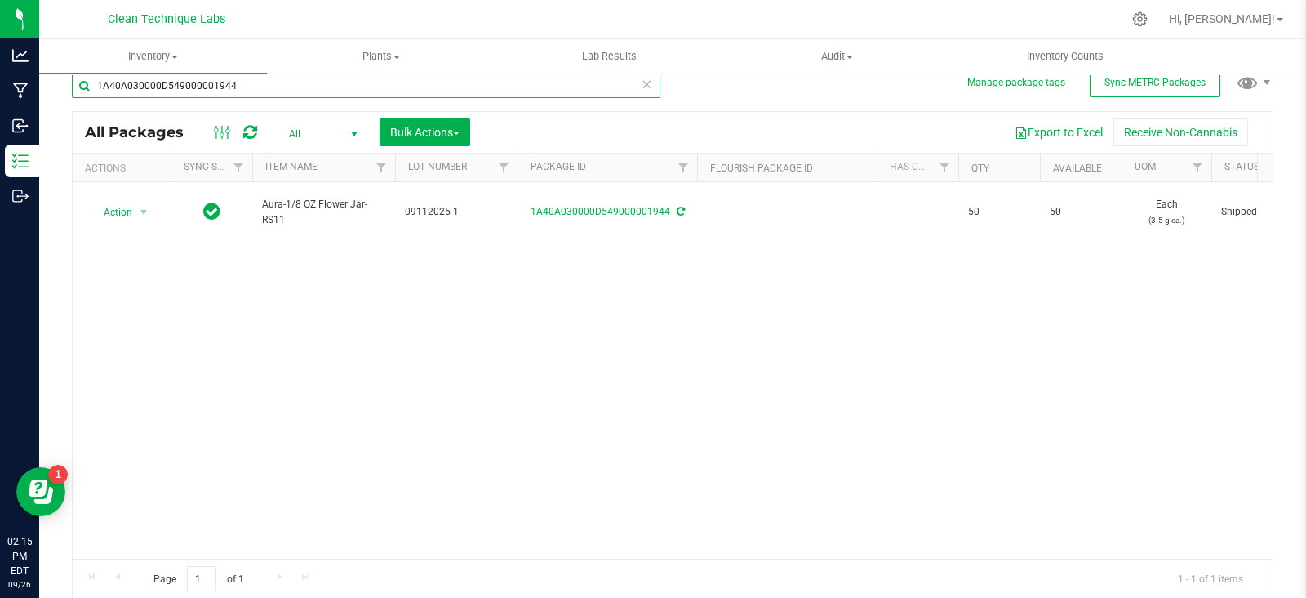
drag, startPoint x: 253, startPoint y: 83, endPoint x: 93, endPoint y: 87, distance: 160.1
click at [94, 87] on input "1A40A030000D549000001944" at bounding box center [366, 85] width 589 height 24
paste input "5"
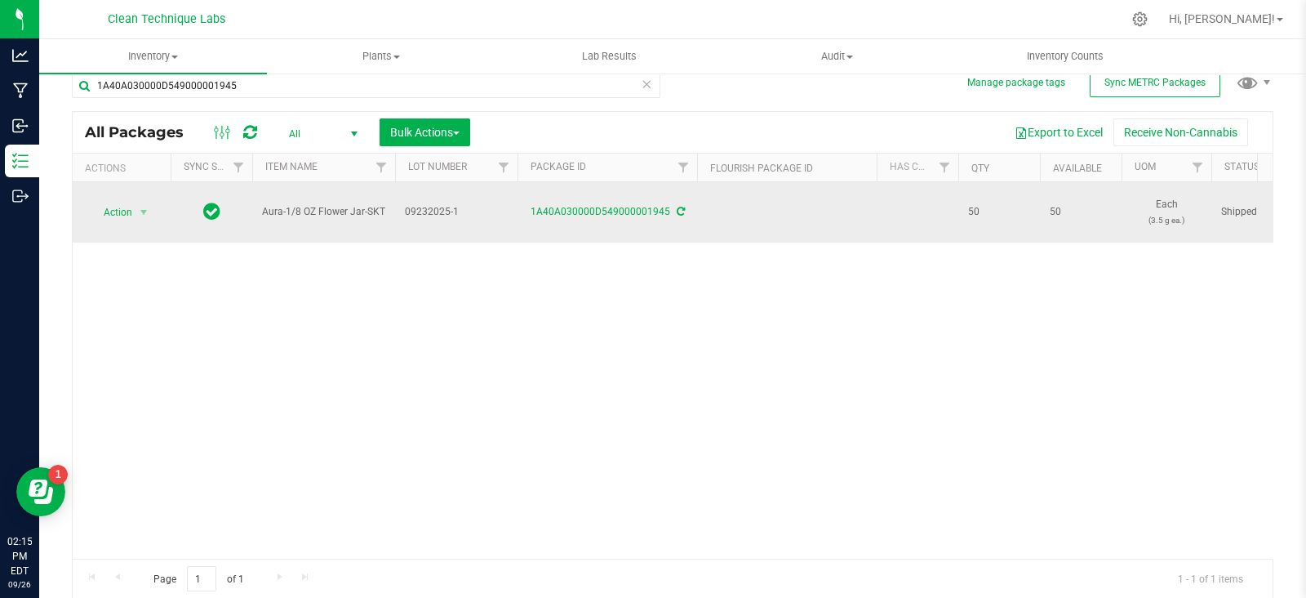
drag, startPoint x: 267, startPoint y: 220, endPoint x: 665, endPoint y: 226, distance: 398.5
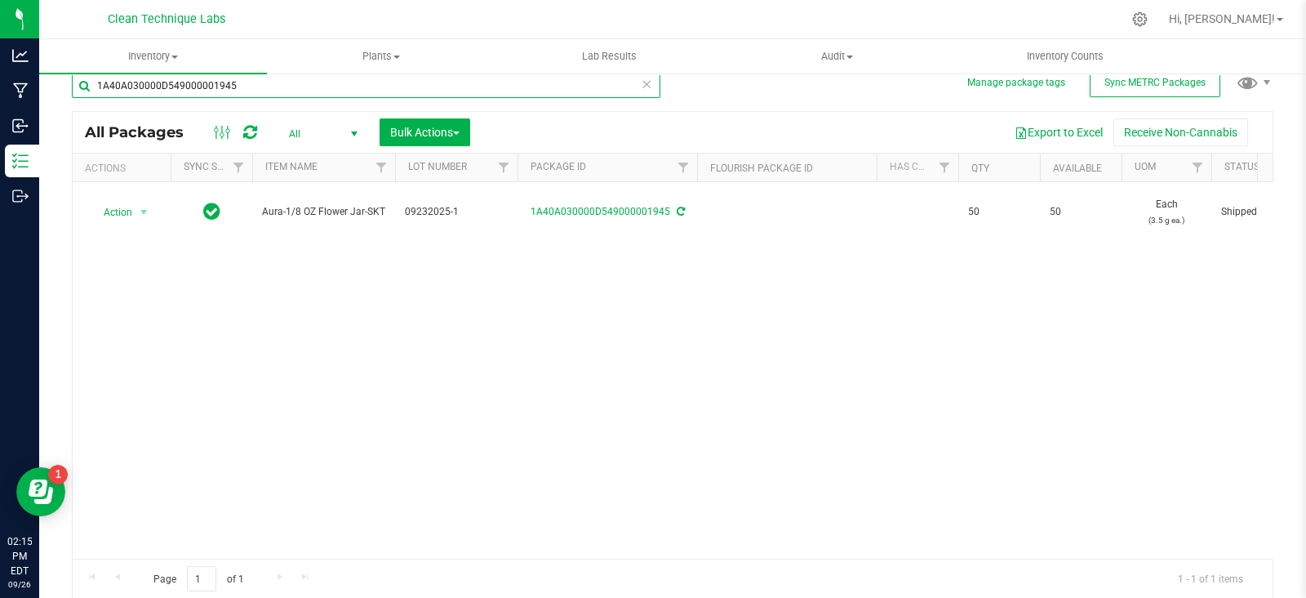
drag, startPoint x: 242, startPoint y: 88, endPoint x: 98, endPoint y: 78, distance: 144.0
click at [98, 78] on input "1A40A030000D549000001945" at bounding box center [366, 85] width 589 height 24
paste input "6"
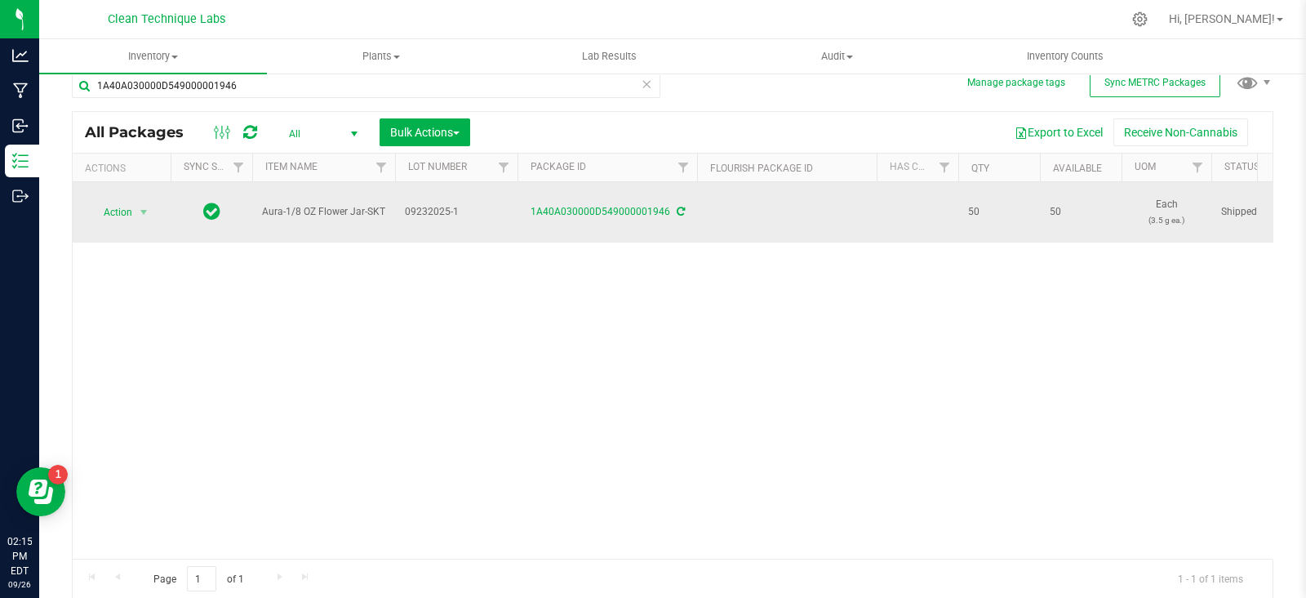
drag, startPoint x: 260, startPoint y: 208, endPoint x: 665, endPoint y: 222, distance: 405.2
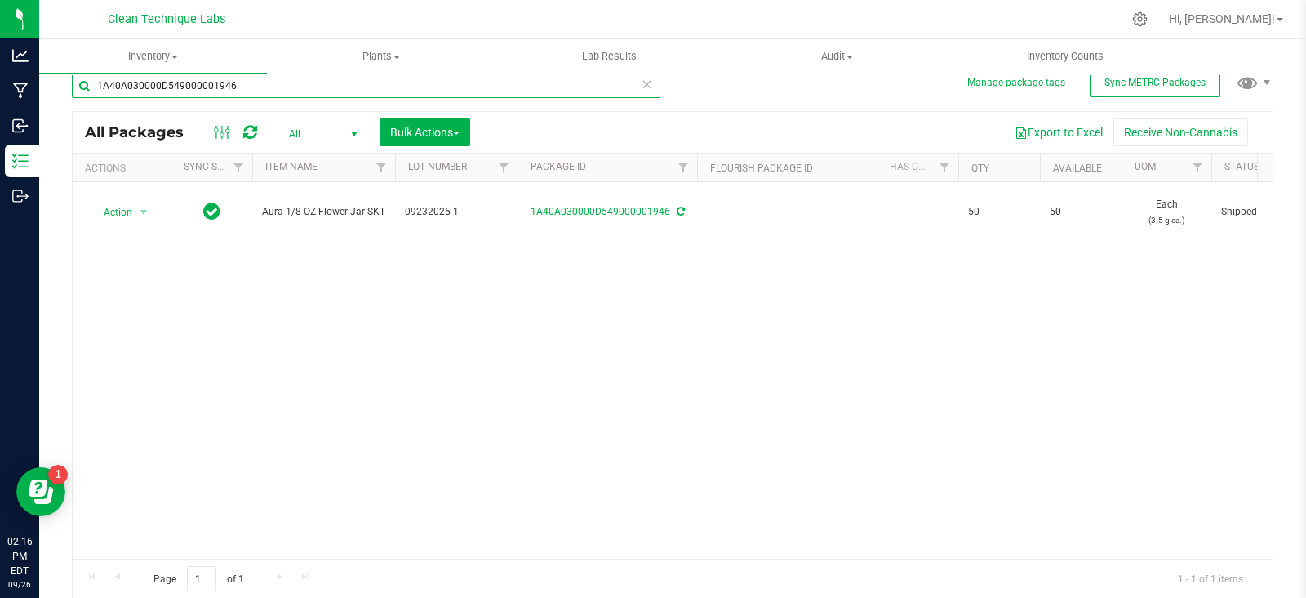
drag, startPoint x: 261, startPoint y: 87, endPoint x: 63, endPoint y: 89, distance: 198.4
click at [64, 90] on div "Manage package tags Sync METRC Packages 1A40A030000D549000001946 All Packages A…" at bounding box center [672, 303] width 1267 height 498
paste input "7"
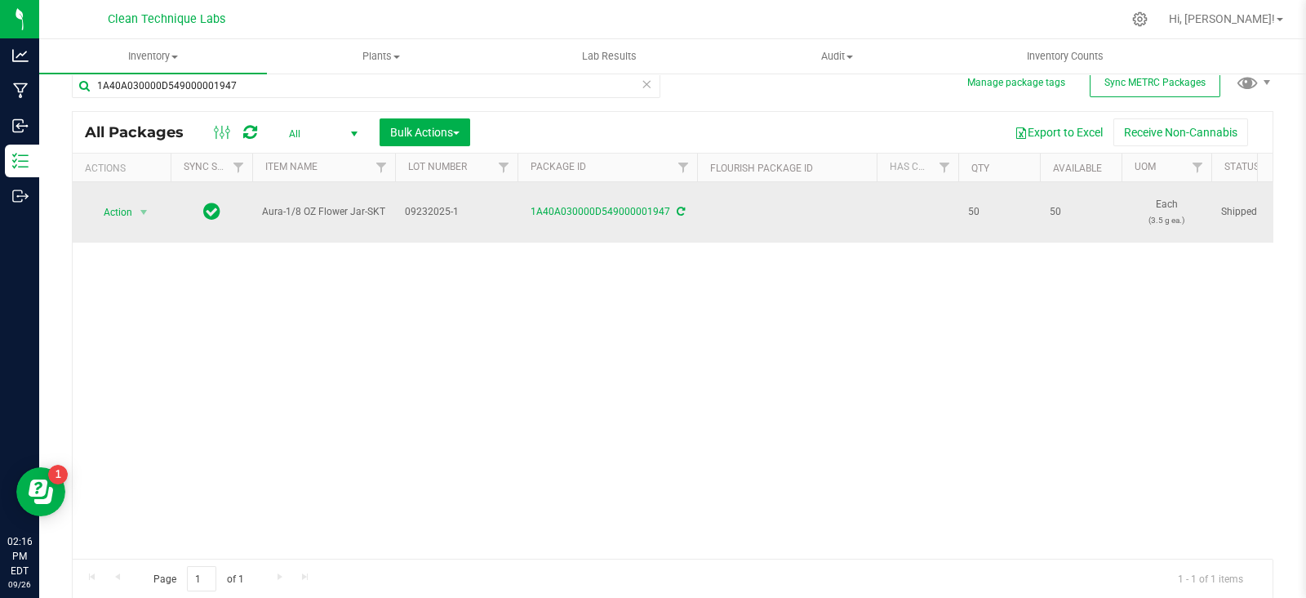
drag, startPoint x: 261, startPoint y: 208, endPoint x: 668, endPoint y: 222, distance: 406.8
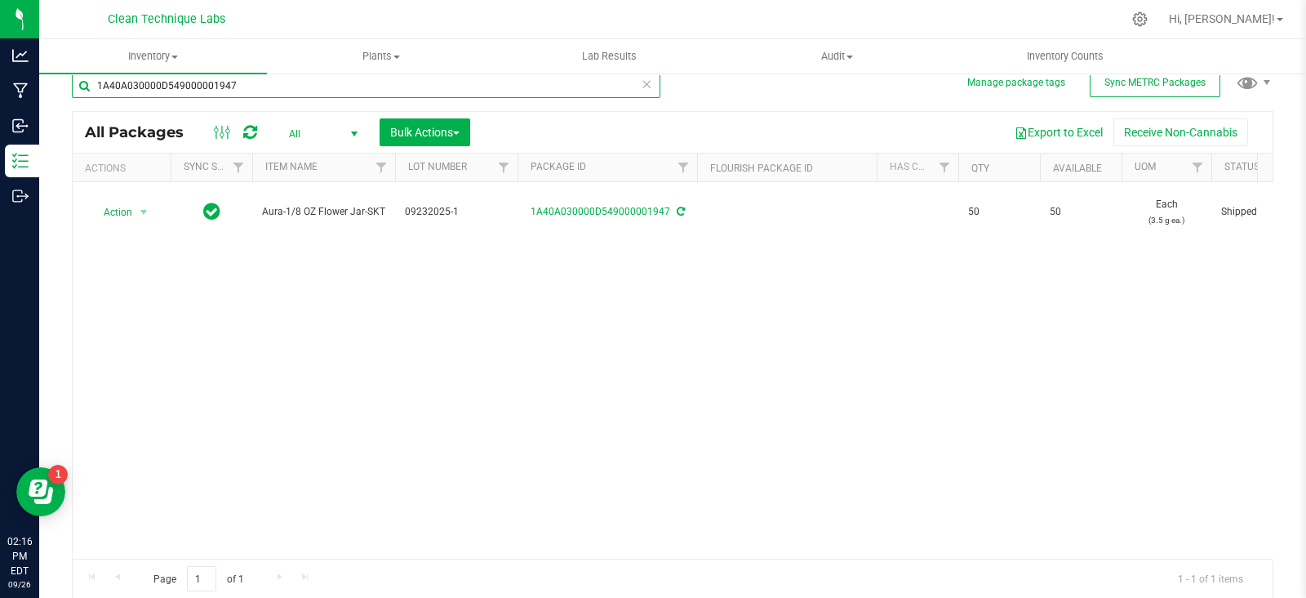
drag, startPoint x: 239, startPoint y: 89, endPoint x: 94, endPoint y: 81, distance: 145.6
click at [94, 80] on input "1A40A030000D549000001947" at bounding box center [366, 85] width 589 height 24
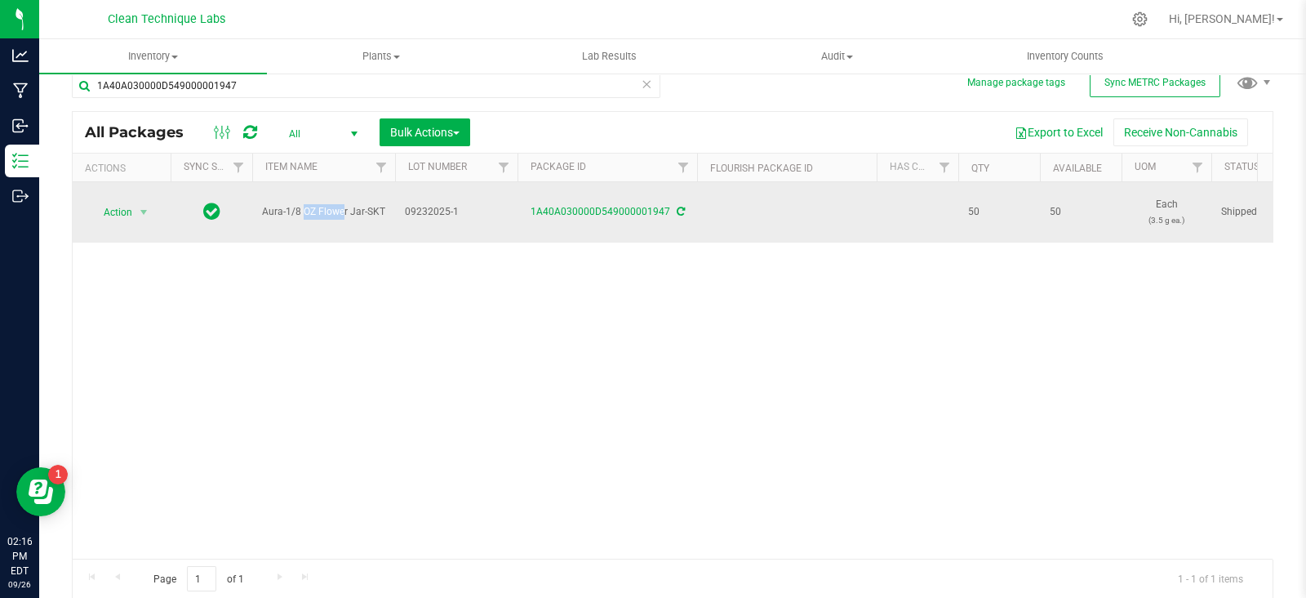
drag, startPoint x: 253, startPoint y: 207, endPoint x: 297, endPoint y: 211, distance: 44.3
click at [297, 211] on td "Aura-1/8 OZ Flower Jar-SKT" at bounding box center [323, 212] width 143 height 60
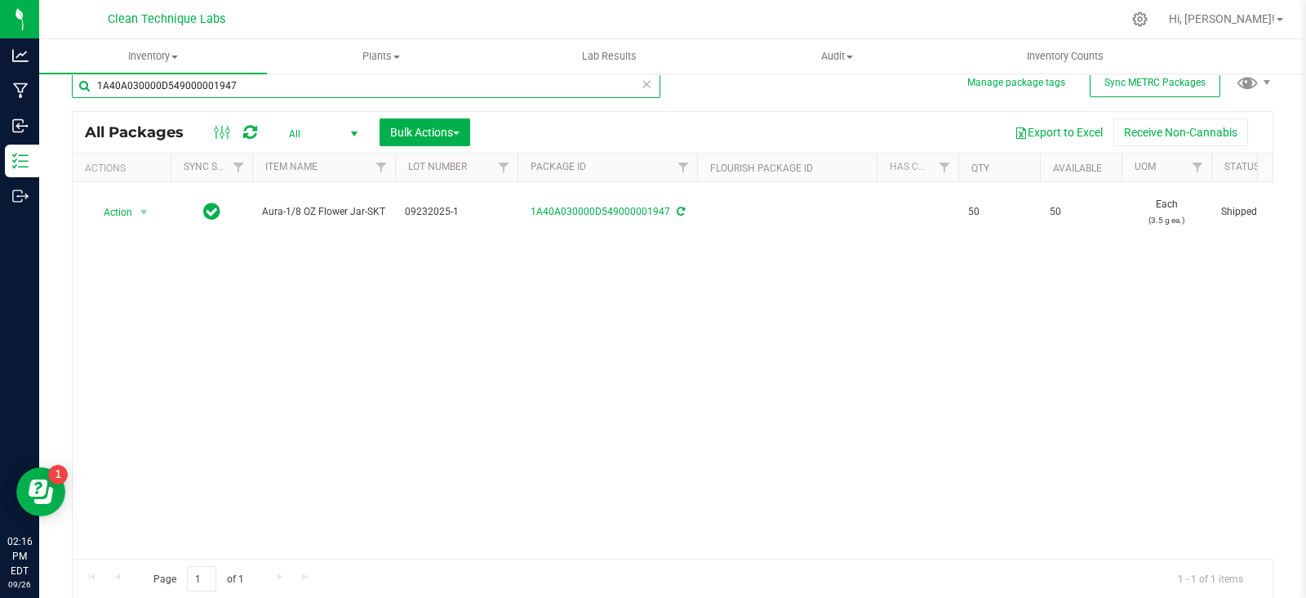
drag, startPoint x: 268, startPoint y: 82, endPoint x: 60, endPoint y: 79, distance: 207.4
click at [61, 80] on div "Manage package tags Sync METRC Packages 1A40A030000D549000001947 All Packages A…" at bounding box center [672, 303] width 1267 height 498
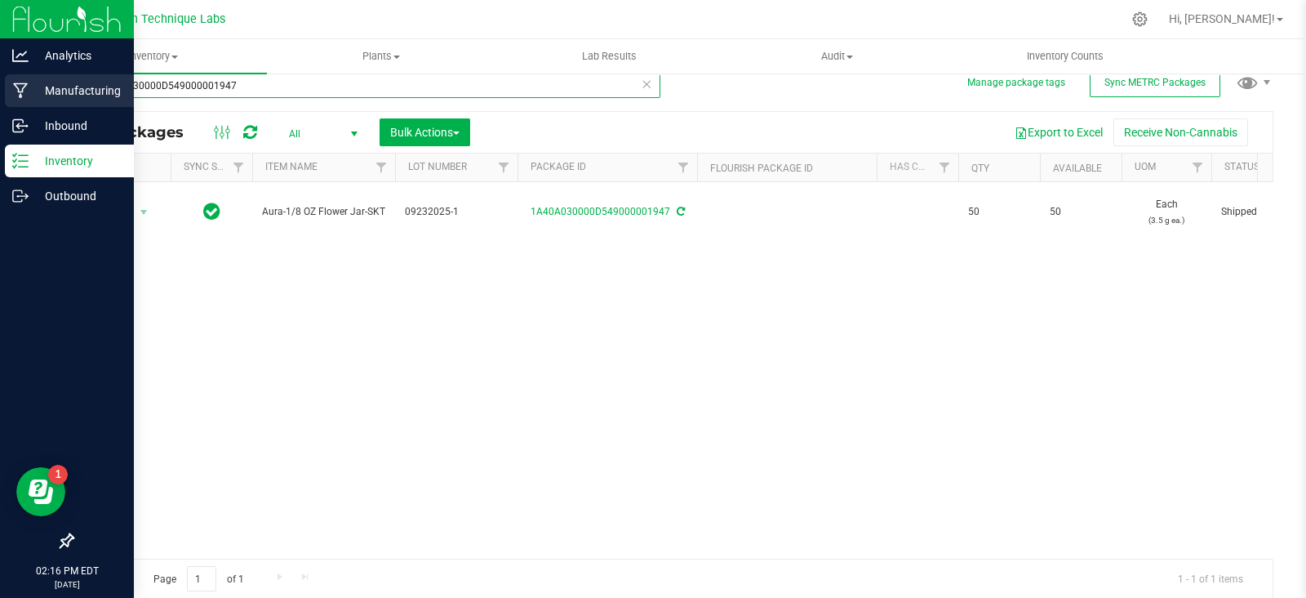
drag, startPoint x: 240, startPoint y: 83, endPoint x: 31, endPoint y: 82, distance: 209.0
click at [35, 83] on div "Analytics Manufacturing Inbound Inventory Outbound 02:16 PM EDT [DATE] 09/26 Cl…" at bounding box center [653, 299] width 1306 height 598
paste input "8"
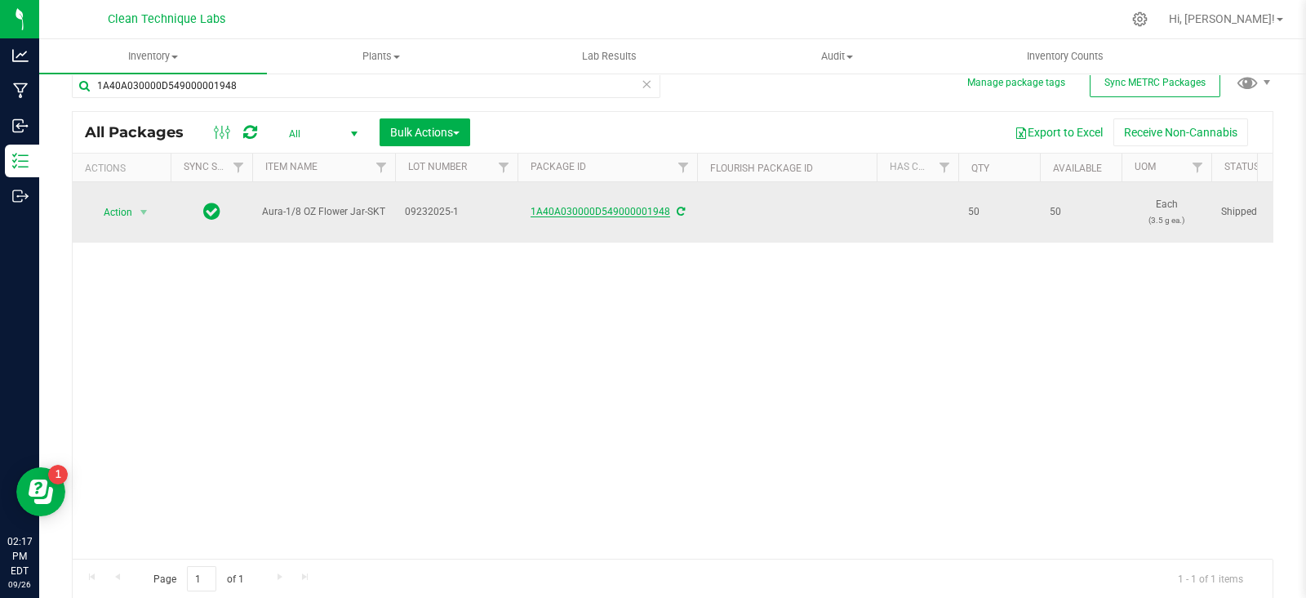
drag, startPoint x: 260, startPoint y: 212, endPoint x: 664, endPoint y: 216, distance: 403.3
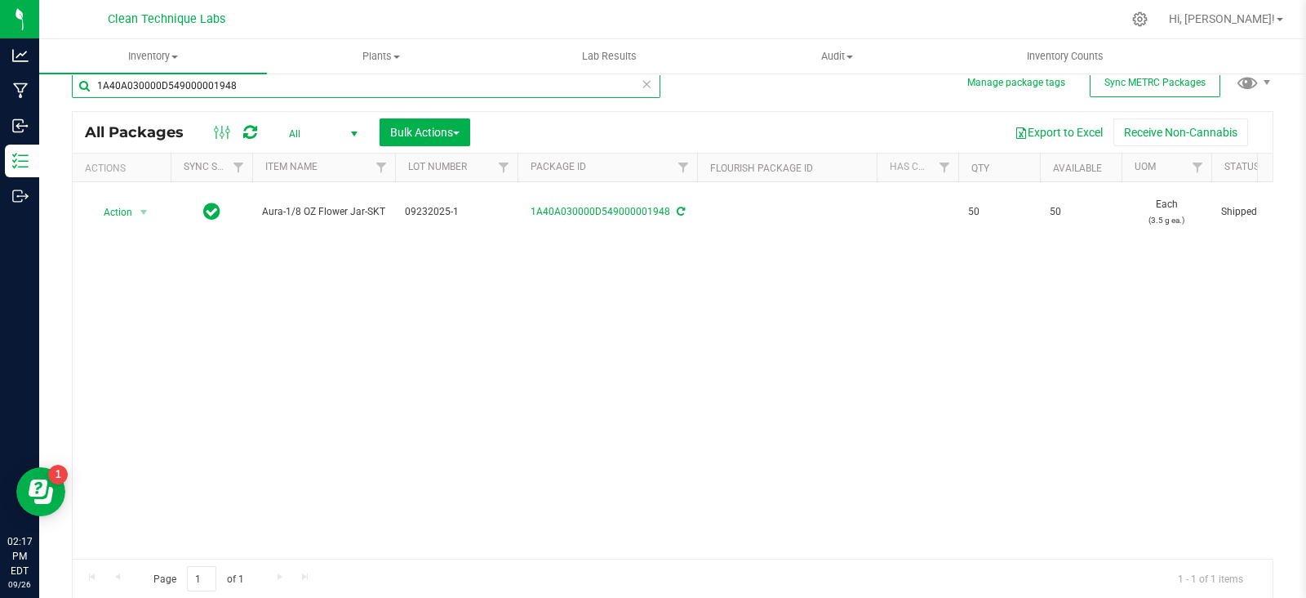
drag, startPoint x: 230, startPoint y: 83, endPoint x: 99, endPoint y: 86, distance: 131.5
click at [99, 86] on input "1A40A030000D549000001948" at bounding box center [366, 85] width 589 height 24
click at [282, 94] on input "1A40A030000D549000001948" at bounding box center [366, 85] width 589 height 24
click at [277, 83] on input "1A40A030000D549000001948" at bounding box center [366, 85] width 589 height 24
drag, startPoint x: 278, startPoint y: 81, endPoint x: 96, endPoint y: 91, distance: 181.5
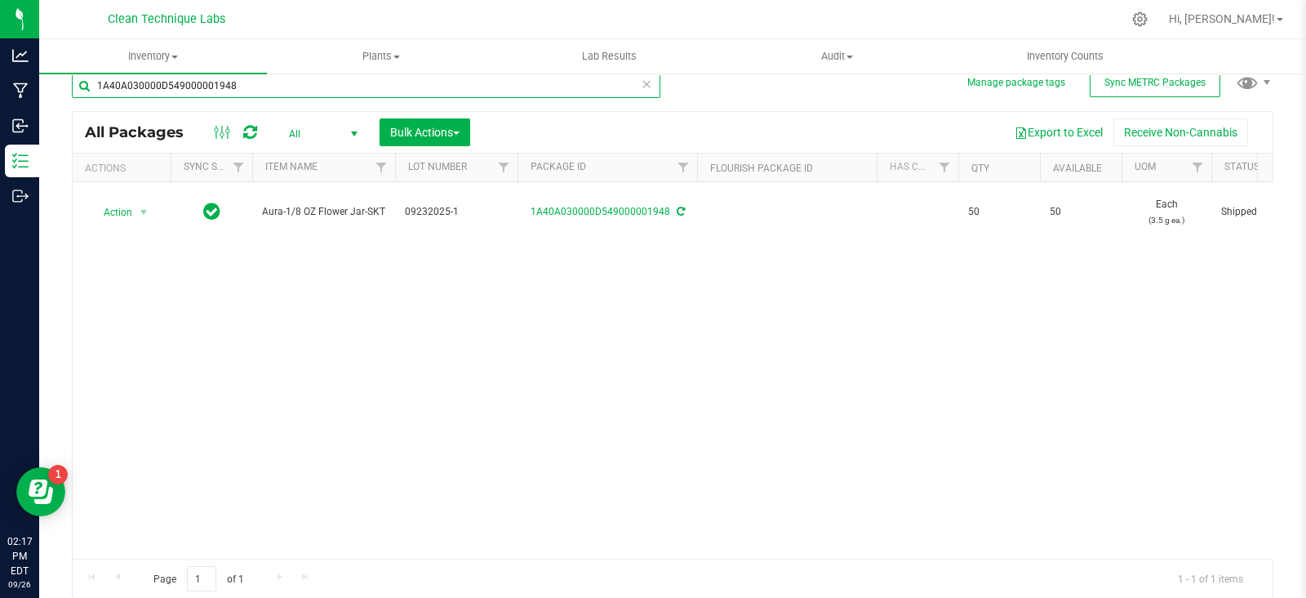
click at [96, 91] on input "1A40A030000D549000001948" at bounding box center [366, 85] width 589 height 24
drag, startPoint x: 253, startPoint y: 87, endPoint x: 99, endPoint y: 90, distance: 154.3
click at [98, 90] on input "1A40A030000D549000001948" at bounding box center [366, 85] width 589 height 24
click at [265, 84] on input "1A40A030000D549000001948" at bounding box center [366, 85] width 589 height 24
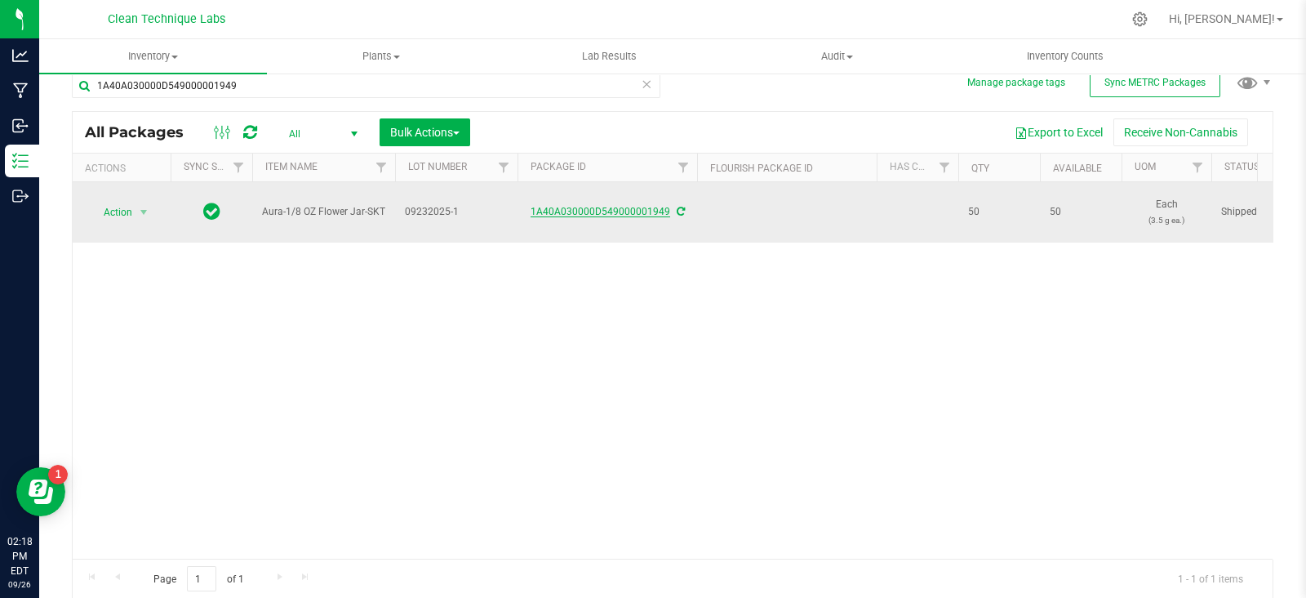
drag, startPoint x: 260, startPoint y: 213, endPoint x: 668, endPoint y: 211, distance: 408.2
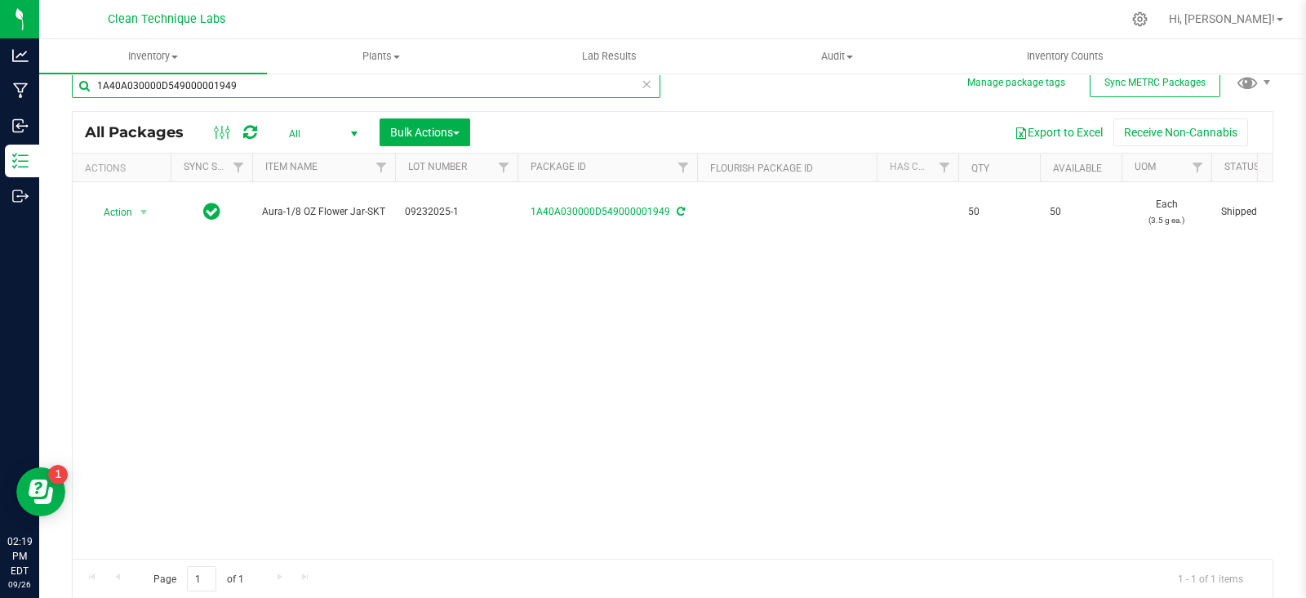
drag, startPoint x: 237, startPoint y: 85, endPoint x: 101, endPoint y: 86, distance: 135.5
click at [101, 86] on input "1A40A030000D549000001949" at bounding box center [366, 85] width 589 height 24
paste input "1A40A030000D549000001950"
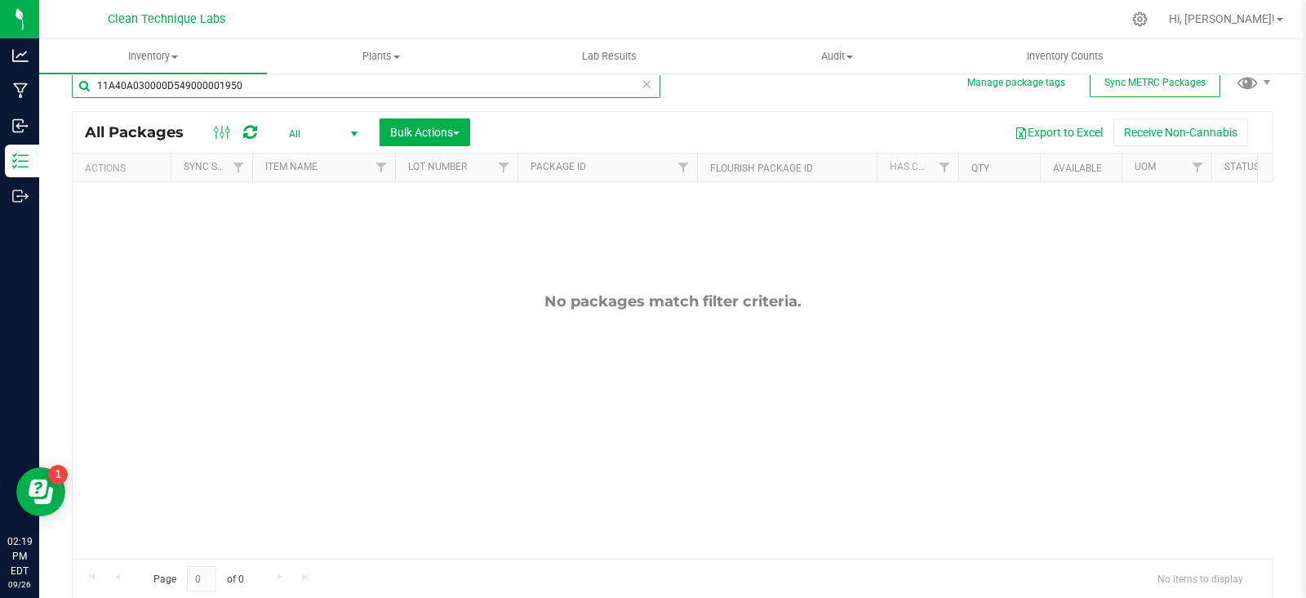
click at [98, 82] on input "11A40A030000D549000001950" at bounding box center [366, 85] width 589 height 24
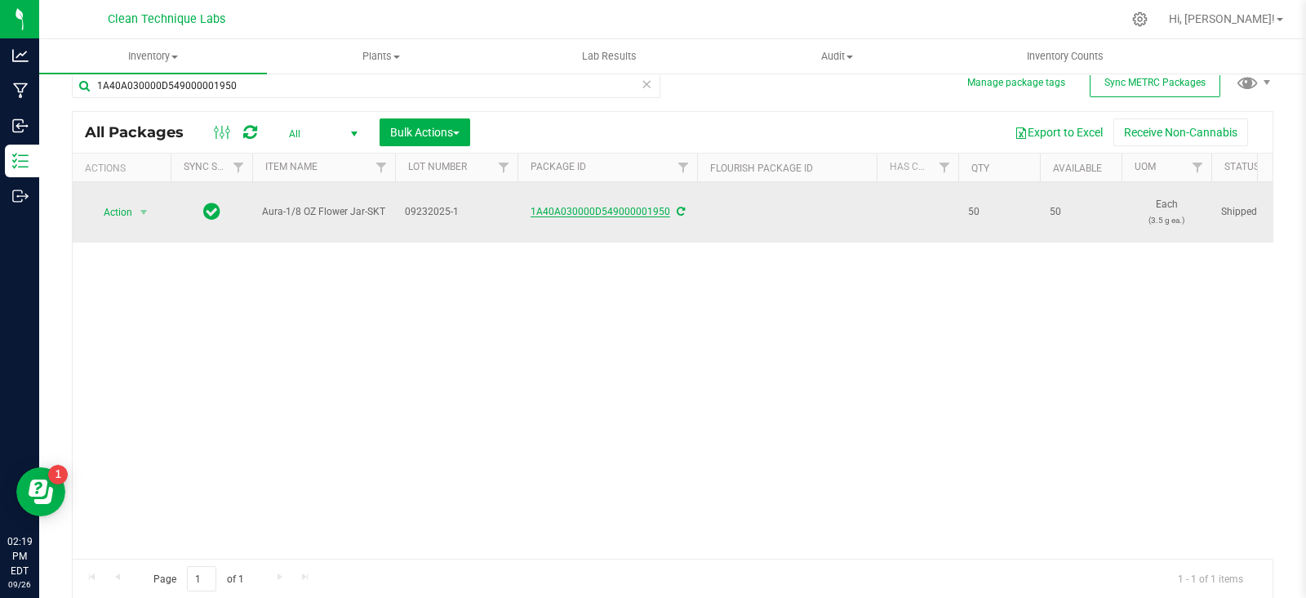
drag, startPoint x: 261, startPoint y: 210, endPoint x: 665, endPoint y: 213, distance: 404.2
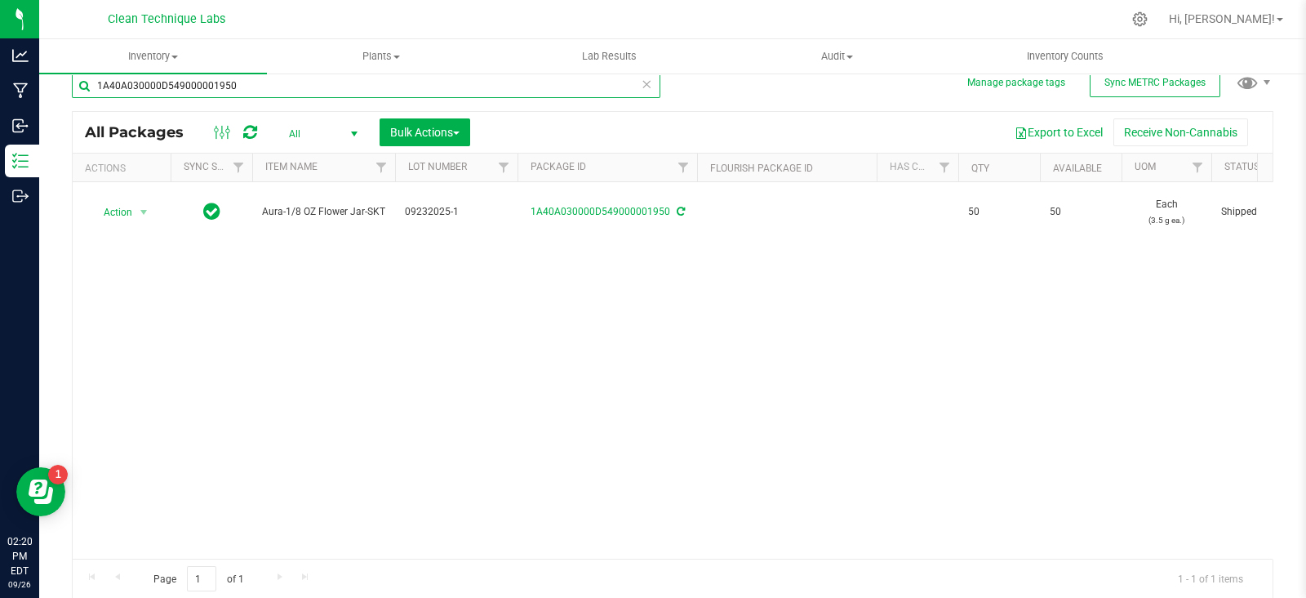
drag, startPoint x: 238, startPoint y: 87, endPoint x: 73, endPoint y: 88, distance: 164.9
click at [73, 88] on input "1A40A030000D549000001950" at bounding box center [366, 85] width 589 height 24
paste input "1"
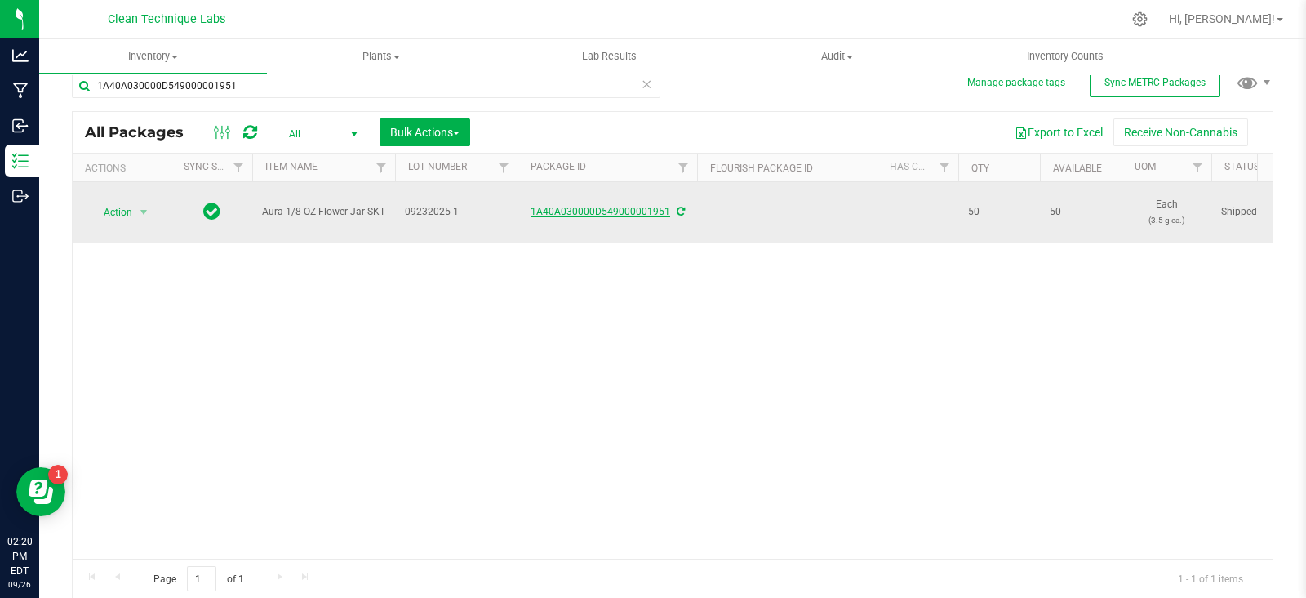
drag, startPoint x: 257, startPoint y: 210, endPoint x: 666, endPoint y: 213, distance: 409.1
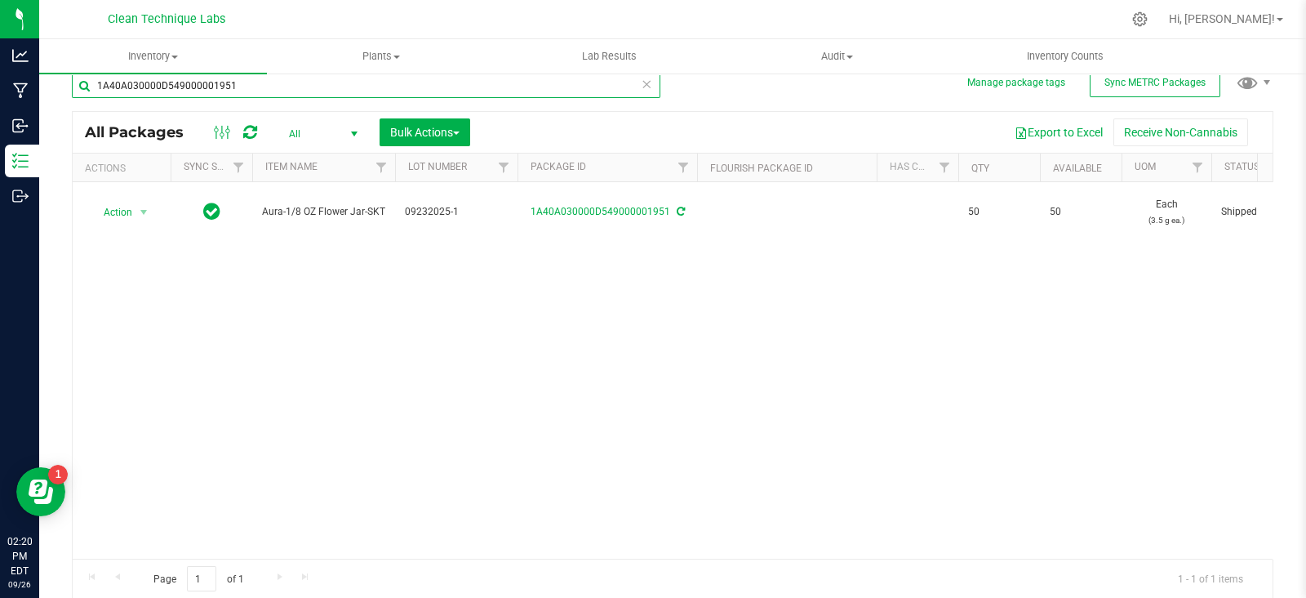
drag, startPoint x: 238, startPoint y: 82, endPoint x: 93, endPoint y: 90, distance: 145.5
click at [93, 90] on input "1A40A030000D549000001951" at bounding box center [366, 85] width 589 height 24
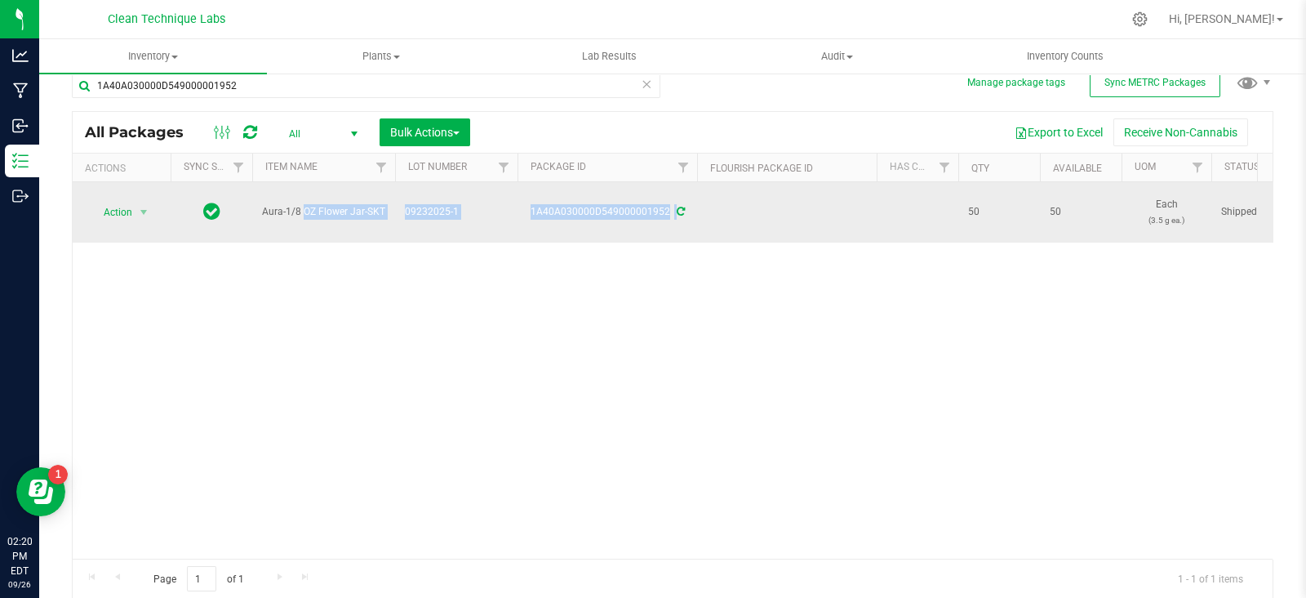
drag, startPoint x: 251, startPoint y: 214, endPoint x: 660, endPoint y: 218, distance: 408.2
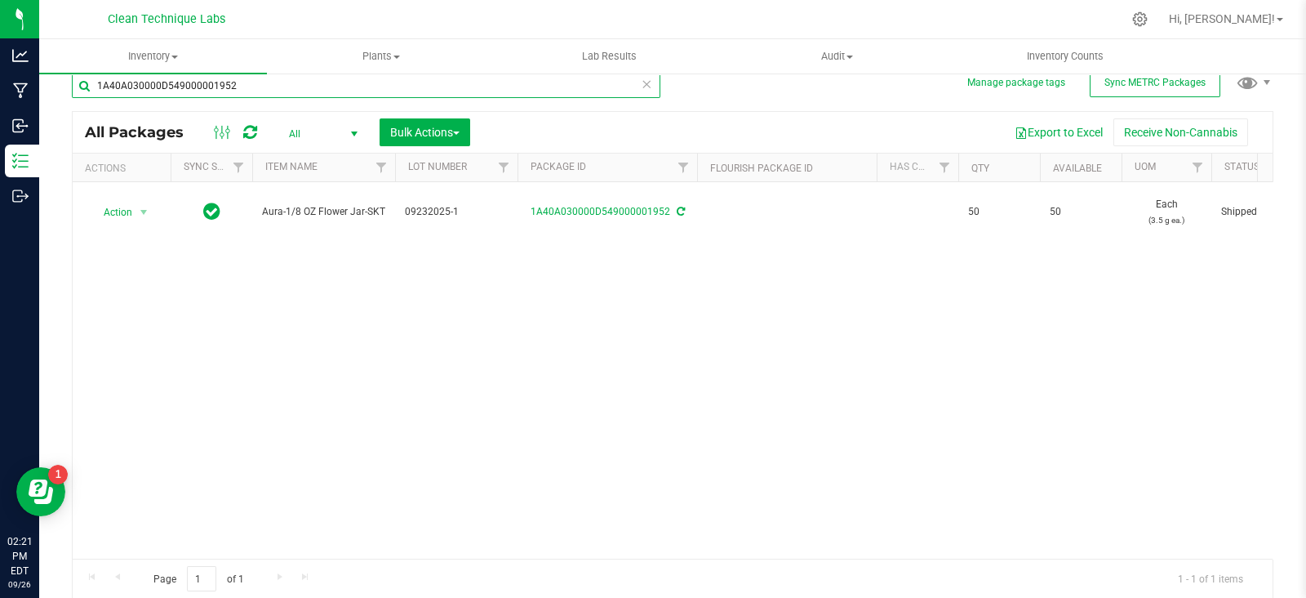
drag, startPoint x: 246, startPoint y: 87, endPoint x: 90, endPoint y: 85, distance: 156.0
click at [90, 85] on input "1A40A030000D549000001952" at bounding box center [366, 85] width 589 height 24
paste input "3"
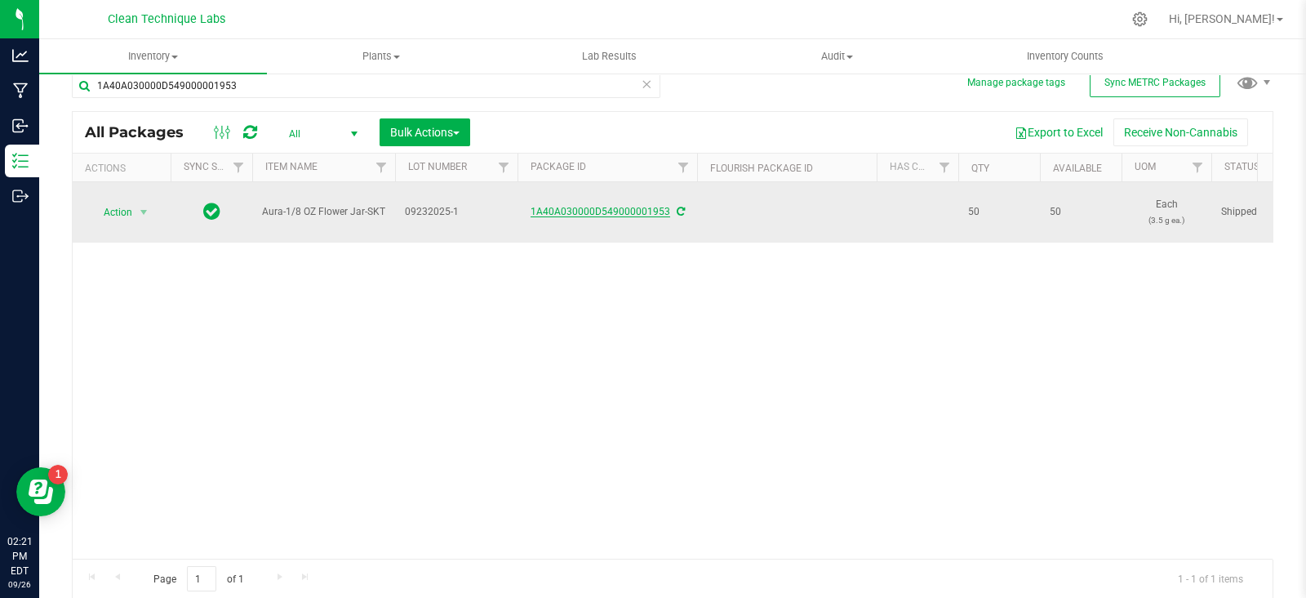
drag, startPoint x: 265, startPoint y: 211, endPoint x: 667, endPoint y: 214, distance: 401.7
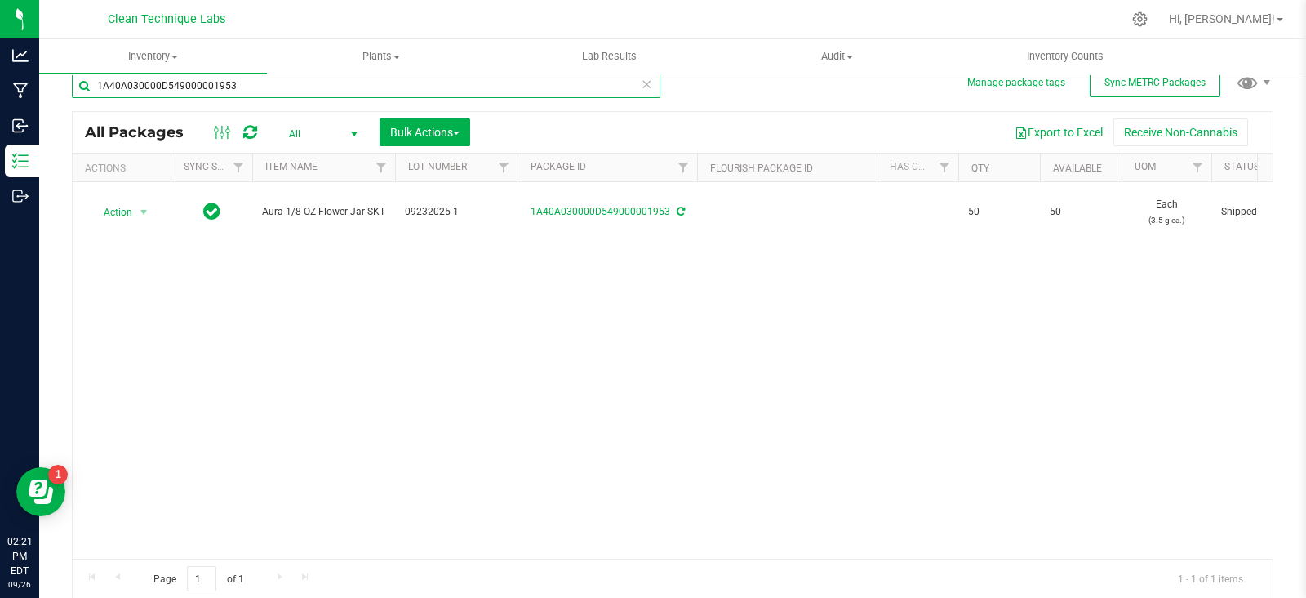
drag, startPoint x: 259, startPoint y: 86, endPoint x: 73, endPoint y: 91, distance: 185.4
click at [73, 91] on input "1A40A030000D549000001953" at bounding box center [366, 85] width 589 height 24
paste input "4"
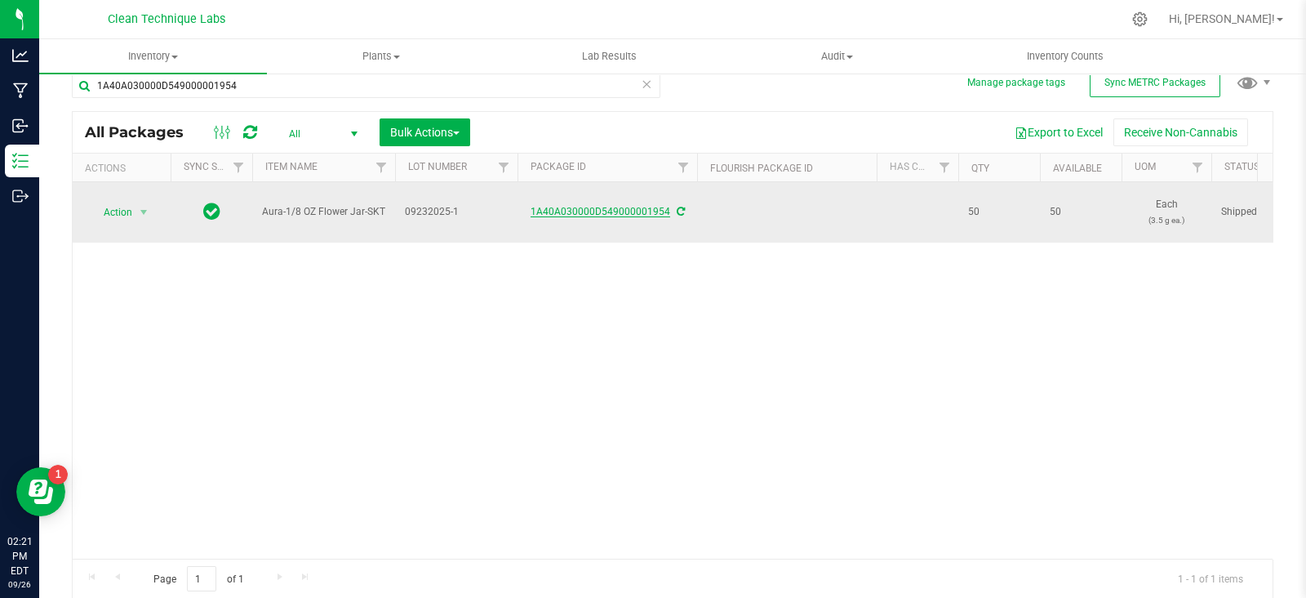
drag, startPoint x: 260, startPoint y: 212, endPoint x: 666, endPoint y: 214, distance: 406.6
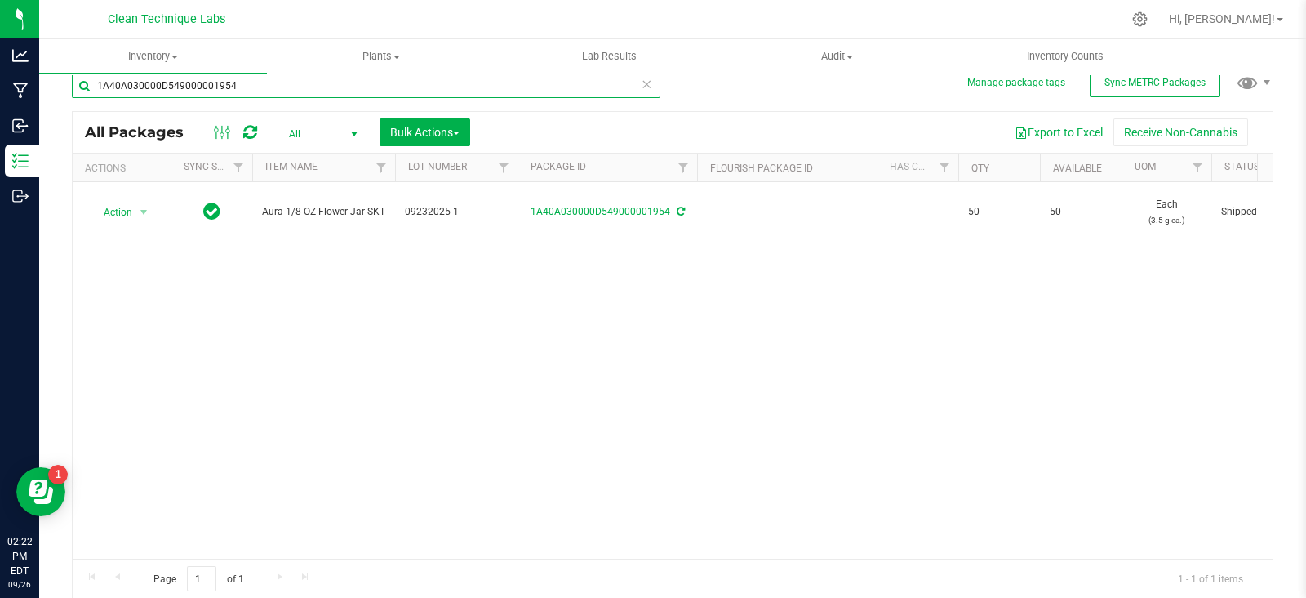
click at [238, 87] on input "1A40A030000D549000001954" at bounding box center [366, 85] width 589 height 24
drag, startPoint x: 238, startPoint y: 87, endPoint x: 64, endPoint y: 84, distance: 173.9
click at [65, 84] on div "Manage package tags Sync METRC Packages 1A40A030000D549000001954 All Packages A…" at bounding box center [672, 303] width 1267 height 498
paste input "5"
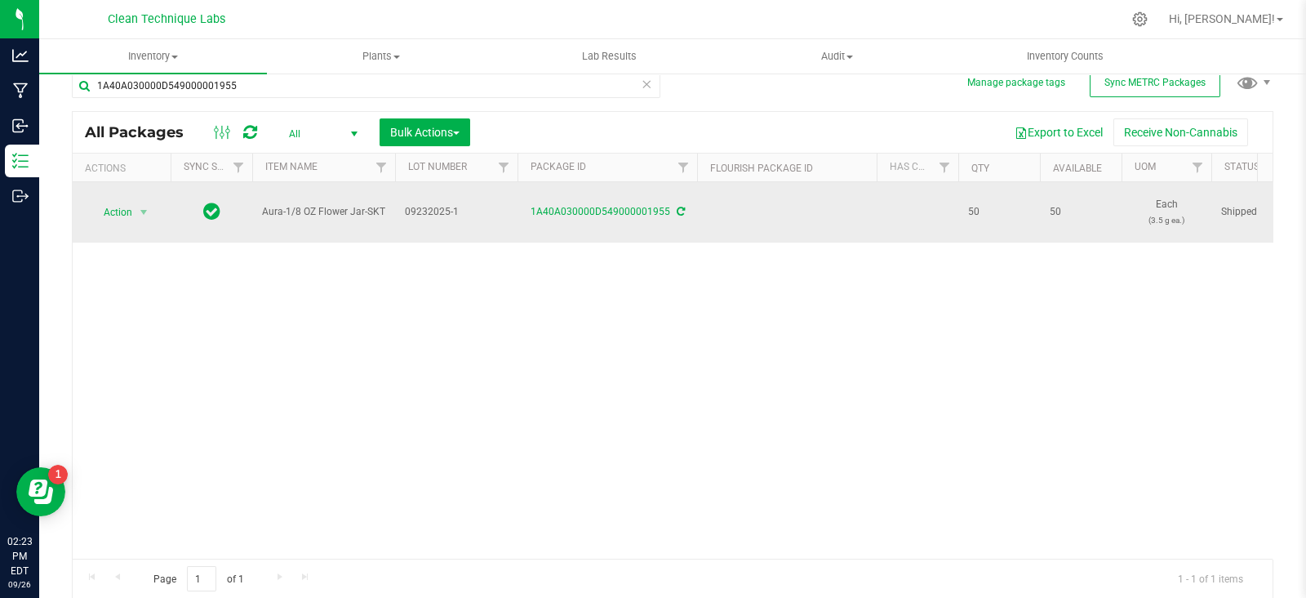
drag, startPoint x: 256, startPoint y: 205, endPoint x: 305, endPoint y: 210, distance: 49.2
click at [314, 211] on td "Aura-1/8 OZ Flower Jar-SKT" at bounding box center [323, 212] width 143 height 60
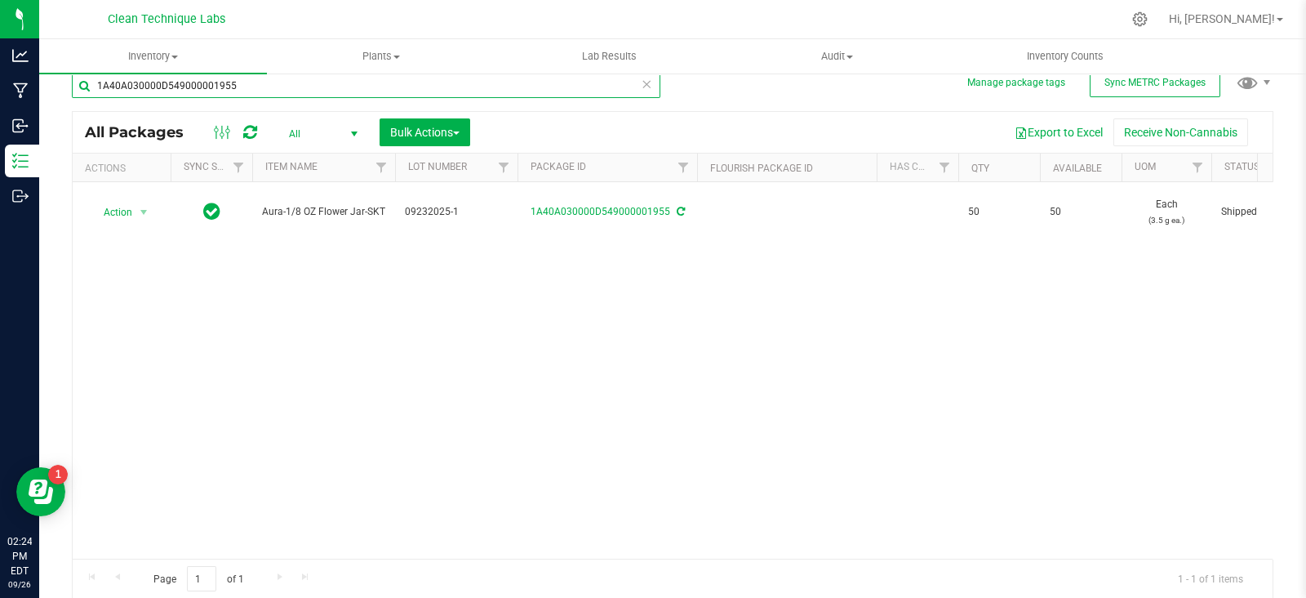
drag, startPoint x: 157, startPoint y: 78, endPoint x: 85, endPoint y: 93, distance: 73.5
click at [85, 93] on input "1A40A030000D549000001955" at bounding box center [366, 85] width 589 height 24
paste input "6"
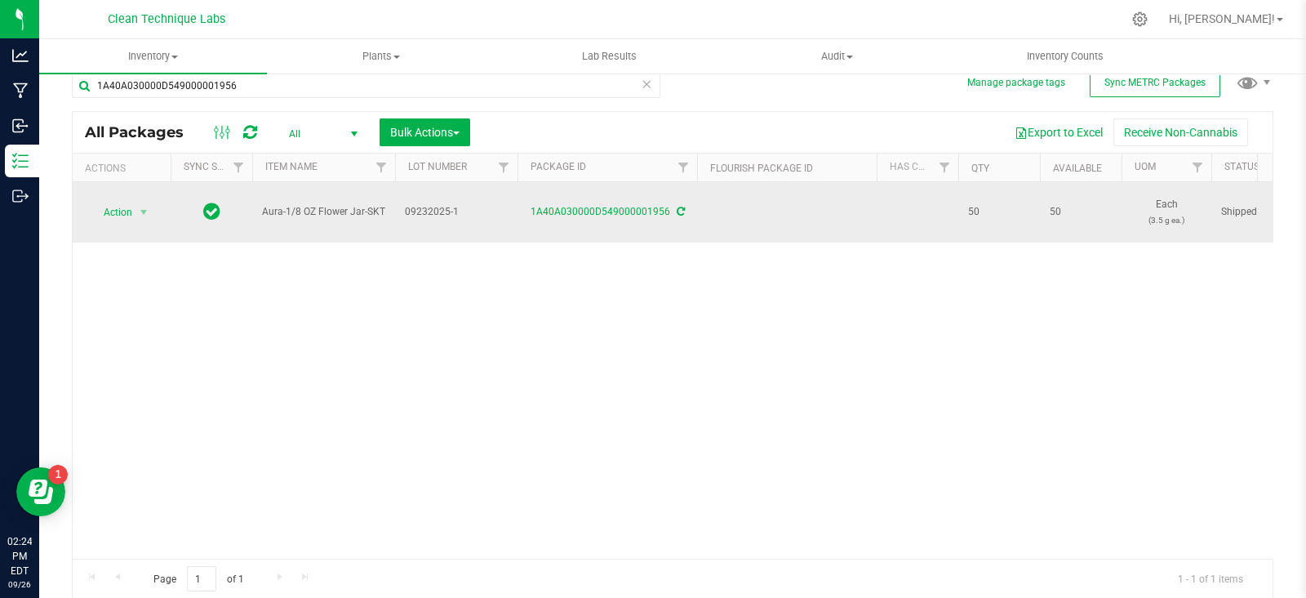
drag, startPoint x: 259, startPoint y: 214, endPoint x: 669, endPoint y: 215, distance: 410.7
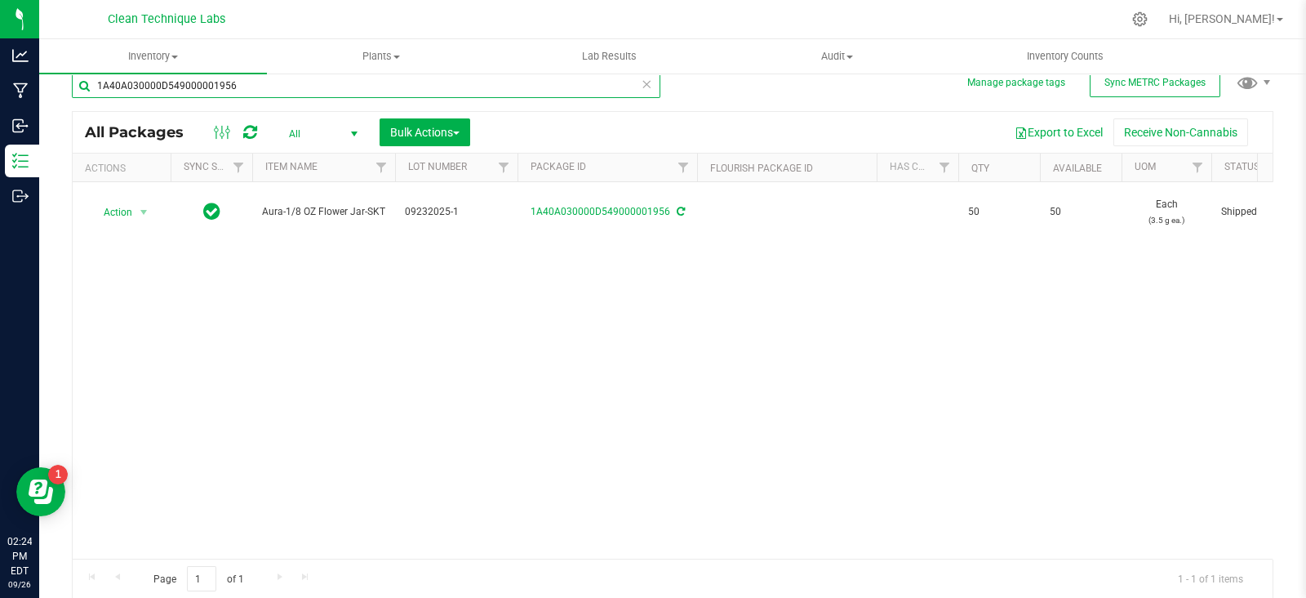
drag, startPoint x: 269, startPoint y: 87, endPoint x: 92, endPoint y: 100, distance: 177.6
click at [93, 100] on div "1A40A030000D549000001956" at bounding box center [366, 92] width 589 height 38
paste input "7"
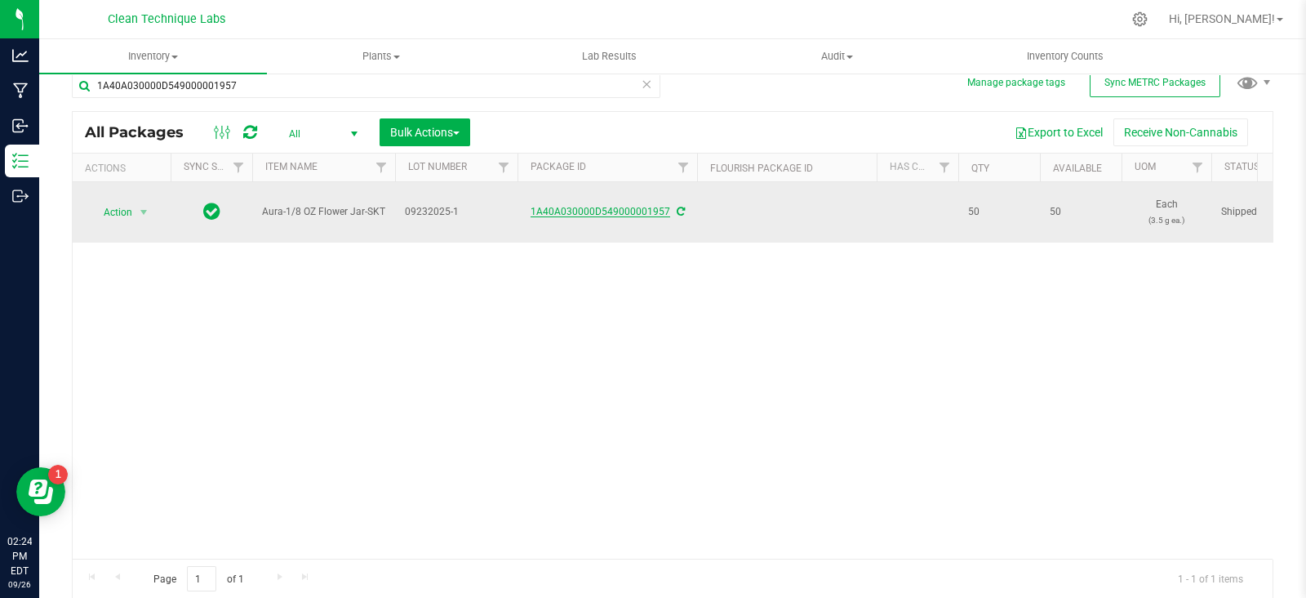
drag, startPoint x: 258, startPoint y: 209, endPoint x: 667, endPoint y: 208, distance: 409.0
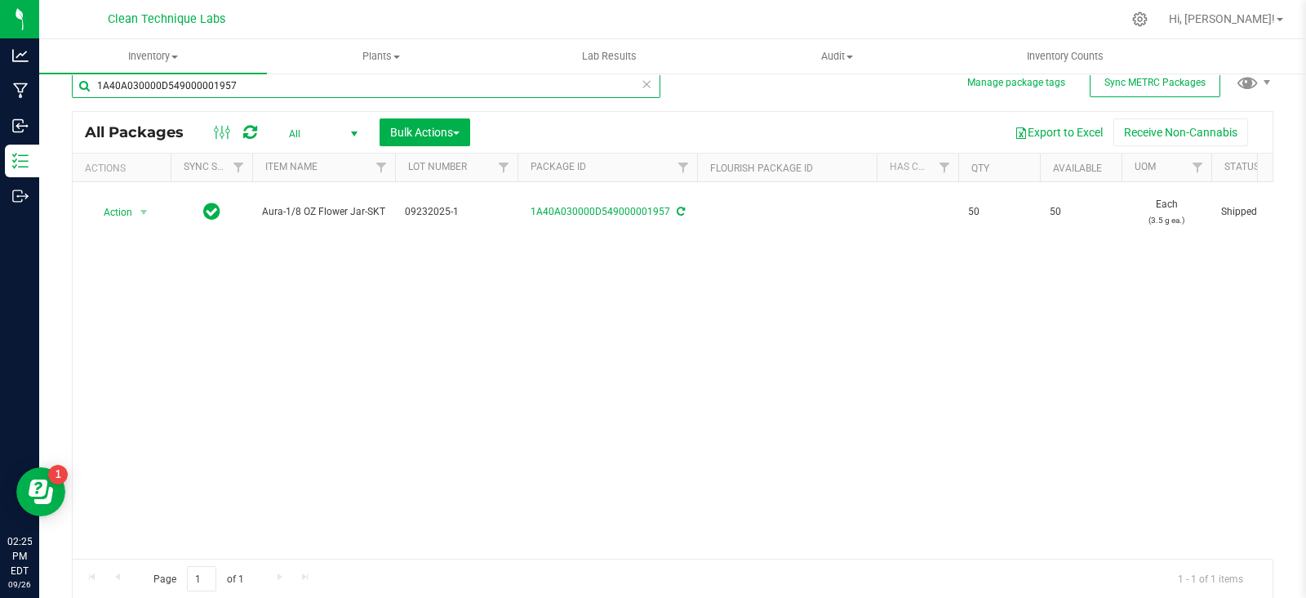
drag, startPoint x: 246, startPoint y: 87, endPoint x: 85, endPoint y: 83, distance: 160.9
click at [85, 83] on input "1A40A030000D549000001957" at bounding box center [366, 85] width 589 height 24
paste input "8"
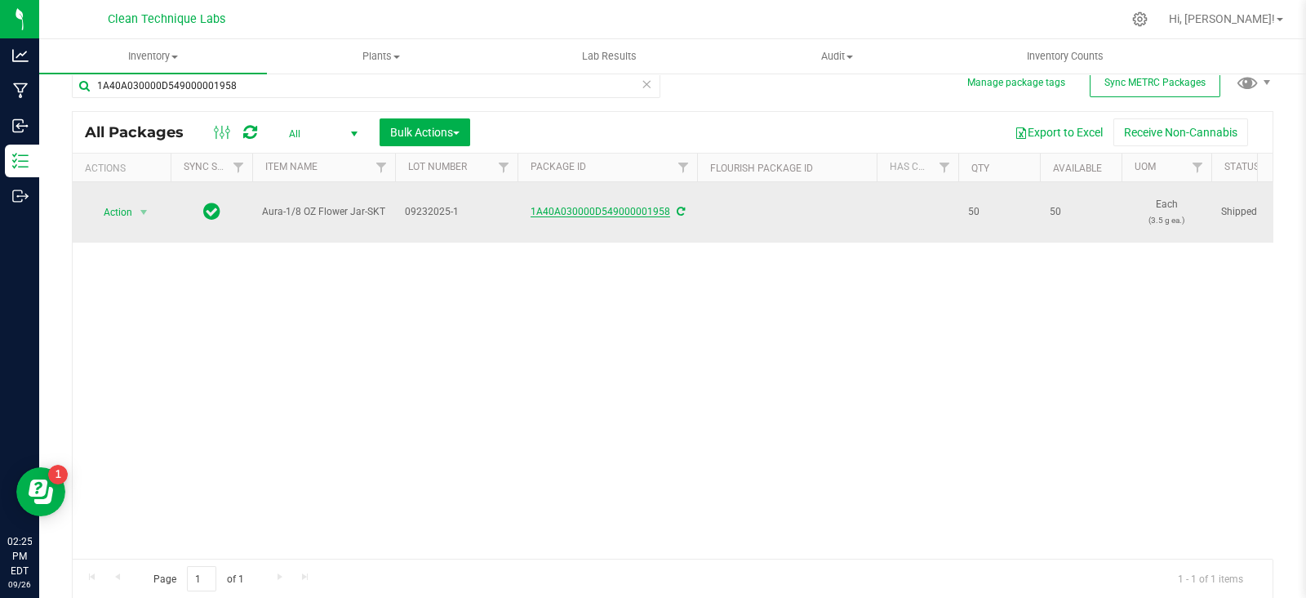
drag, startPoint x: 261, startPoint y: 209, endPoint x: 668, endPoint y: 213, distance: 406.6
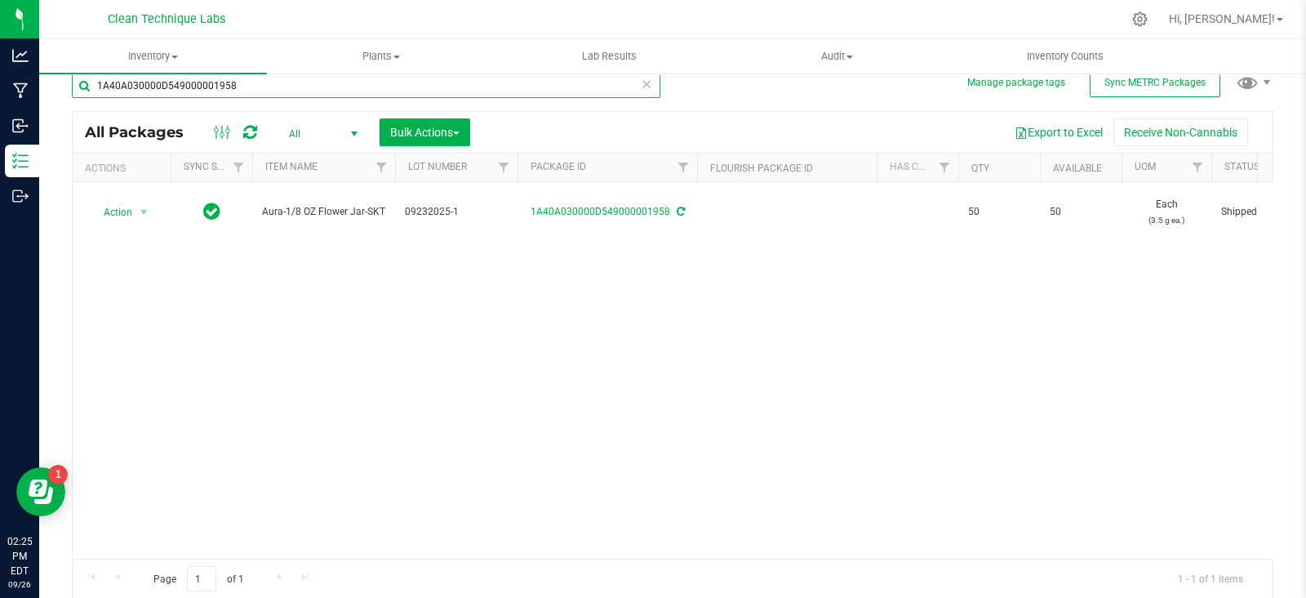
drag, startPoint x: 234, startPoint y: 86, endPoint x: 95, endPoint y: 87, distance: 139.6
click at [95, 87] on input "1A40A030000D549000001958" at bounding box center [366, 85] width 589 height 24
paste input "9"
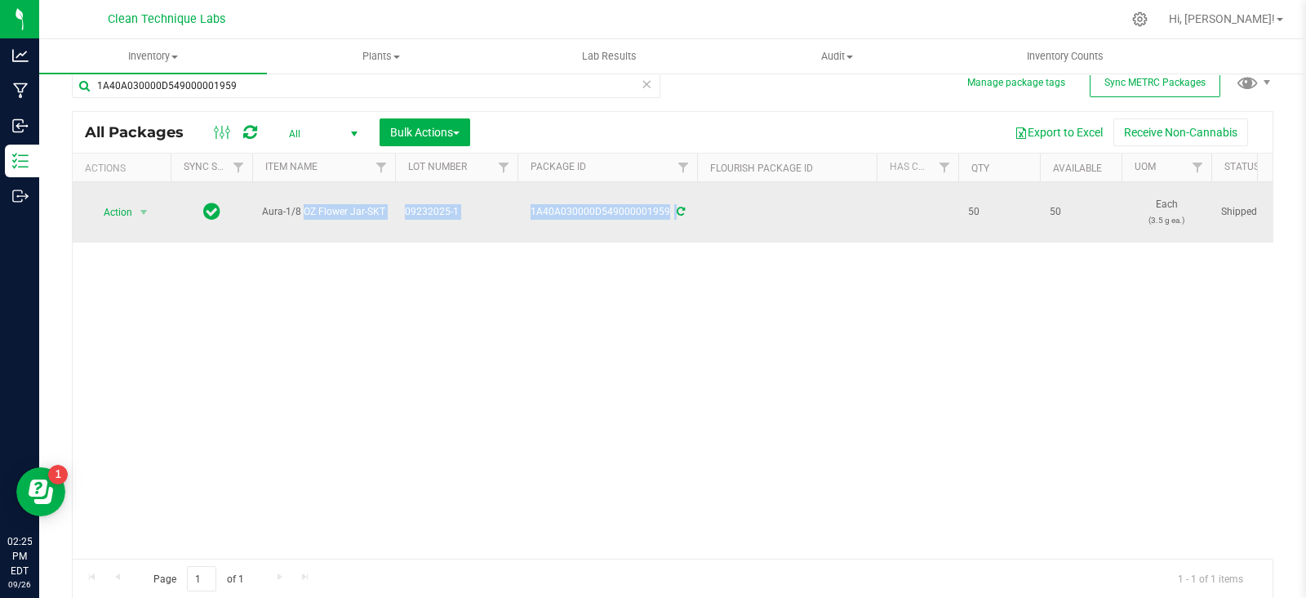
drag, startPoint x: 258, startPoint y: 211, endPoint x: 677, endPoint y: 213, distance: 418.8
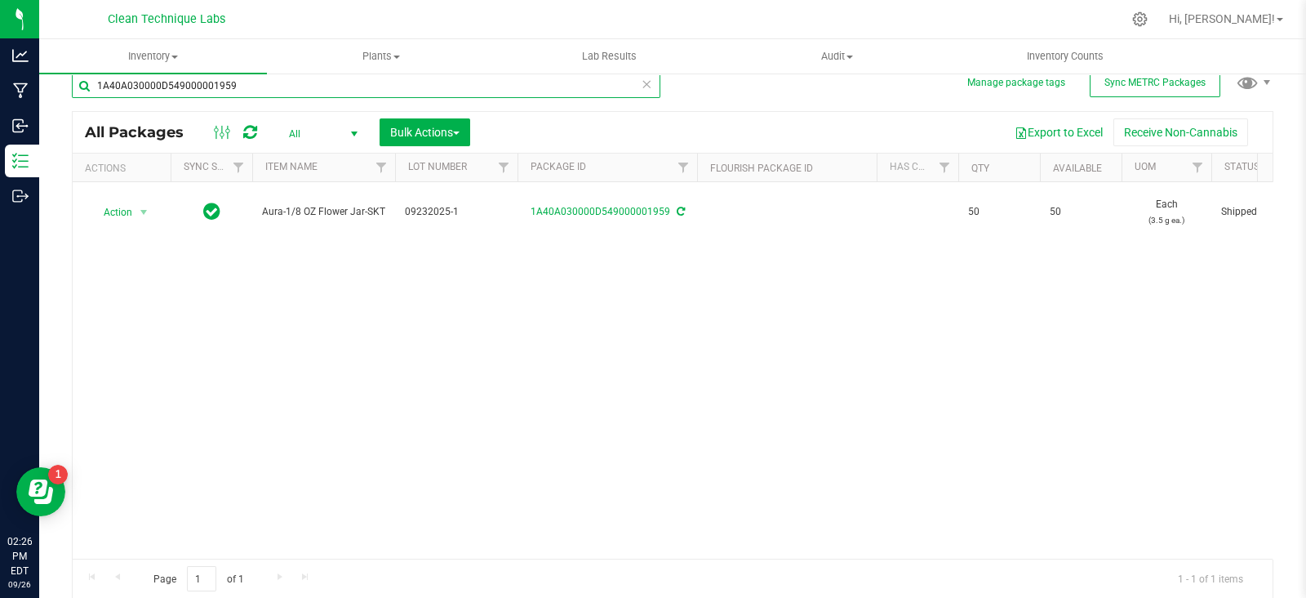
drag, startPoint x: 259, startPoint y: 87, endPoint x: 96, endPoint y: 93, distance: 163.4
click at [96, 93] on input "1A40A030000D549000001959" at bounding box center [366, 85] width 589 height 24
paste input "60"
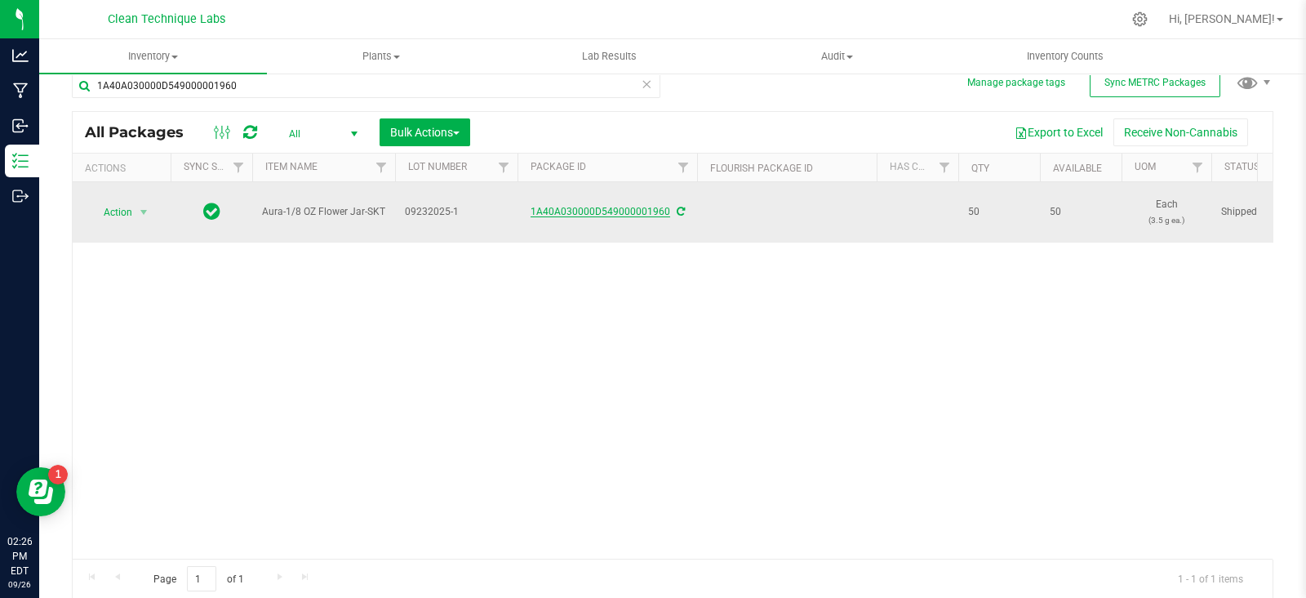
drag, startPoint x: 251, startPoint y: 210, endPoint x: 665, endPoint y: 212, distance: 413.9
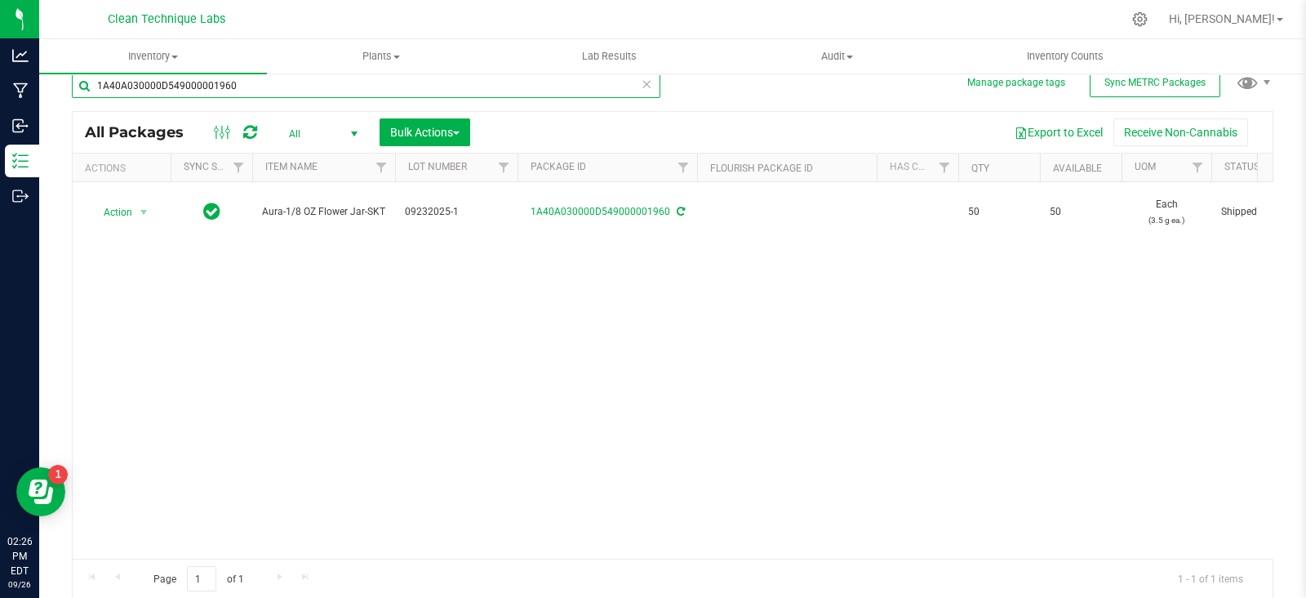
drag, startPoint x: 249, startPoint y: 85, endPoint x: 94, endPoint y: 99, distance: 155.7
click at [95, 99] on div "1A40A030000D549000001960" at bounding box center [366, 92] width 589 height 38
paste input "1"
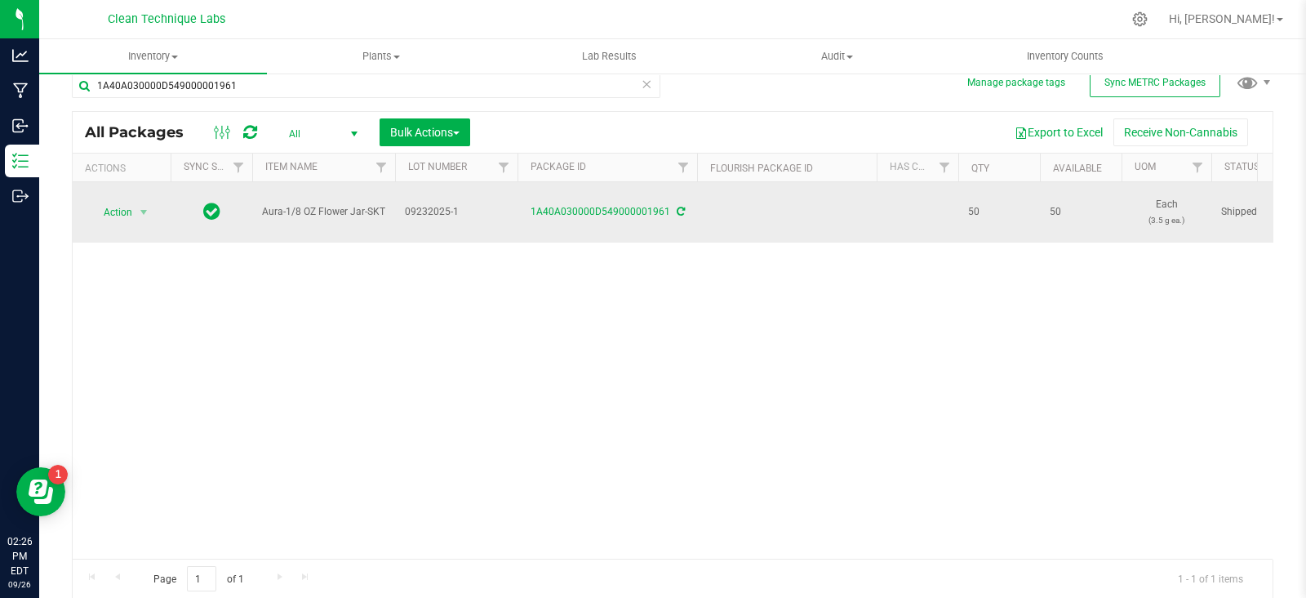
drag, startPoint x: 258, startPoint y: 214, endPoint x: 666, endPoint y: 218, distance: 408.2
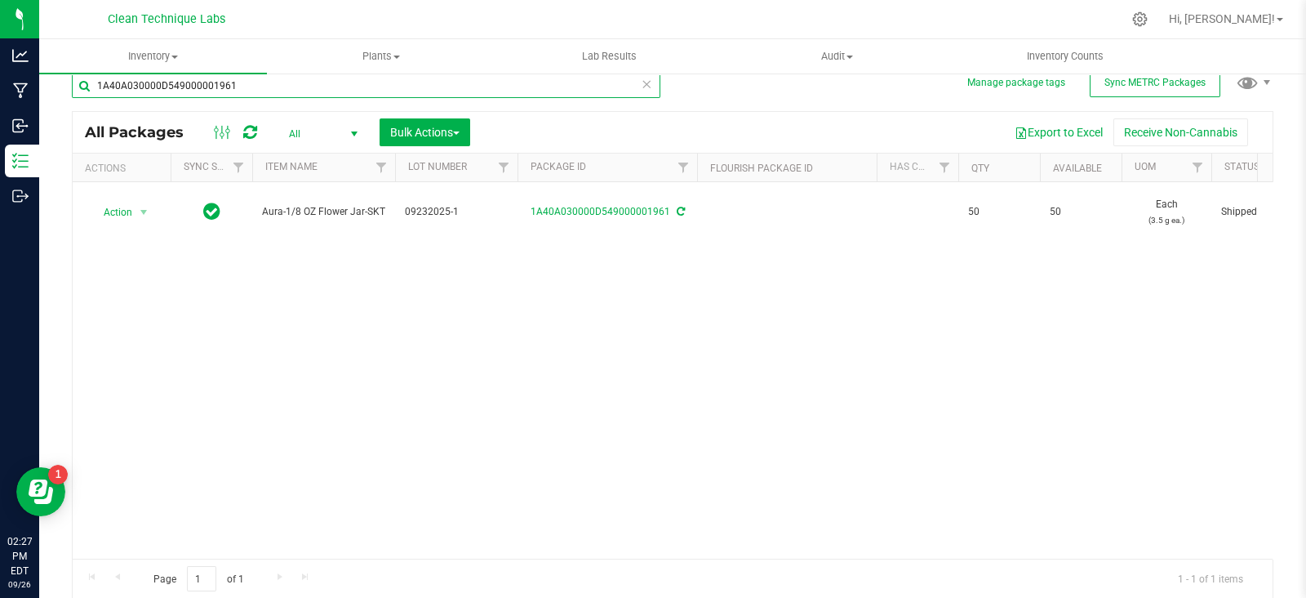
drag, startPoint x: 241, startPoint y: 87, endPoint x: -21, endPoint y: 88, distance: 262.1
click at [0, 88] on html "Analytics Manufacturing Inbound Inventory Outbound 02:27 PM EDT [DATE] 09/26 Cl…" at bounding box center [653, 299] width 1306 height 598
paste input "2"
drag, startPoint x: 251, startPoint y: 220, endPoint x: 483, endPoint y: 249, distance: 232.8
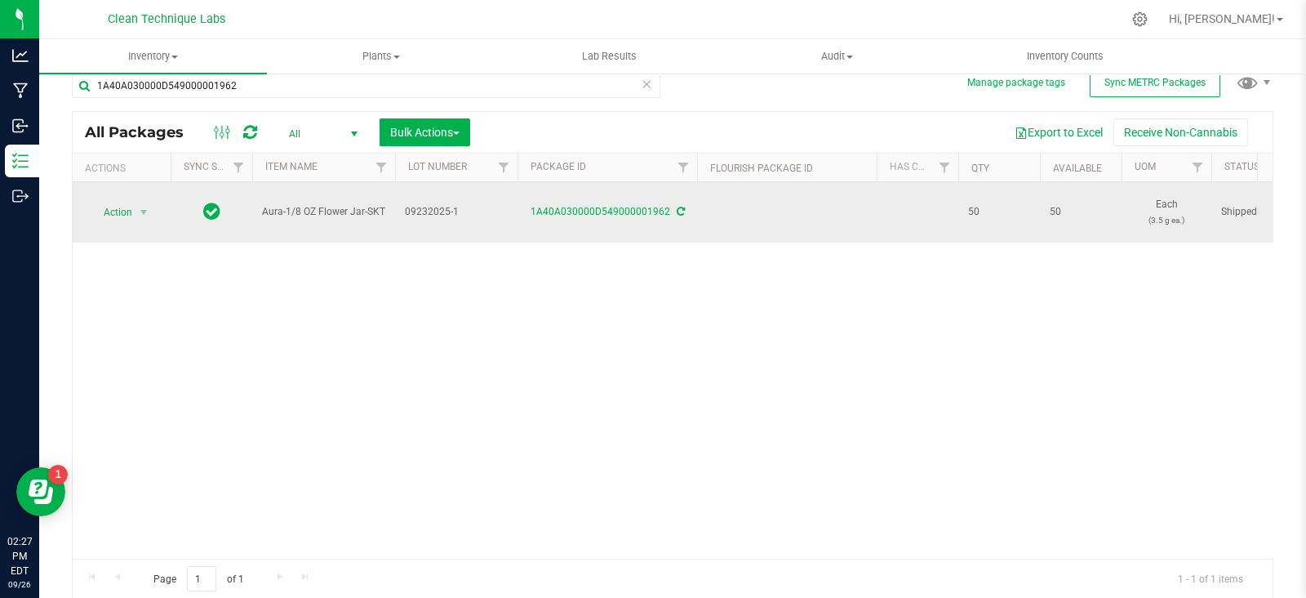
click at [314, 229] on td "Aura-1/8 OZ Flower Jar-SKT" at bounding box center [323, 212] width 143 height 60
drag, startPoint x: 255, startPoint y: 208, endPoint x: 689, endPoint y: 214, distance: 434.4
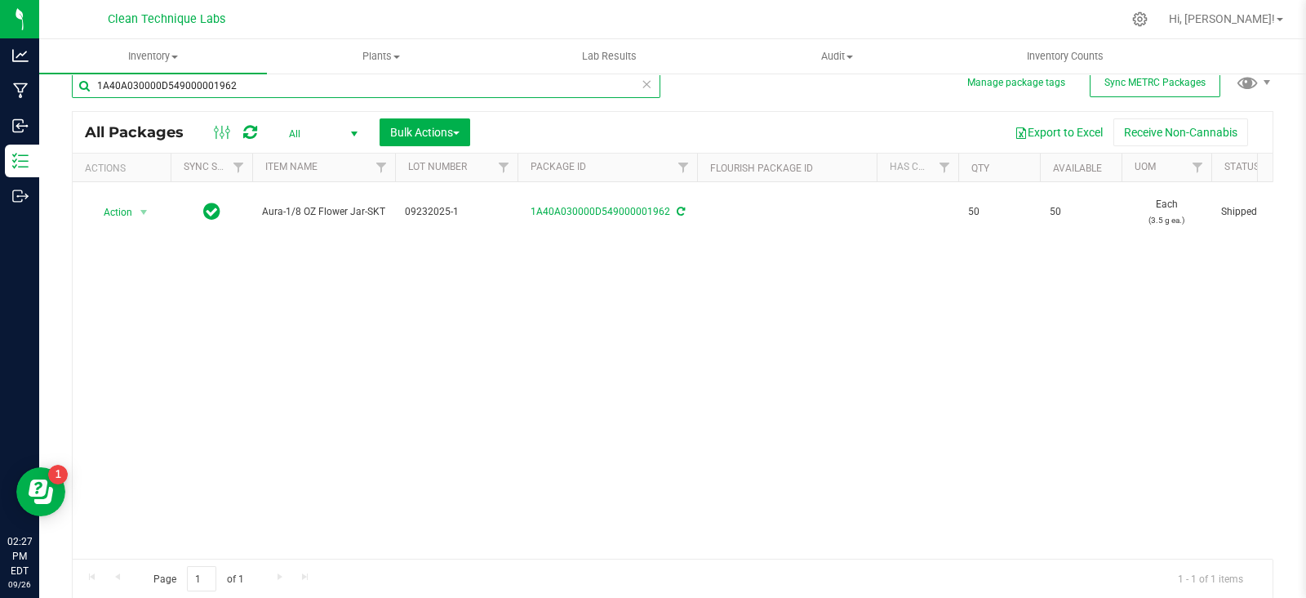
drag, startPoint x: 260, startPoint y: 87, endPoint x: 93, endPoint y: 91, distance: 167.4
click at [93, 91] on input "1A40A030000D549000001962" at bounding box center [366, 85] width 589 height 24
paste input "3"
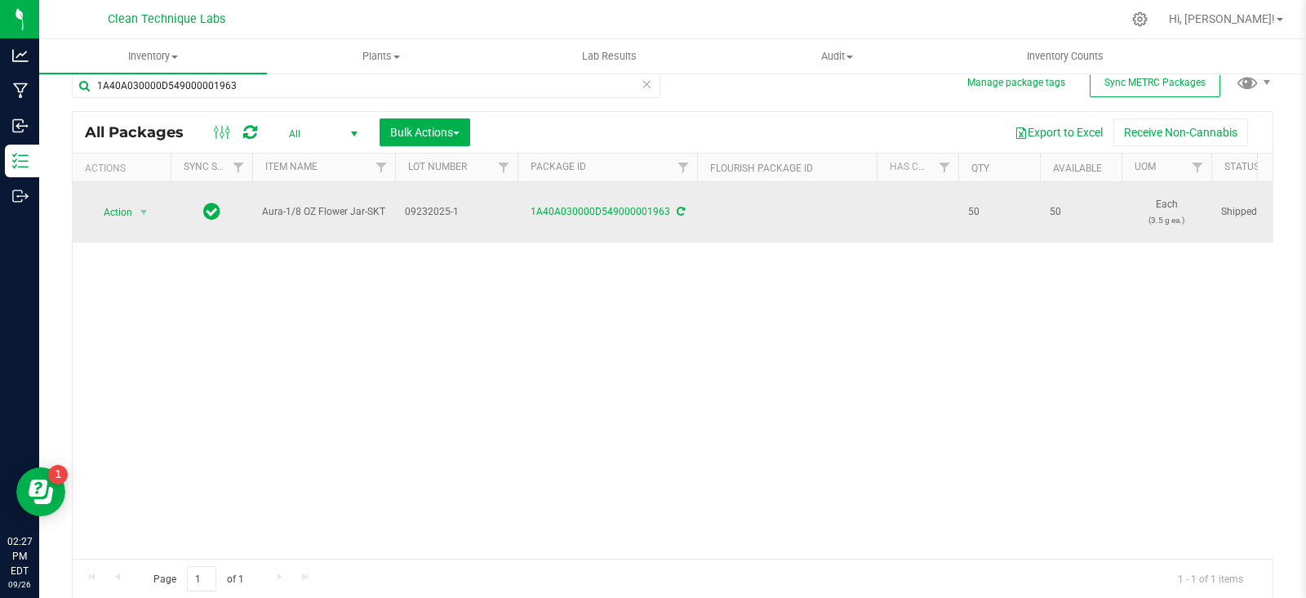
drag, startPoint x: 260, startPoint y: 211, endPoint x: 666, endPoint y: 220, distance: 405.9
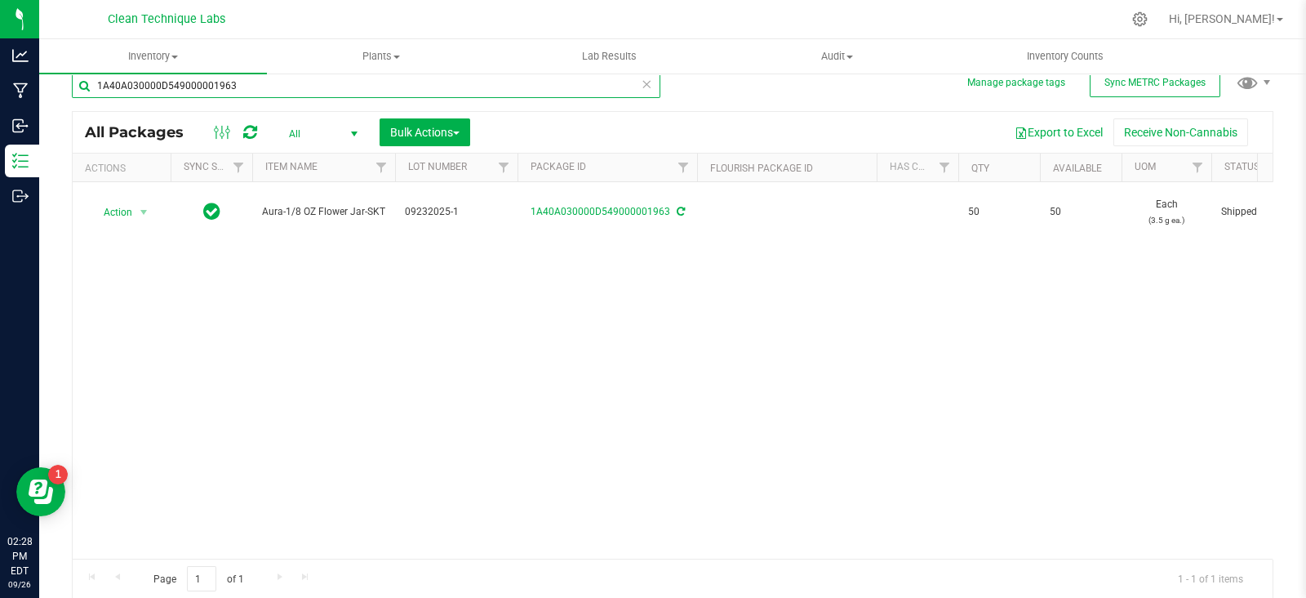
drag, startPoint x: 288, startPoint y: 87, endPoint x: 78, endPoint y: 94, distance: 210.8
click at [78, 94] on input "1A40A030000D549000001963" at bounding box center [366, 85] width 589 height 24
paste input "4"
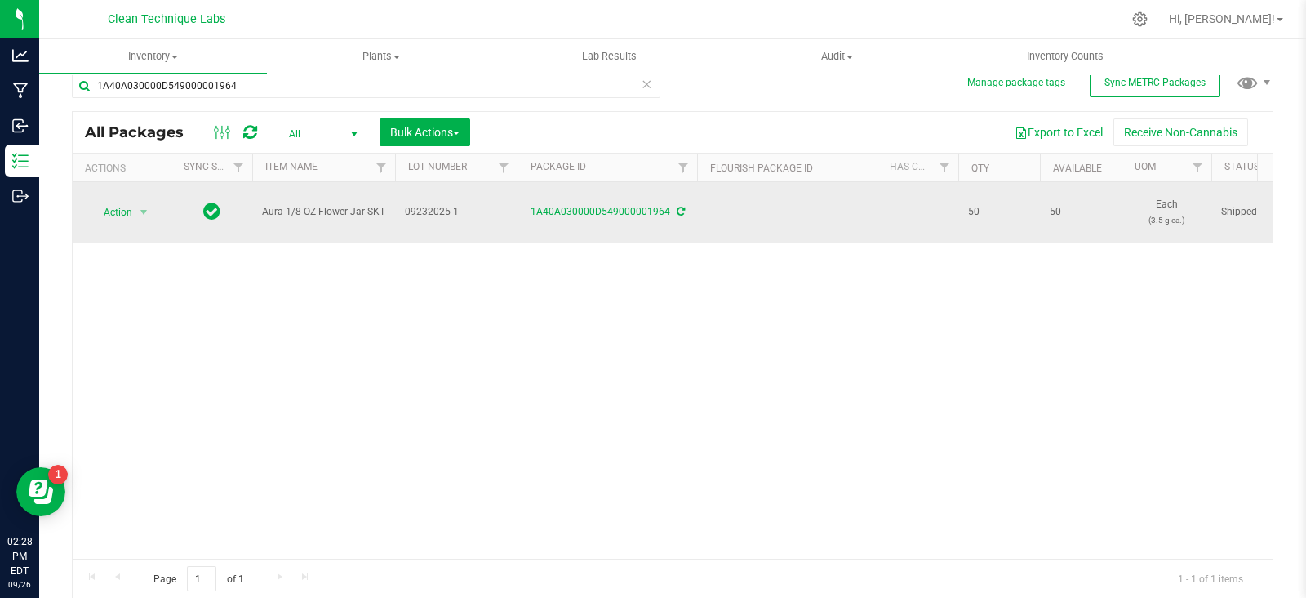
drag, startPoint x: 255, startPoint y: 214, endPoint x: 290, endPoint y: 210, distance: 35.3
drag, startPoint x: 261, startPoint y: 211, endPoint x: 665, endPoint y: 228, distance: 404.5
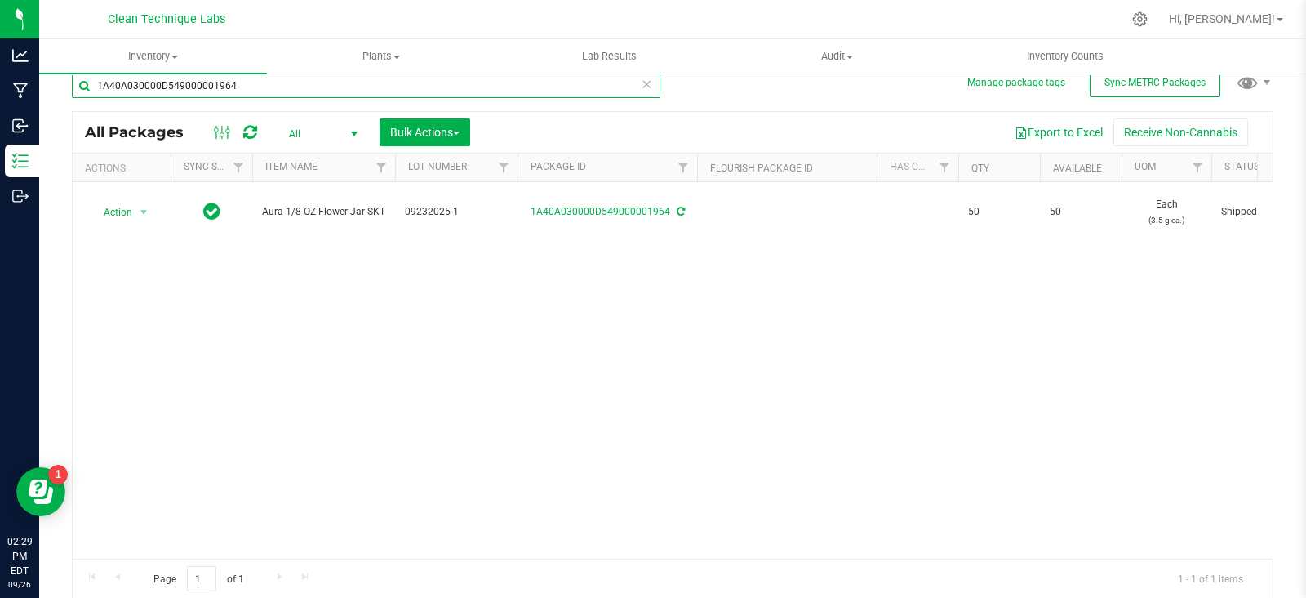
drag, startPoint x: 243, startPoint y: 83, endPoint x: 97, endPoint y: 90, distance: 146.3
click at [97, 90] on input "1A40A030000D549000001964" at bounding box center [366, 85] width 589 height 24
paste input "5"
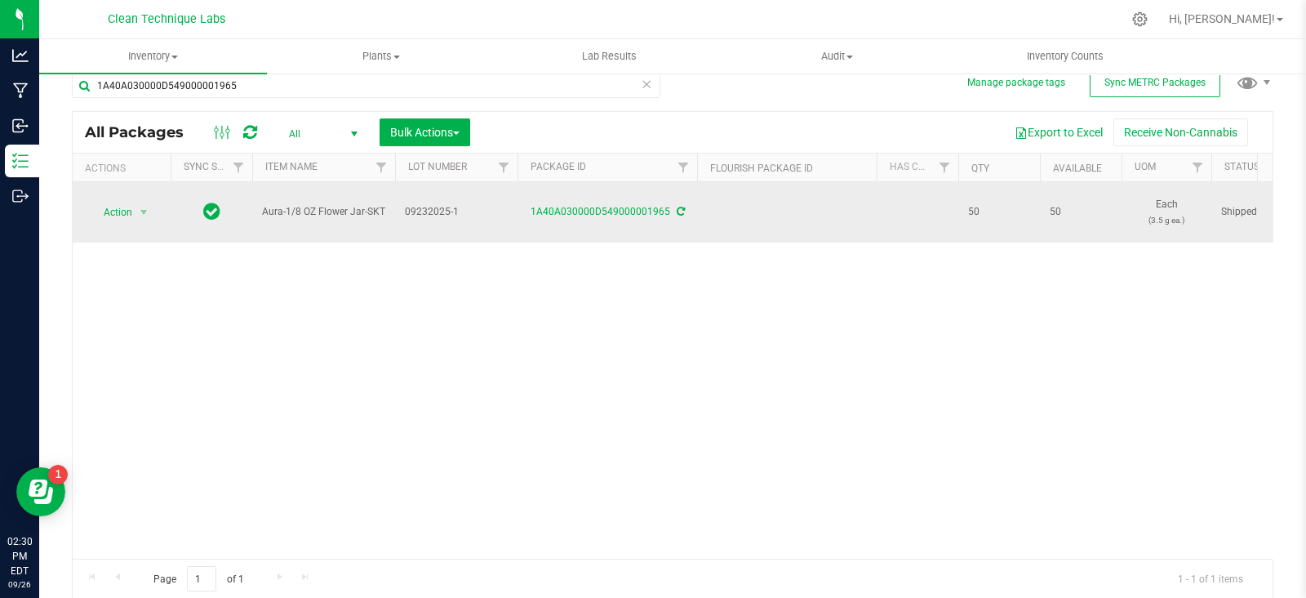
drag, startPoint x: 261, startPoint y: 210, endPoint x: 667, endPoint y: 225, distance: 406.1
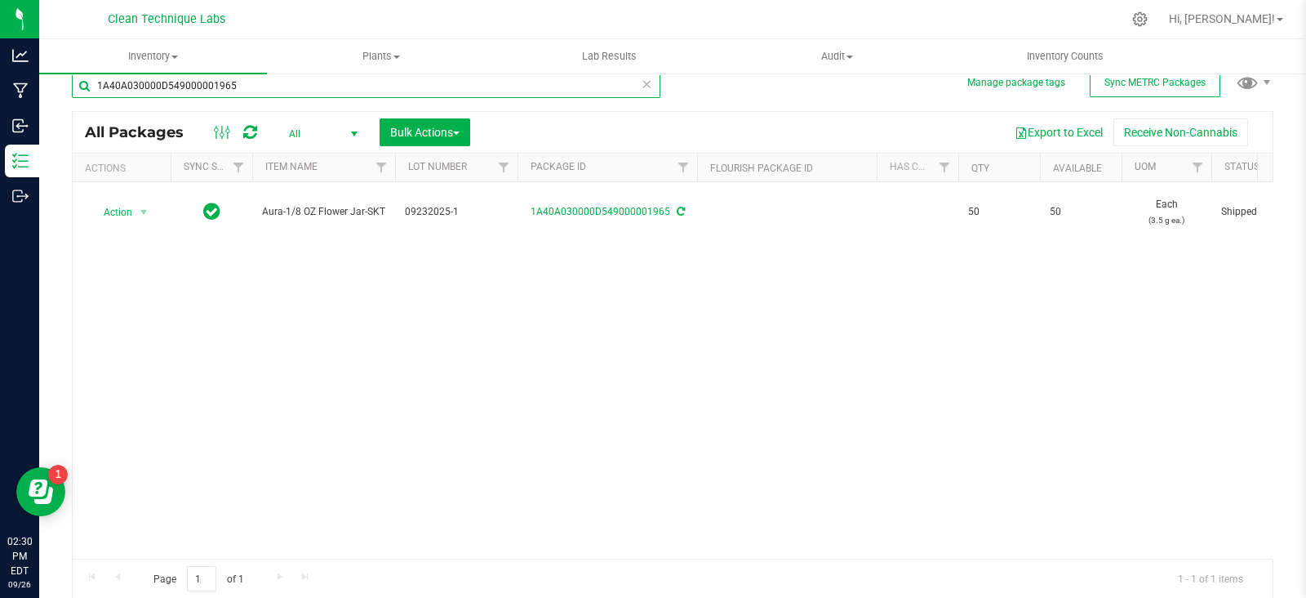
drag, startPoint x: 274, startPoint y: 80, endPoint x: 79, endPoint y: 87, distance: 194.5
click at [79, 87] on input "1A40A030000D549000001965" at bounding box center [366, 85] width 589 height 24
paste input "6"
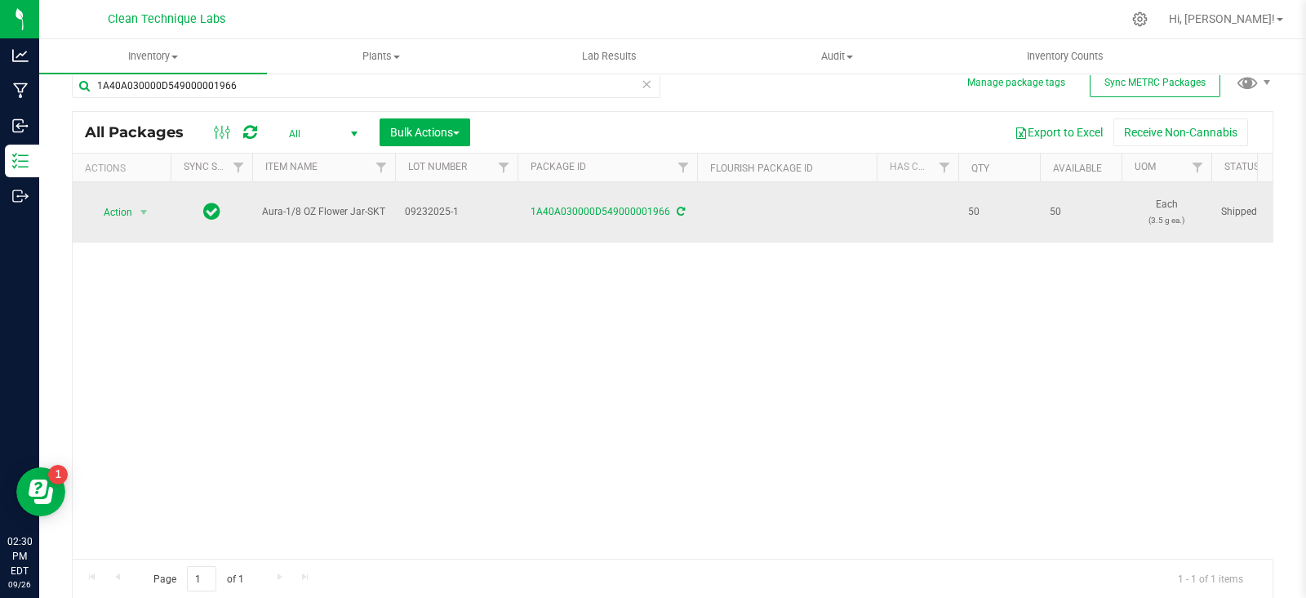
drag, startPoint x: 257, startPoint y: 214, endPoint x: 665, endPoint y: 218, distance: 408.2
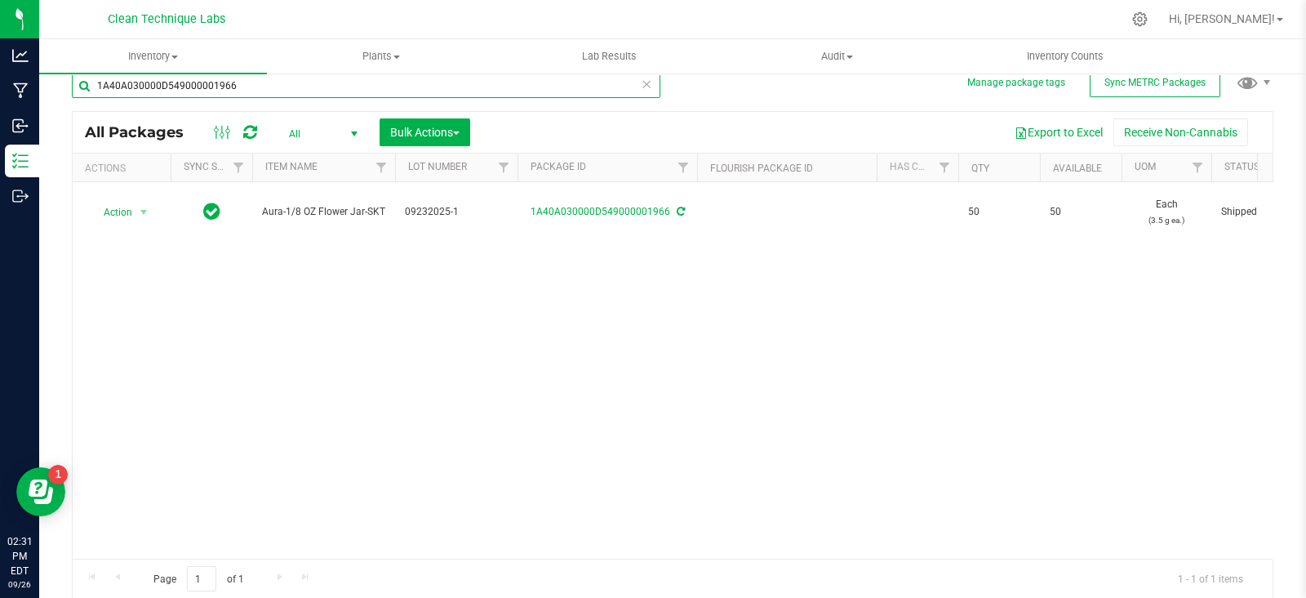
drag, startPoint x: 234, startPoint y: 83, endPoint x: 87, endPoint y: 91, distance: 147.2
click at [87, 91] on input "1A40A030000D549000001966" at bounding box center [366, 85] width 589 height 24
click at [247, 83] on input "1A40A030000D549000001966" at bounding box center [366, 85] width 589 height 24
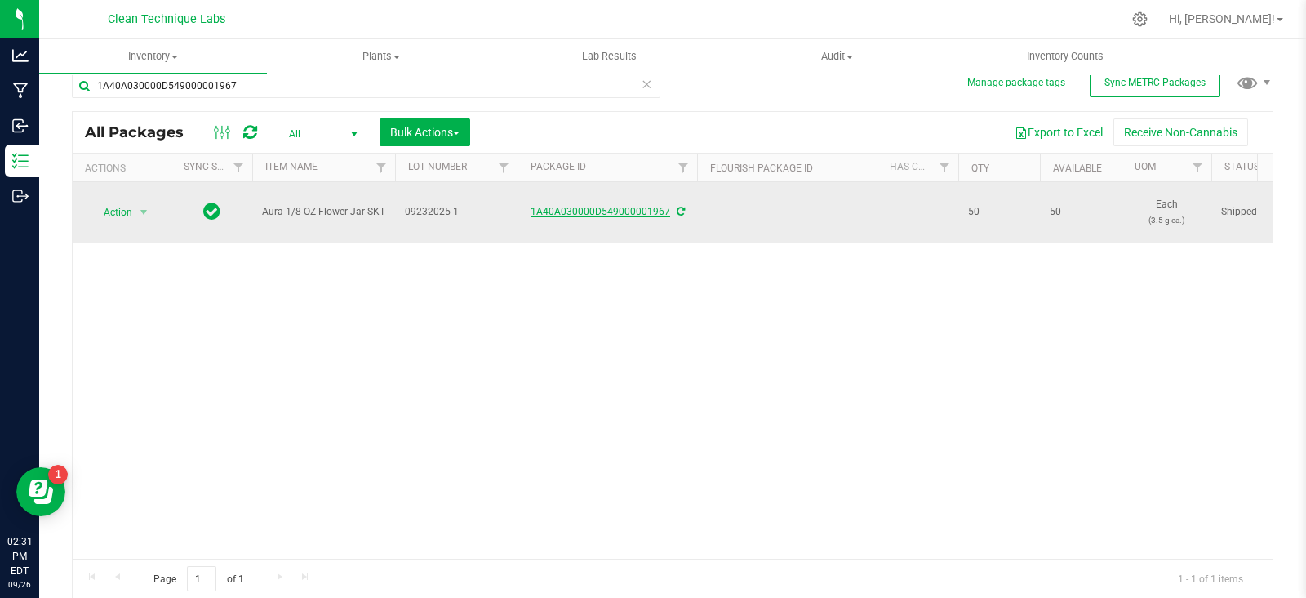
drag, startPoint x: 260, startPoint y: 212, endPoint x: 665, endPoint y: 209, distance: 405.8
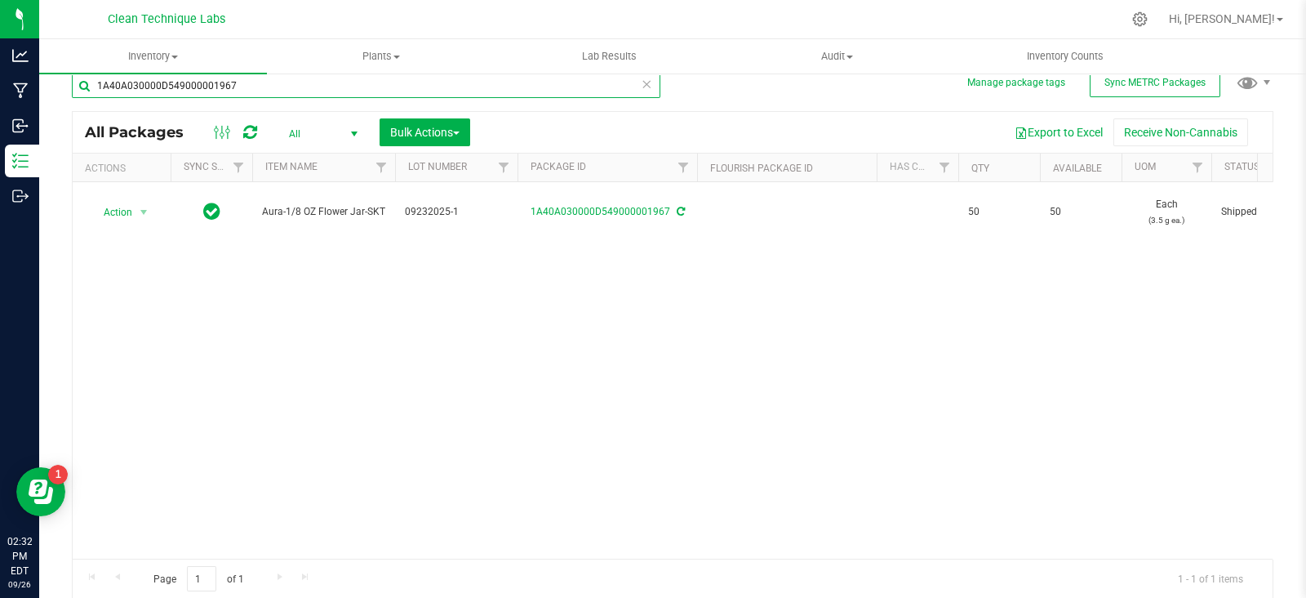
drag, startPoint x: 253, startPoint y: 83, endPoint x: 95, endPoint y: 84, distance: 158.4
click at [95, 84] on input "1A40A030000D549000001967" at bounding box center [366, 85] width 589 height 24
paste input "8"
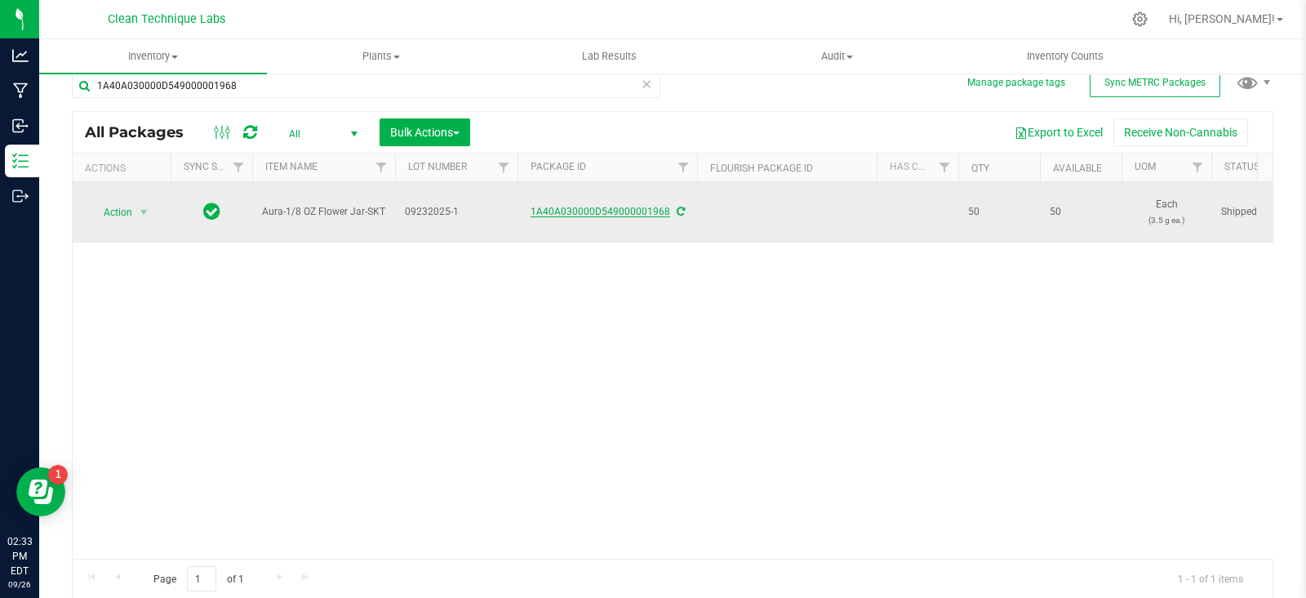
drag, startPoint x: 257, startPoint y: 212, endPoint x: 666, endPoint y: 210, distance: 409.0
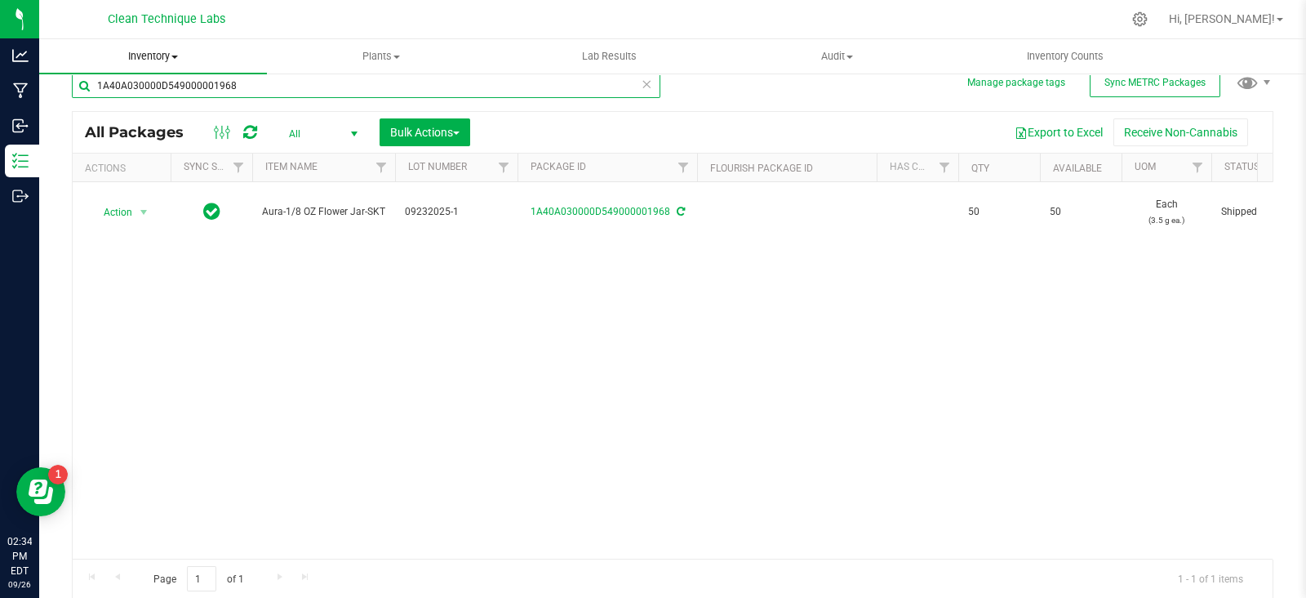
drag, startPoint x: 249, startPoint y: 90, endPoint x: 94, endPoint y: 70, distance: 156.4
click at [94, 70] on inventory "Inventory All packages All inventory Waste log Create inventory Plants All plan…" at bounding box center [672, 286] width 1267 height 531
paste input "9"
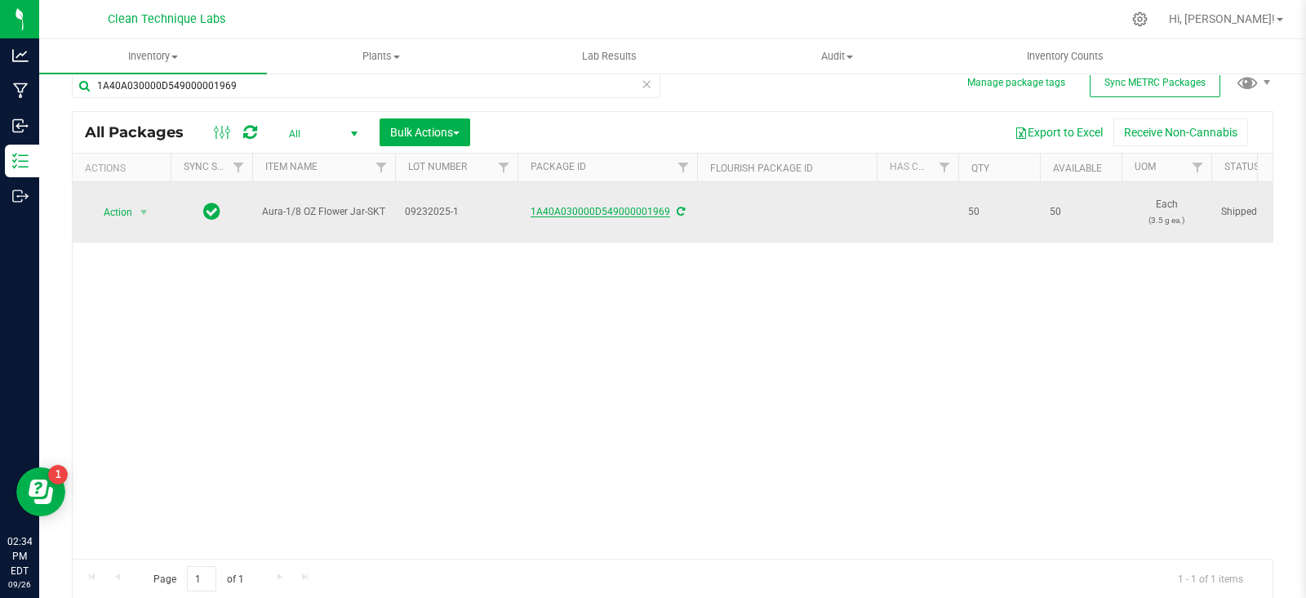
drag, startPoint x: 261, startPoint y: 209, endPoint x: 665, endPoint y: 212, distance: 404.2
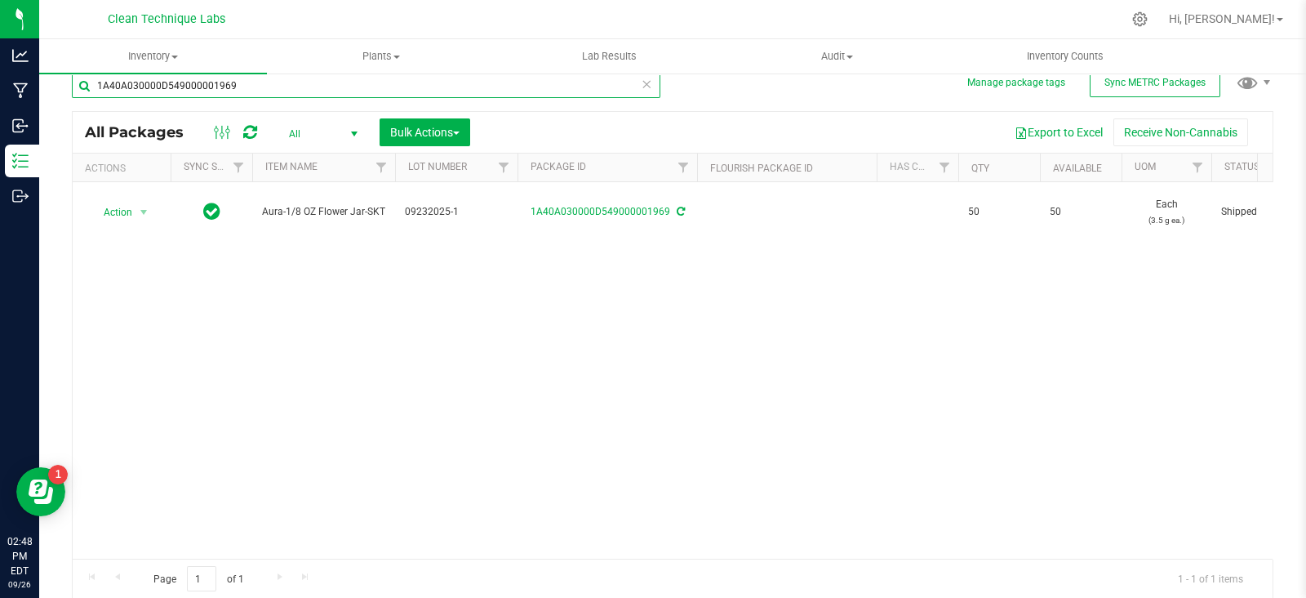
drag, startPoint x: 270, startPoint y: 87, endPoint x: 70, endPoint y: 73, distance: 200.6
click at [70, 73] on inventory "Inventory All packages All inventory Waste log Create inventory Plants All plan…" at bounding box center [672, 286] width 1267 height 531
paste input "70"
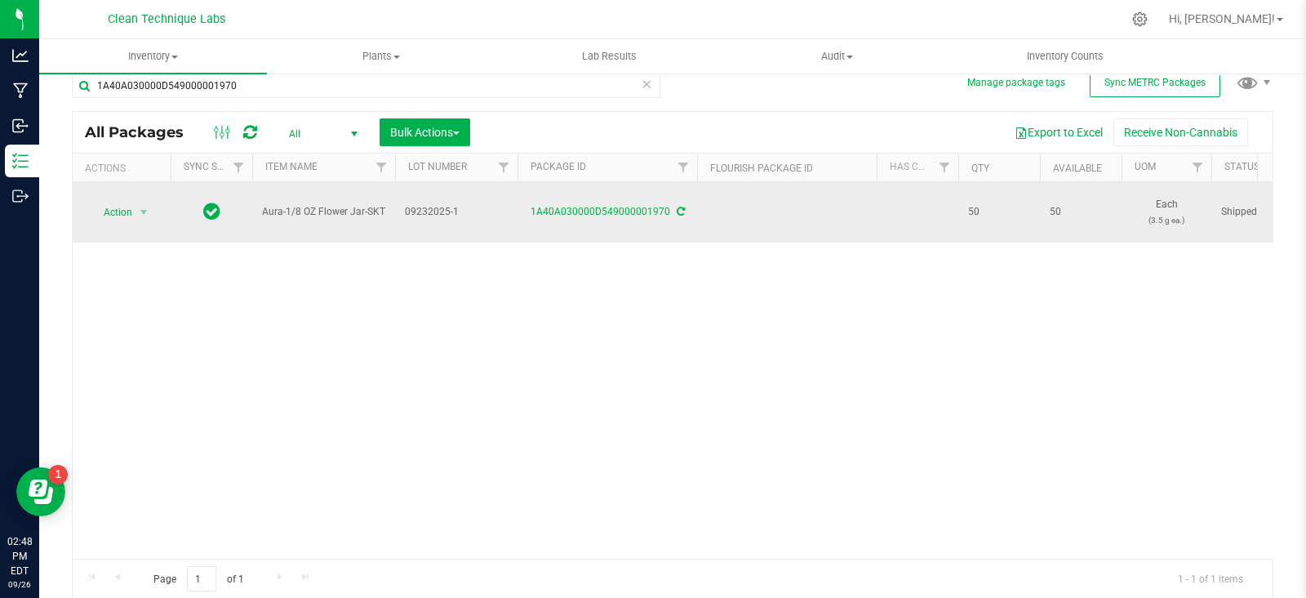
drag, startPoint x: 258, startPoint y: 210, endPoint x: 668, endPoint y: 227, distance: 410.2
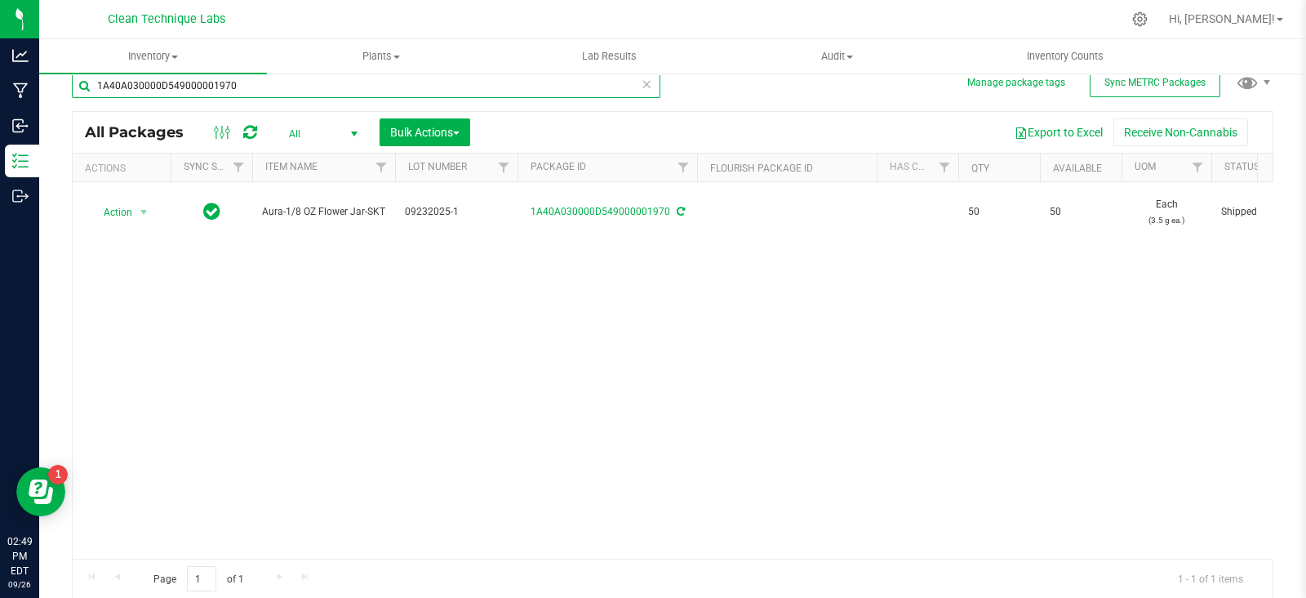
drag, startPoint x: 264, startPoint y: 85, endPoint x: 65, endPoint y: 78, distance: 198.5
click at [65, 78] on div "Manage package tags Sync METRC Packages 1A40A030000D549000001970 All Packages A…" at bounding box center [672, 303] width 1267 height 498
paste input "1"
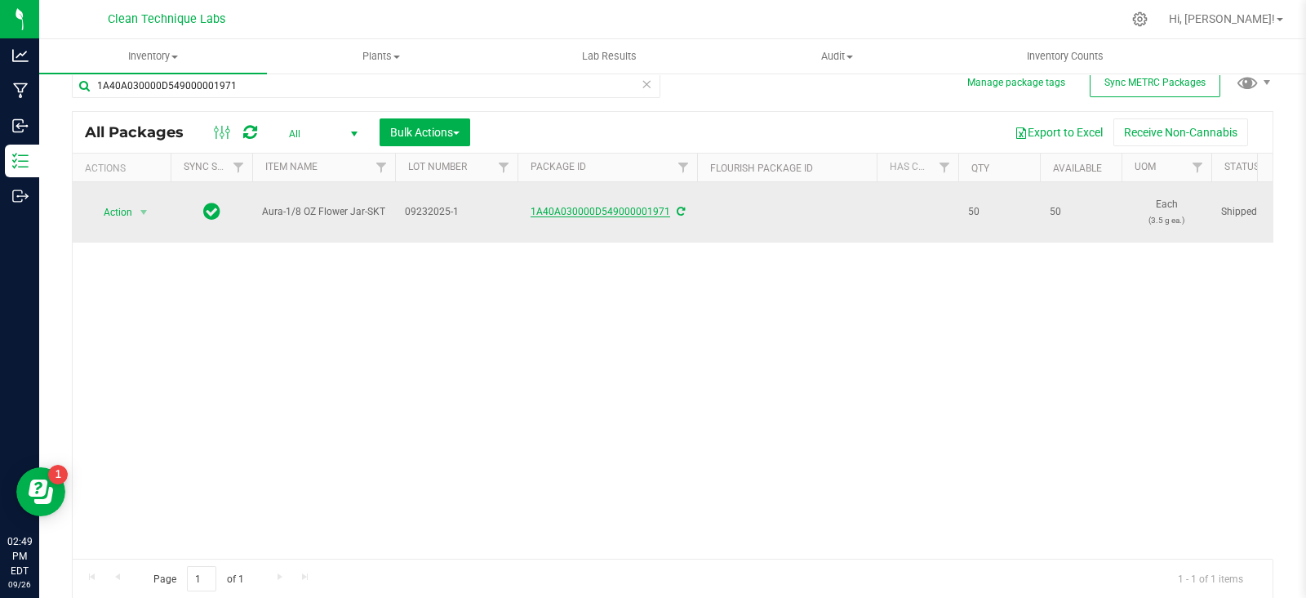
drag, startPoint x: 259, startPoint y: 208, endPoint x: 664, endPoint y: 214, distance: 405.0
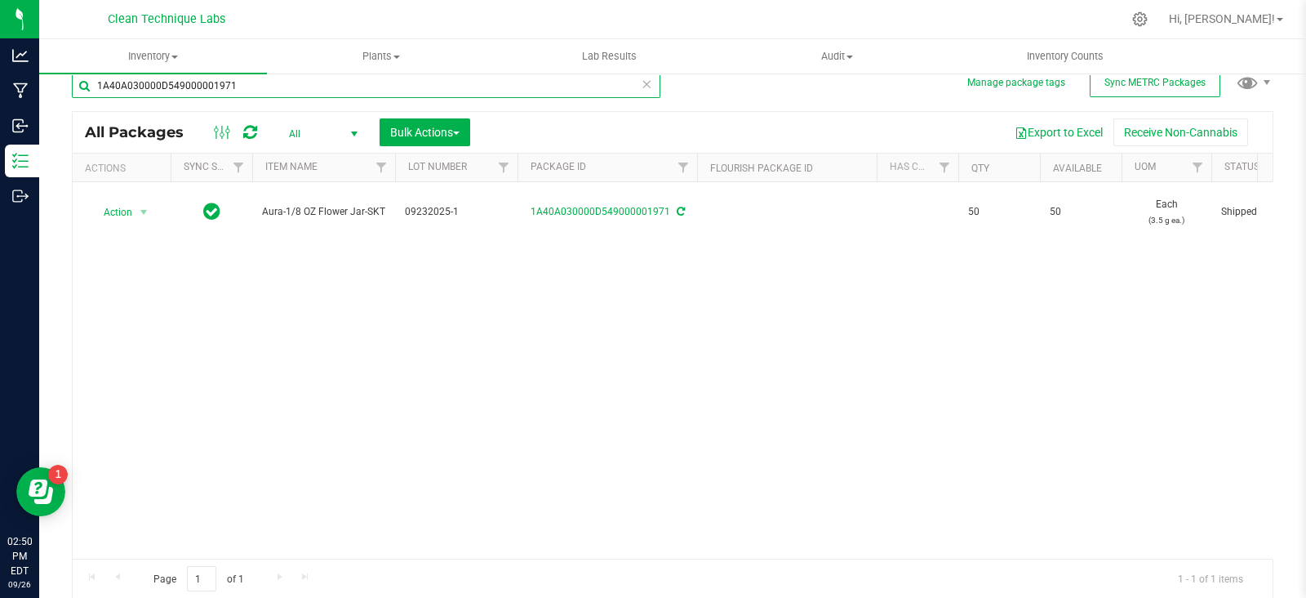
drag, startPoint x: 245, startPoint y: 87, endPoint x: 71, endPoint y: 85, distance: 173.9
click at [72, 85] on input "1A40A030000D549000001971" at bounding box center [366, 85] width 589 height 24
paste input "2"
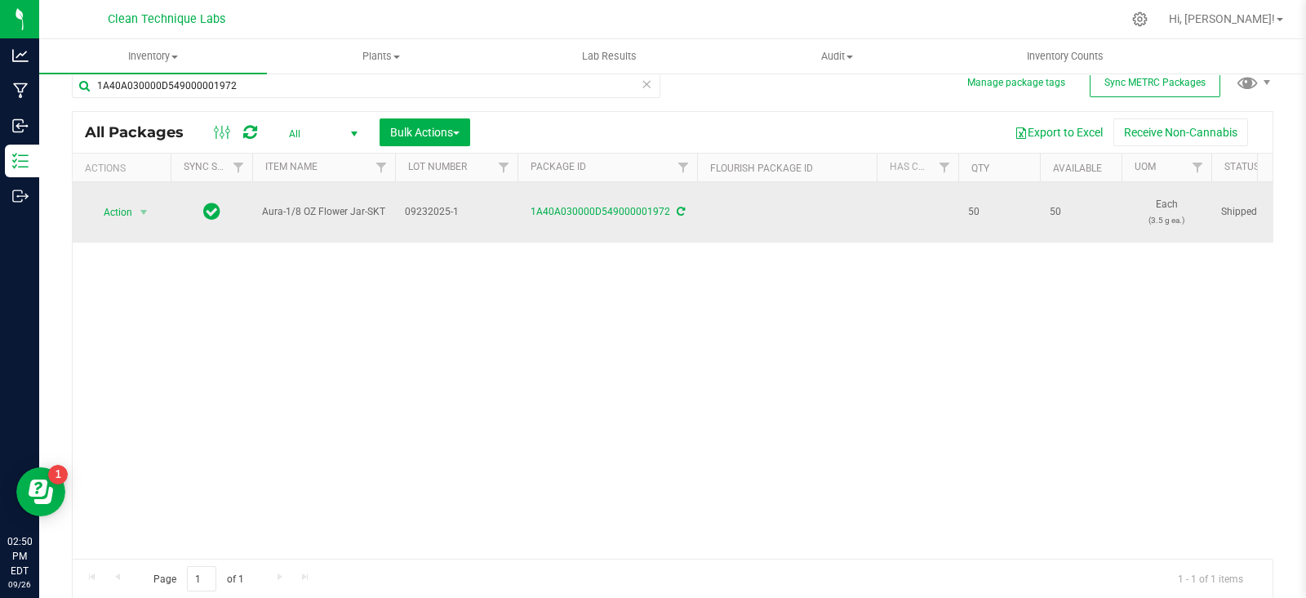
drag, startPoint x: 259, startPoint y: 211, endPoint x: 665, endPoint y: 225, distance: 406.0
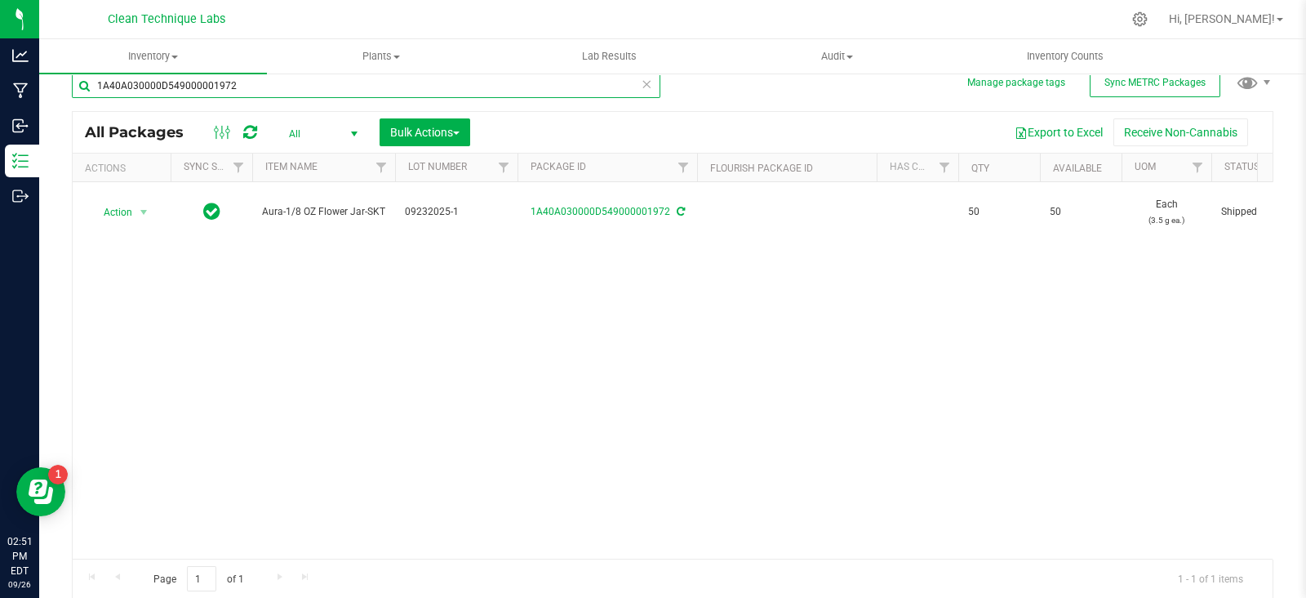
drag, startPoint x: 274, startPoint y: 91, endPoint x: 86, endPoint y: 97, distance: 188.7
click at [86, 97] on div "1A40A030000D549000001972" at bounding box center [366, 92] width 589 height 38
paste input "3"
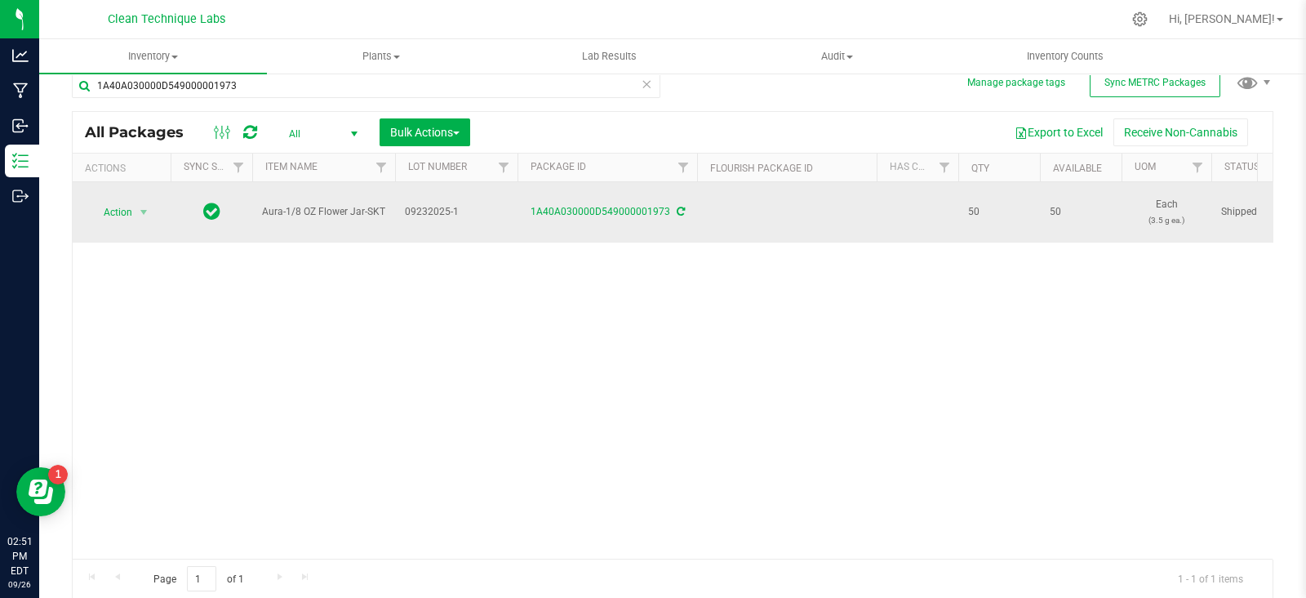
drag, startPoint x: 258, startPoint y: 210, endPoint x: 665, endPoint y: 223, distance: 407.6
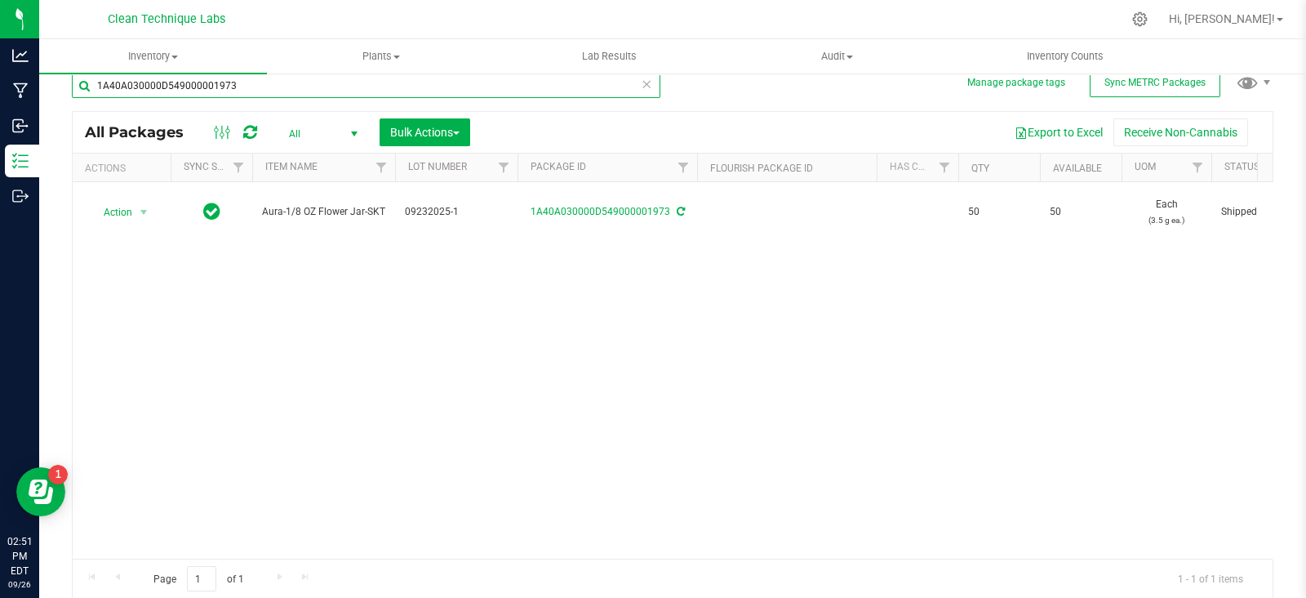
drag, startPoint x: 247, startPoint y: 86, endPoint x: 90, endPoint y: 87, distance: 156.8
click at [90, 87] on input "1A40A030000D549000001973" at bounding box center [366, 85] width 589 height 24
paste input "4"
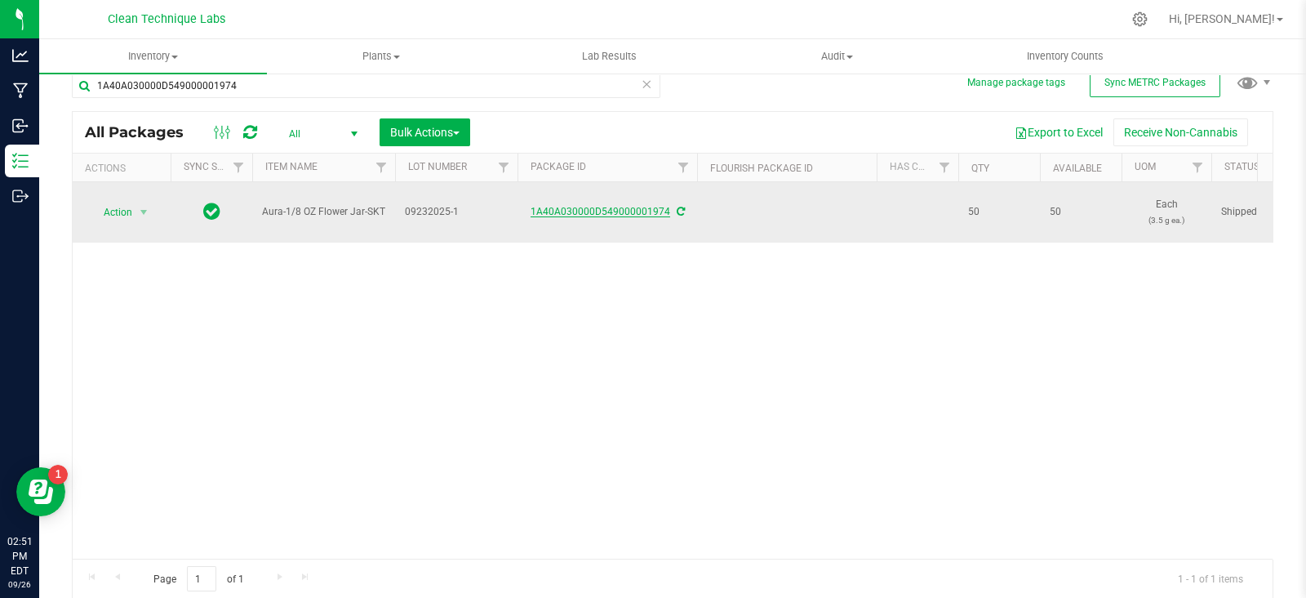
drag, startPoint x: 257, startPoint y: 211, endPoint x: 665, endPoint y: 216, distance: 407.4
click at [254, 213] on td "Aura-1/8 OZ Flower Jar-SKT" at bounding box center [323, 212] width 143 height 60
drag, startPoint x: 255, startPoint y: 213, endPoint x: 662, endPoint y: 222, distance: 407.5
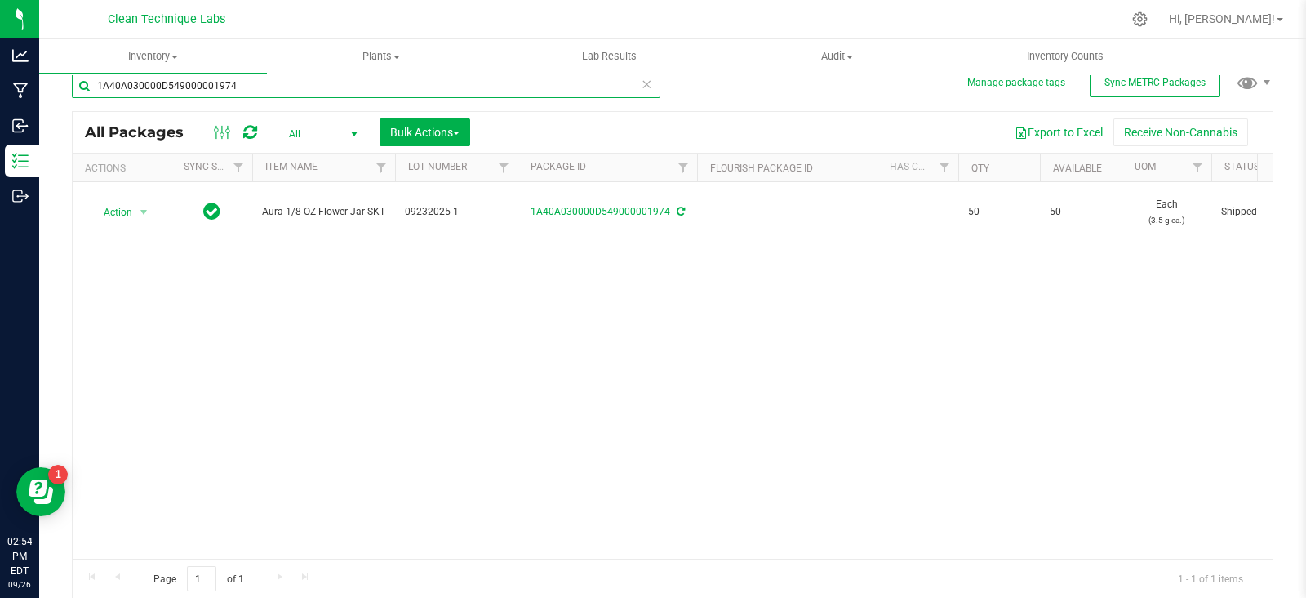
drag, startPoint x: 263, startPoint y: 79, endPoint x: 96, endPoint y: 90, distance: 167.7
click at [96, 90] on input "1A40A030000D549000001974" at bounding box center [366, 85] width 589 height 24
paste input "5"
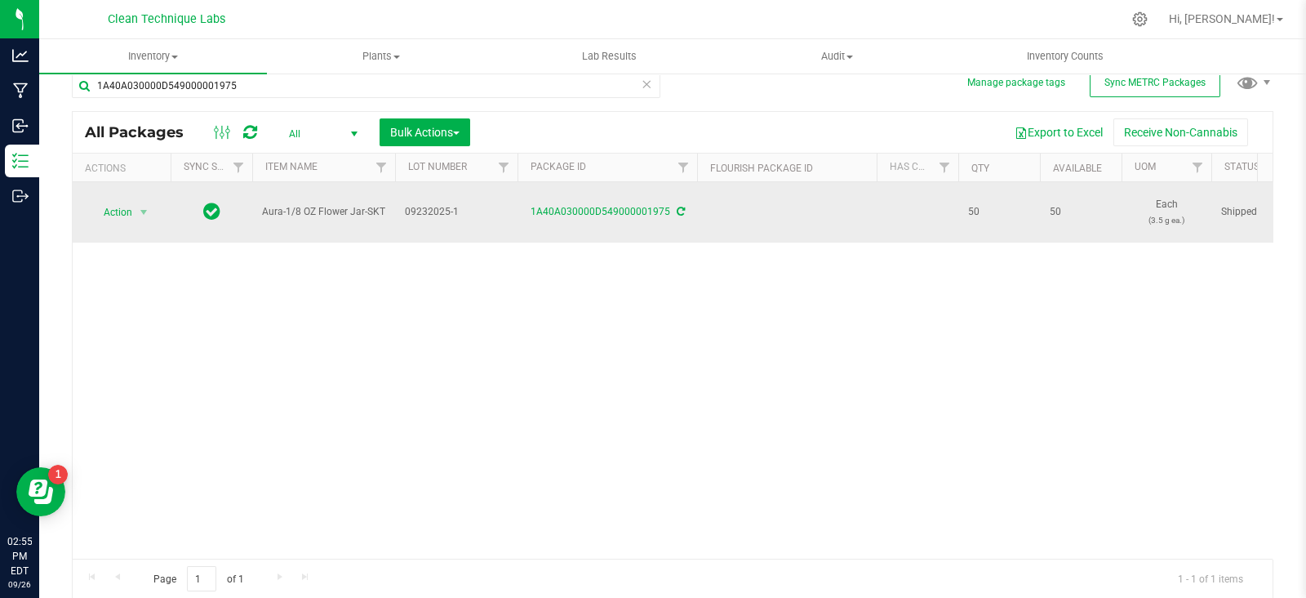
drag, startPoint x: 258, startPoint y: 213, endPoint x: 668, endPoint y: 222, distance: 410.0
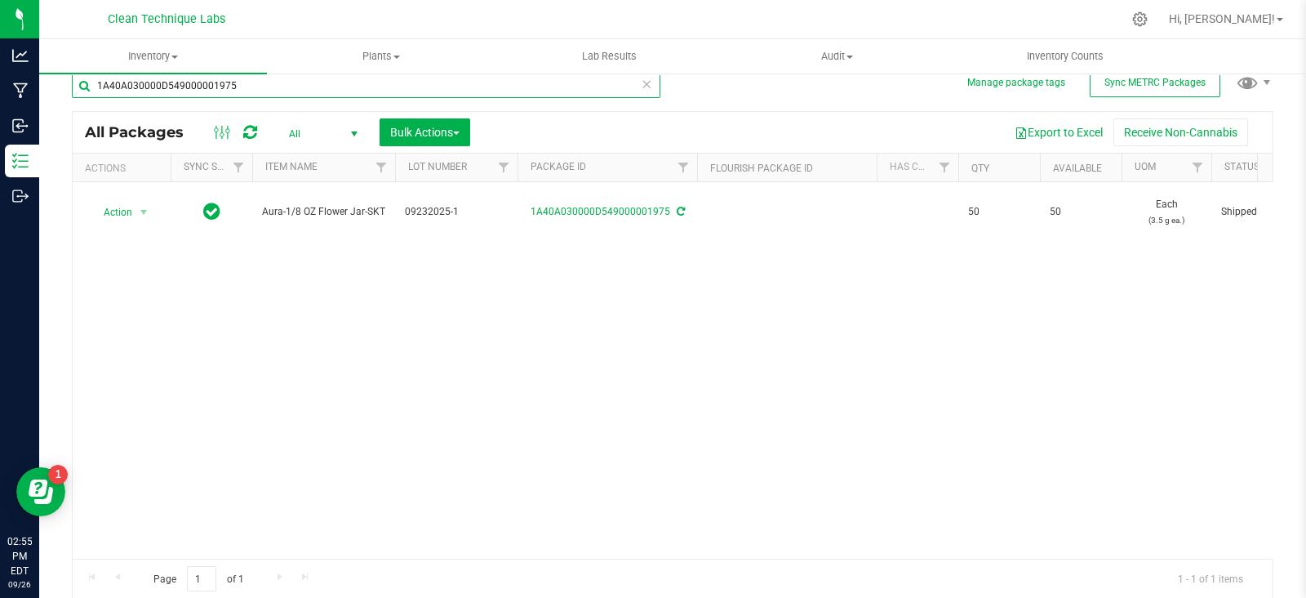
drag, startPoint x: 278, startPoint y: 84, endPoint x: 96, endPoint y: 91, distance: 182.2
click at [96, 91] on input "1A40A030000D549000001975" at bounding box center [366, 85] width 589 height 24
paste input "6"
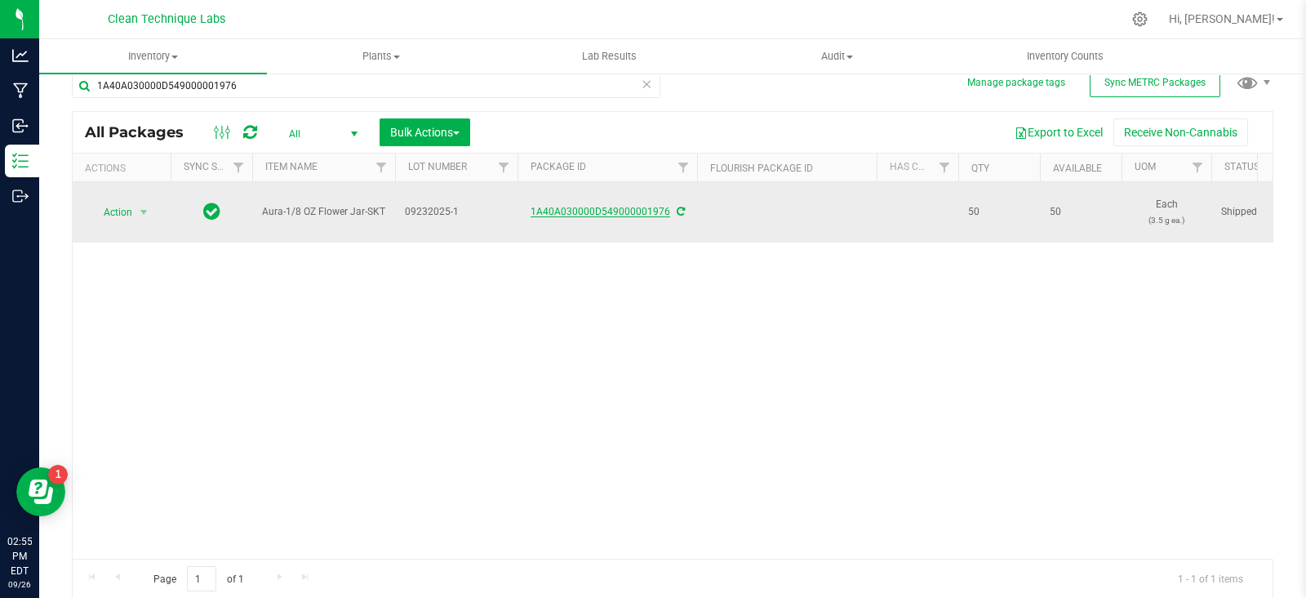
drag, startPoint x: 258, startPoint y: 211, endPoint x: 665, endPoint y: 215, distance: 407.4
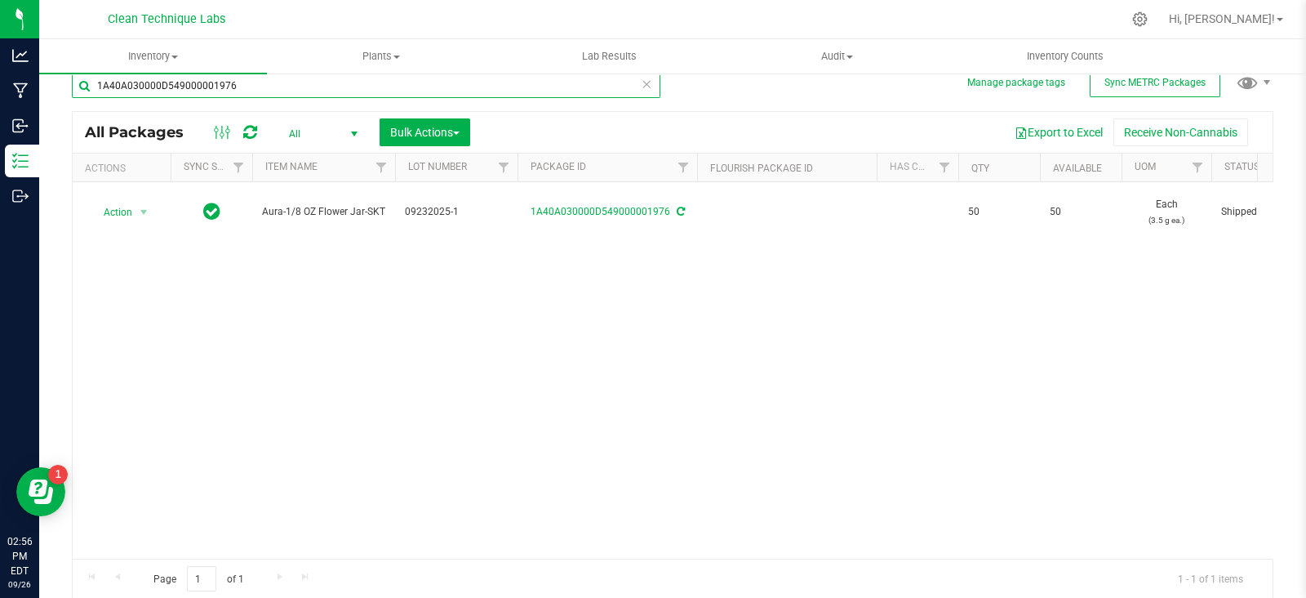
drag, startPoint x: 298, startPoint y: 83, endPoint x: 96, endPoint y: 98, distance: 203.0
click at [96, 98] on div "1A40A030000D549000001976" at bounding box center [366, 92] width 589 height 38
paste input "7"
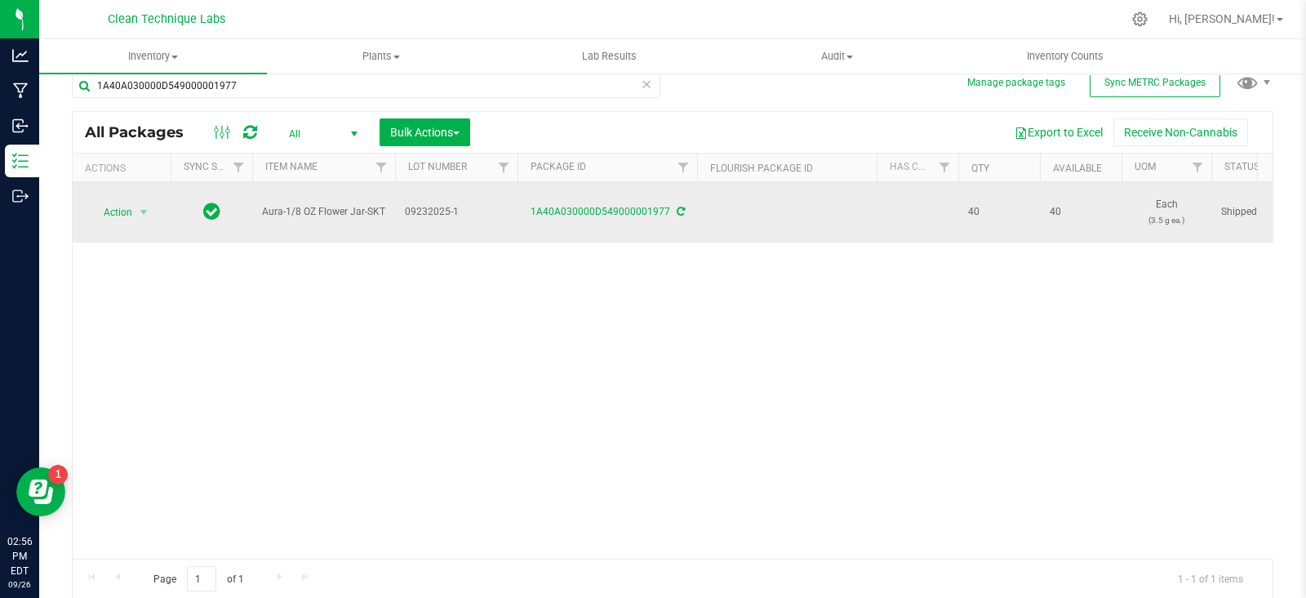
drag, startPoint x: 256, startPoint y: 212, endPoint x: 665, endPoint y: 225, distance: 408.4
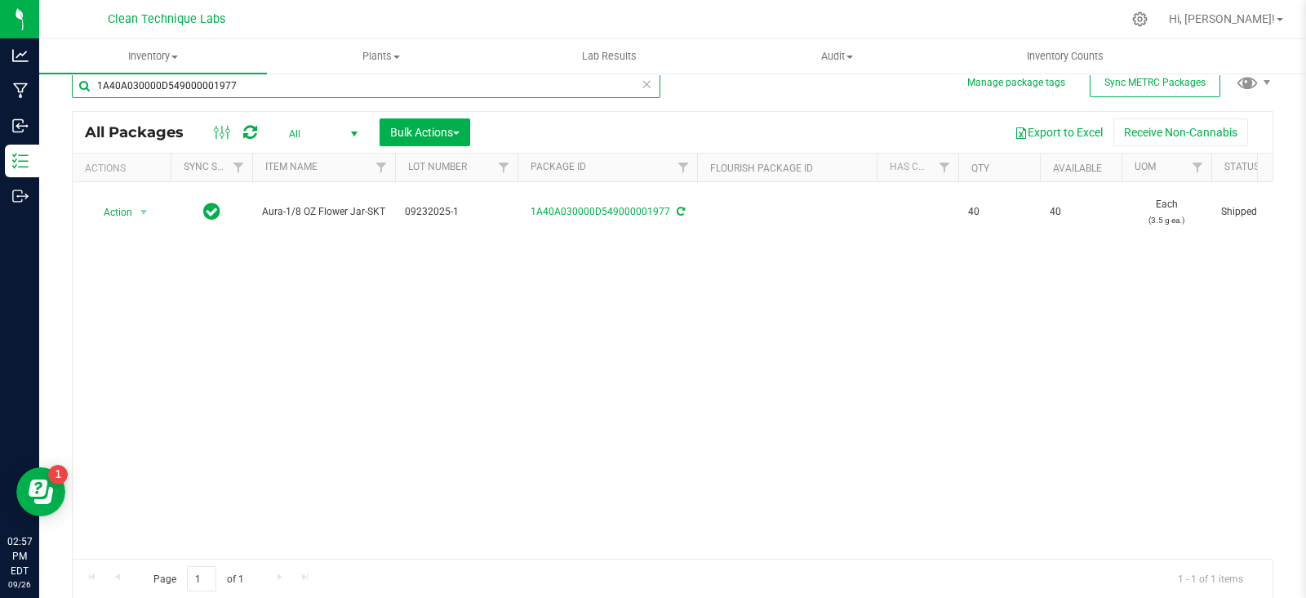
click at [264, 81] on input "1A40A030000D549000001977" at bounding box center [366, 85] width 589 height 24
drag, startPoint x: 253, startPoint y: 81, endPoint x: 96, endPoint y: 78, distance: 157.6
click at [96, 78] on input "1A40A030000D549000001976" at bounding box center [366, 85] width 589 height 24
paste input "10"
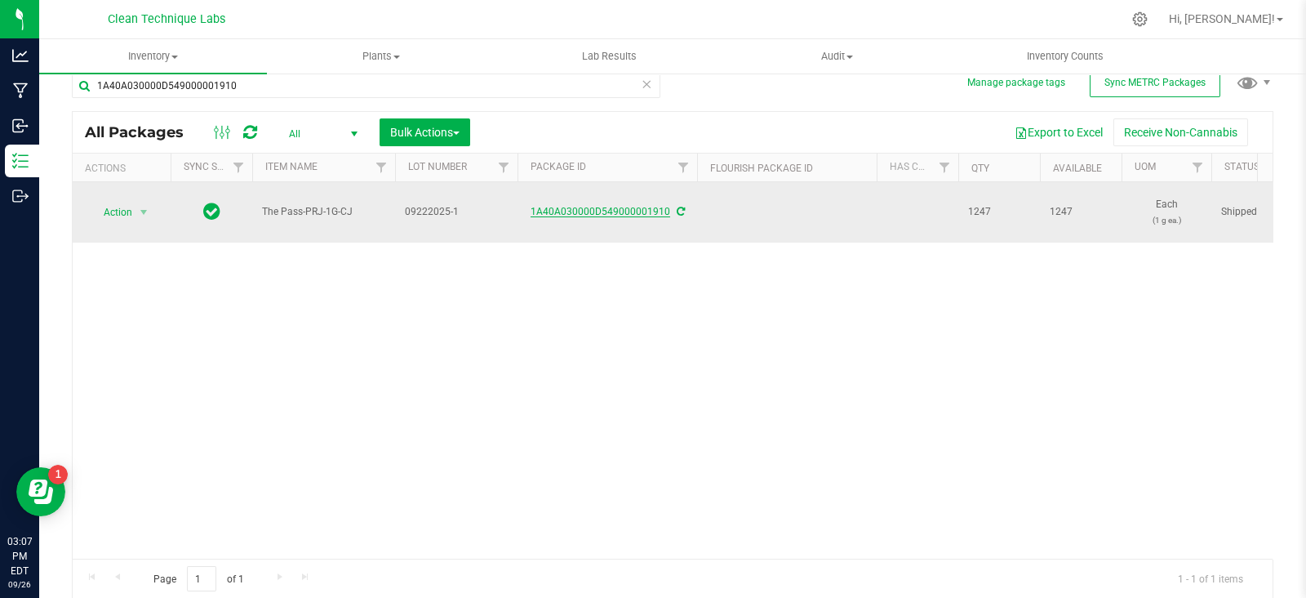
drag, startPoint x: 262, startPoint y: 206, endPoint x: 666, endPoint y: 203, distance: 404.1
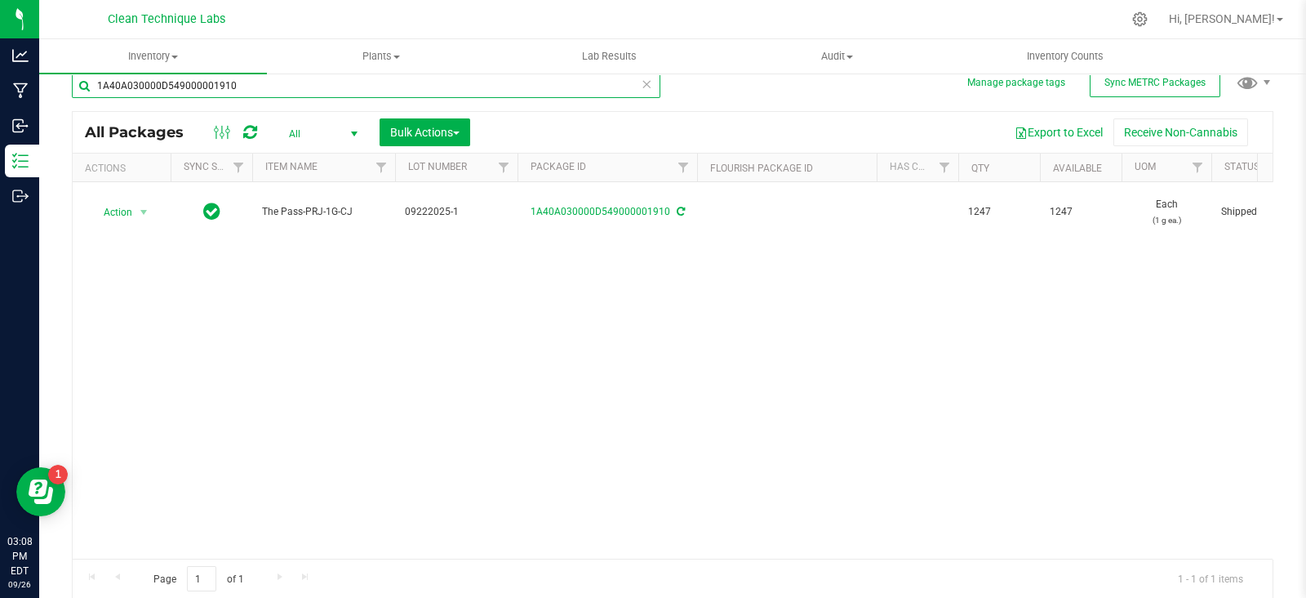
drag, startPoint x: 251, startPoint y: 87, endPoint x: 96, endPoint y: 85, distance: 154.3
click at [96, 85] on input "1A40A030000D549000001910" at bounding box center [366, 85] width 589 height 24
paste input "08"
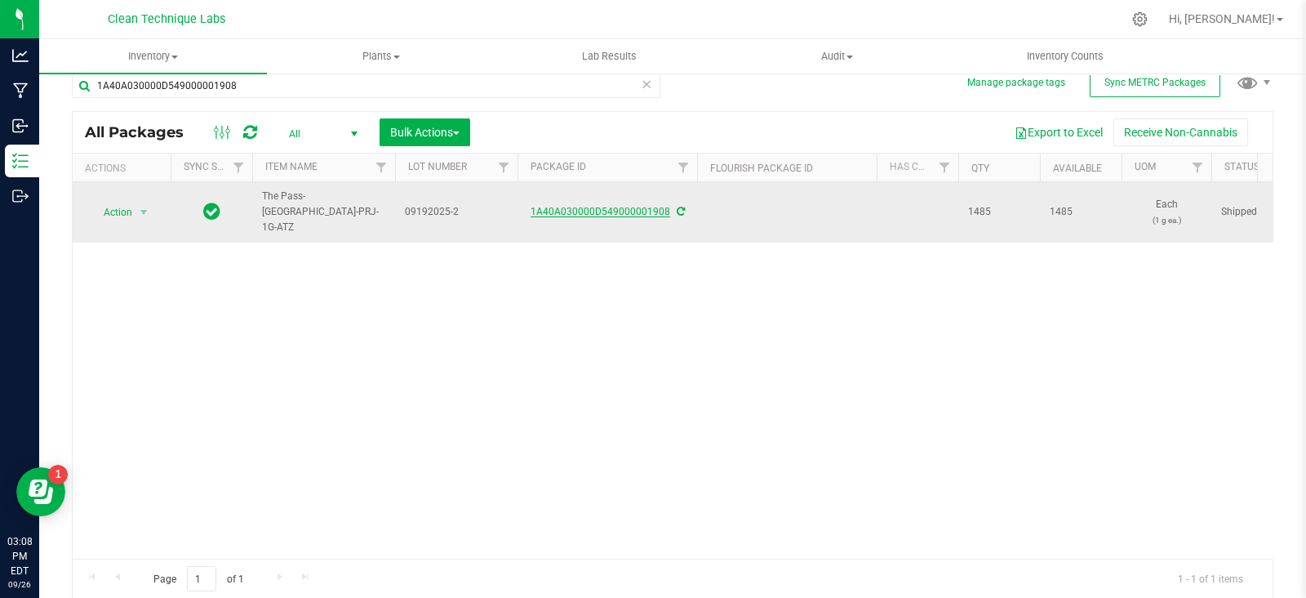
drag, startPoint x: 253, startPoint y: 198, endPoint x: 667, endPoint y: 205, distance: 414.0
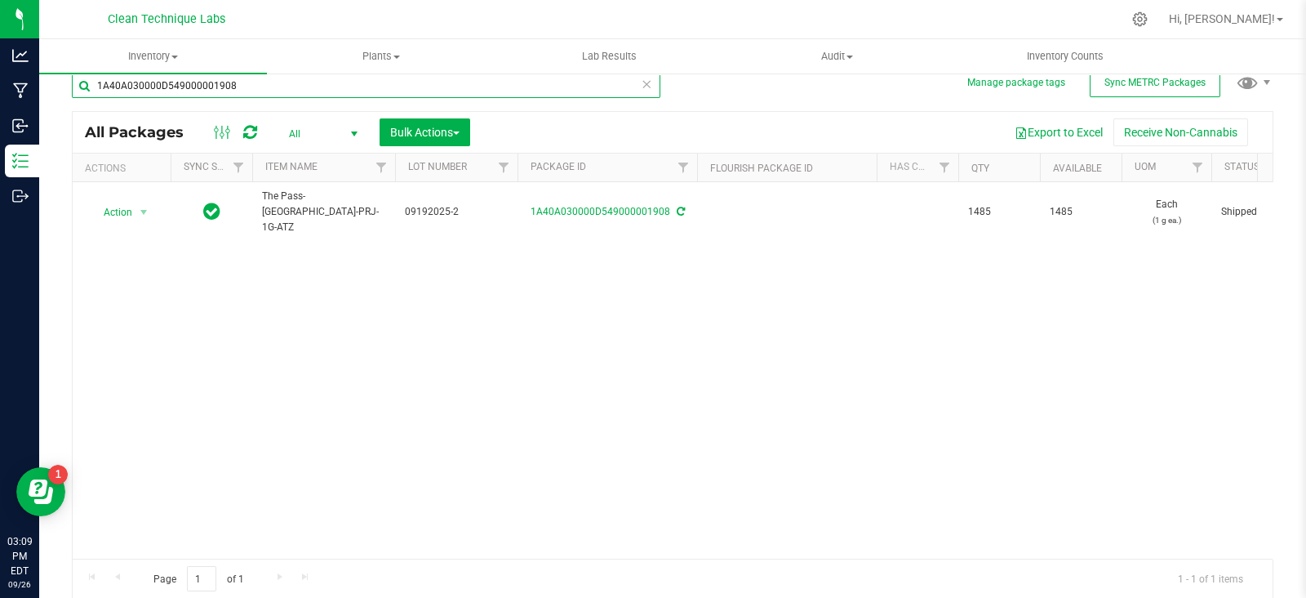
drag, startPoint x: 242, startPoint y: 82, endPoint x: 69, endPoint y: 82, distance: 173.9
click at [69, 82] on div "Manage package tags Sync METRC Packages 1A40A030000D549000001908 All Packages A…" at bounding box center [672, 303] width 1267 height 498
paste input "9"
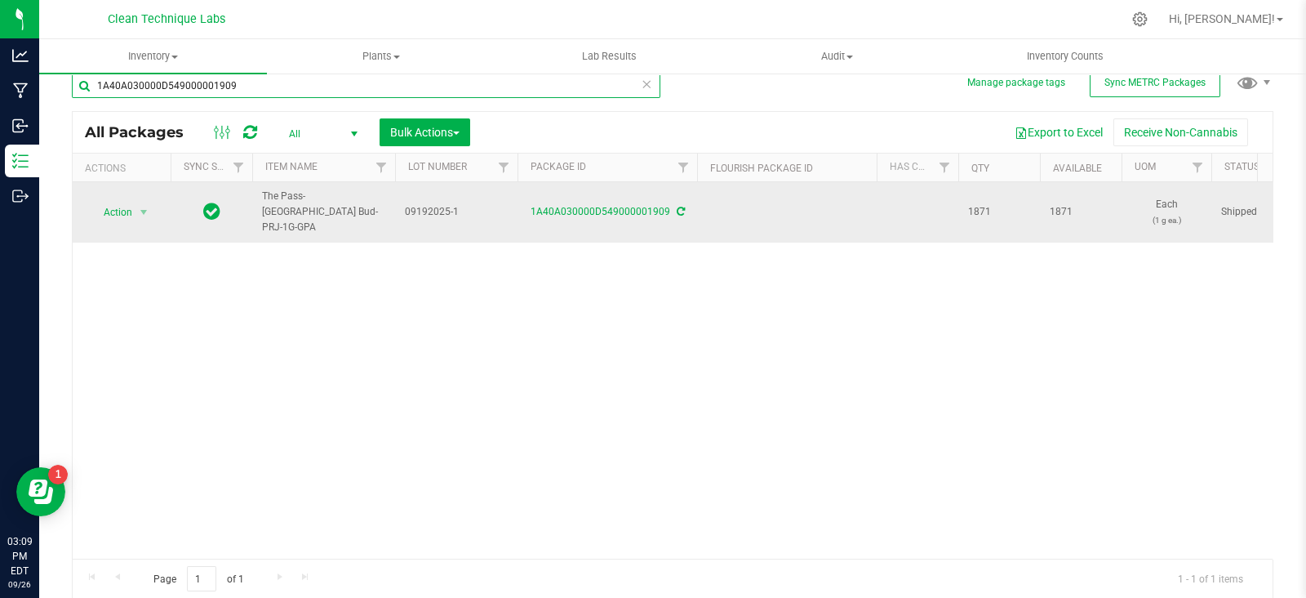
type input "1A40A030000D549000001909"
drag, startPoint x: 261, startPoint y: 198, endPoint x: 665, endPoint y: 211, distance: 404.4
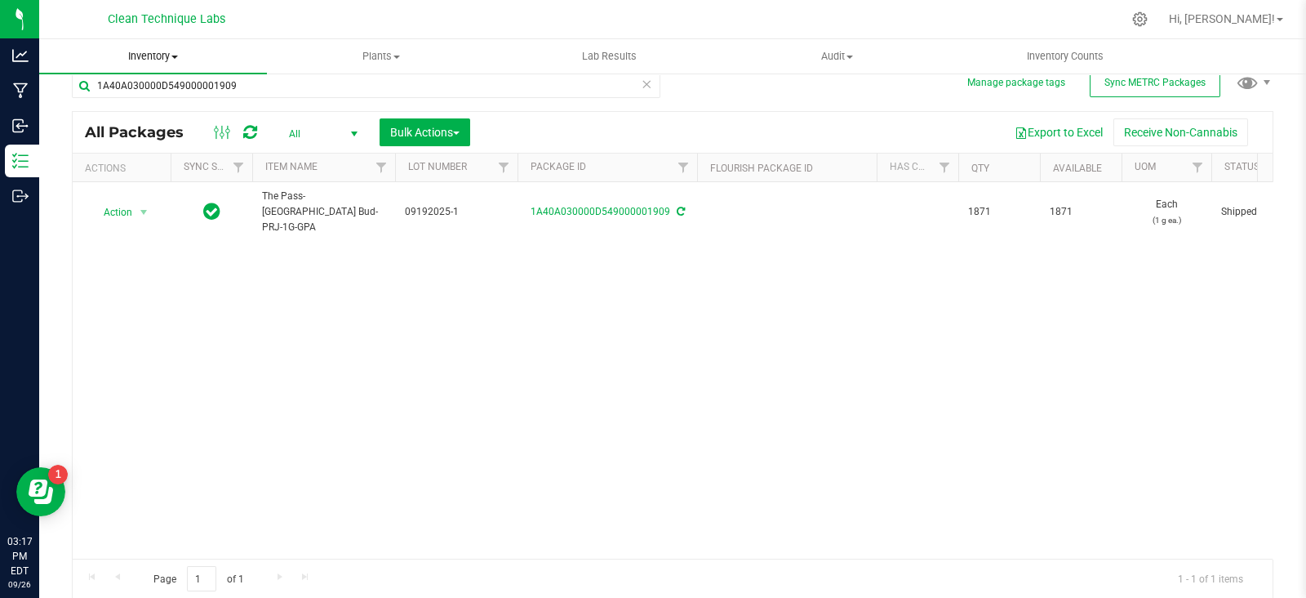
click at [169, 55] on span "Inventory" at bounding box center [153, 56] width 228 height 15
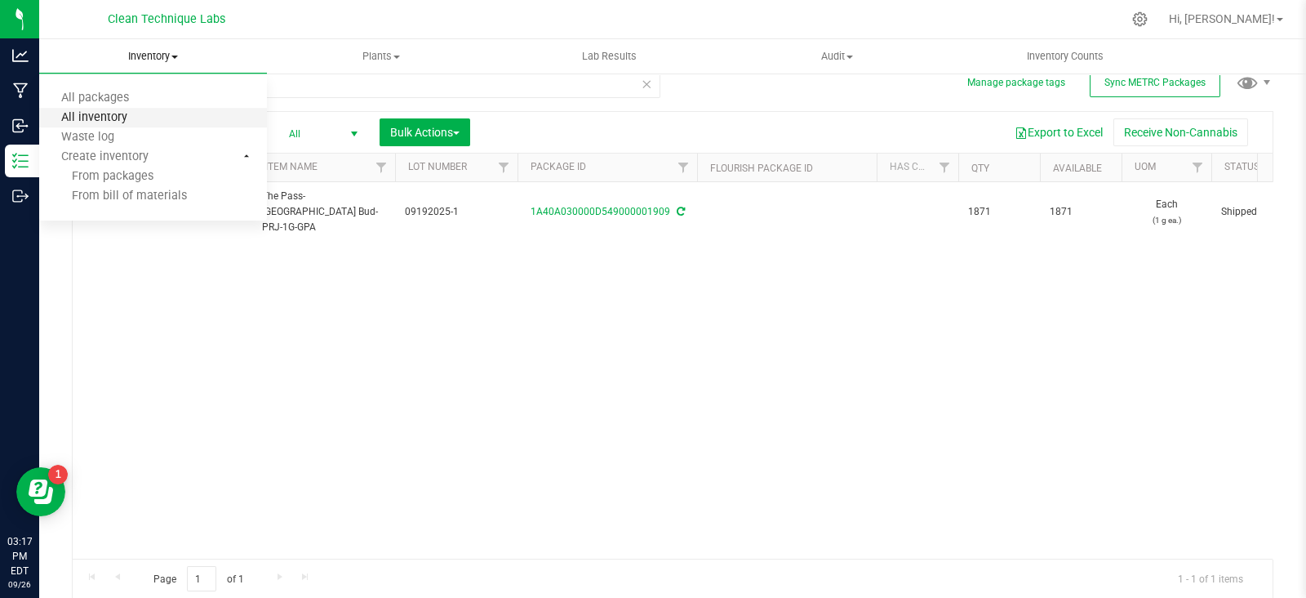
click at [112, 120] on span "All inventory" at bounding box center [94, 118] width 110 height 14
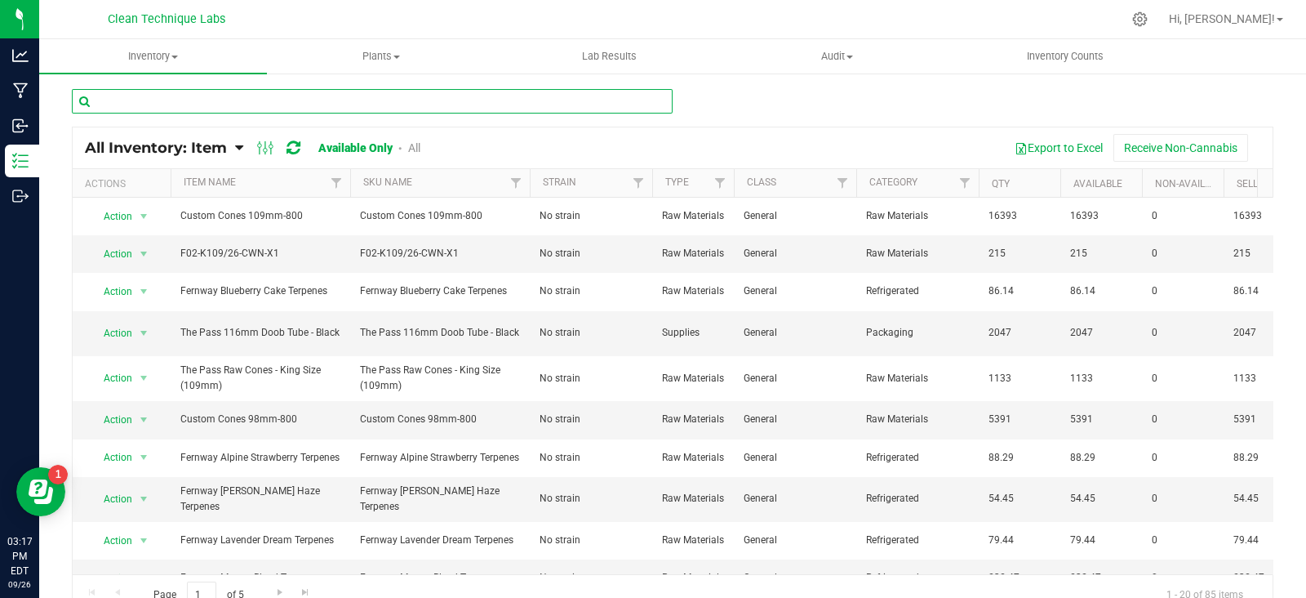
click at [225, 106] on input "text" at bounding box center [372, 101] width 601 height 24
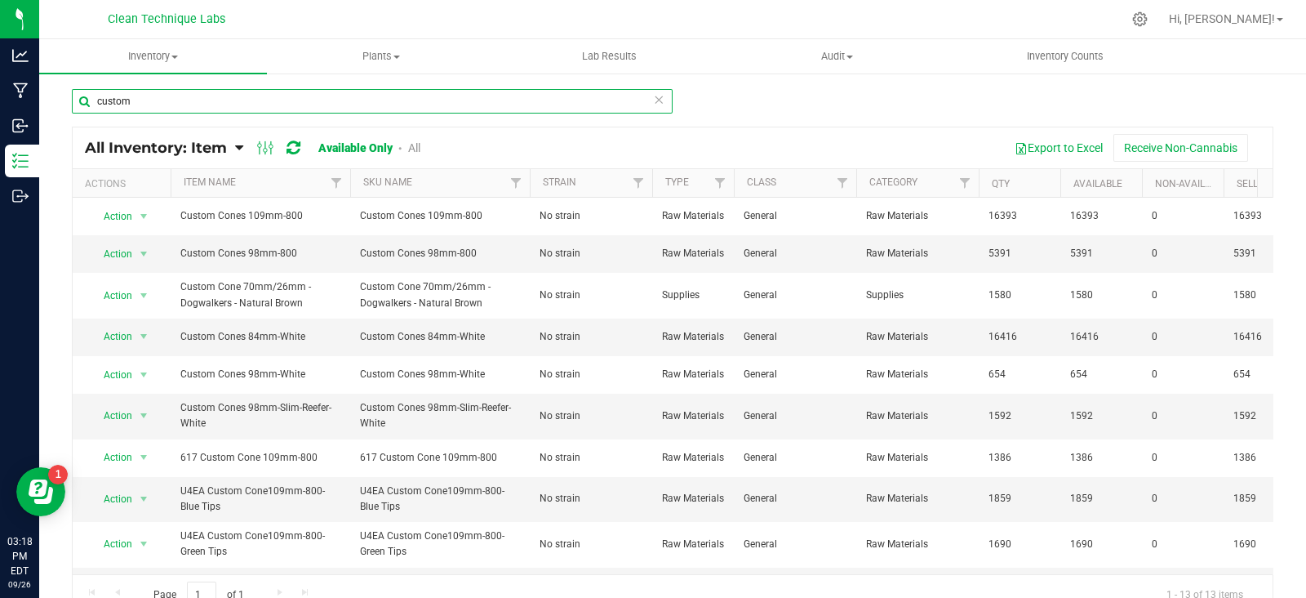
type input "custom"
